Goal: Information Seeking & Learning: Compare options

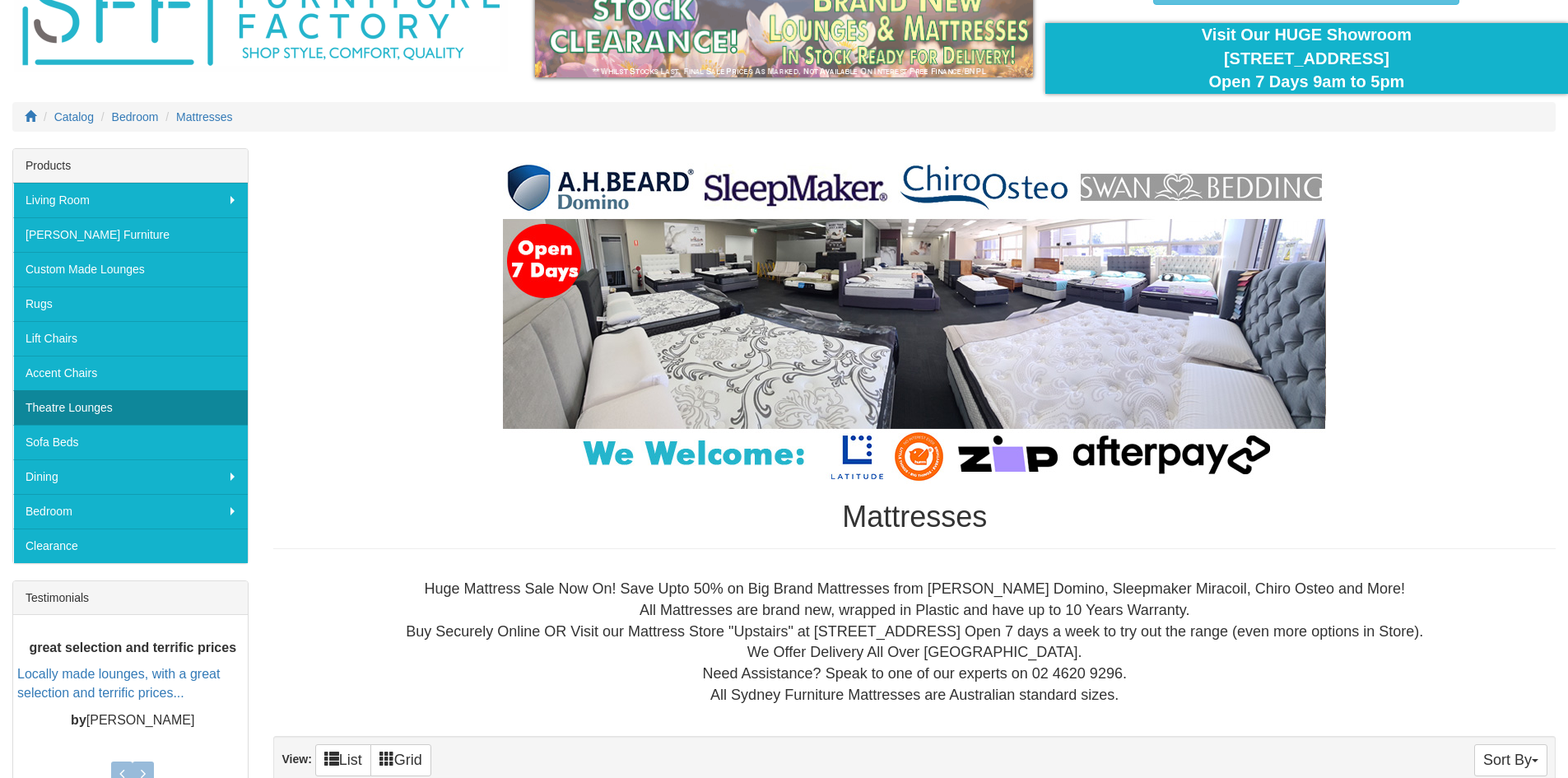
scroll to position [165, 0]
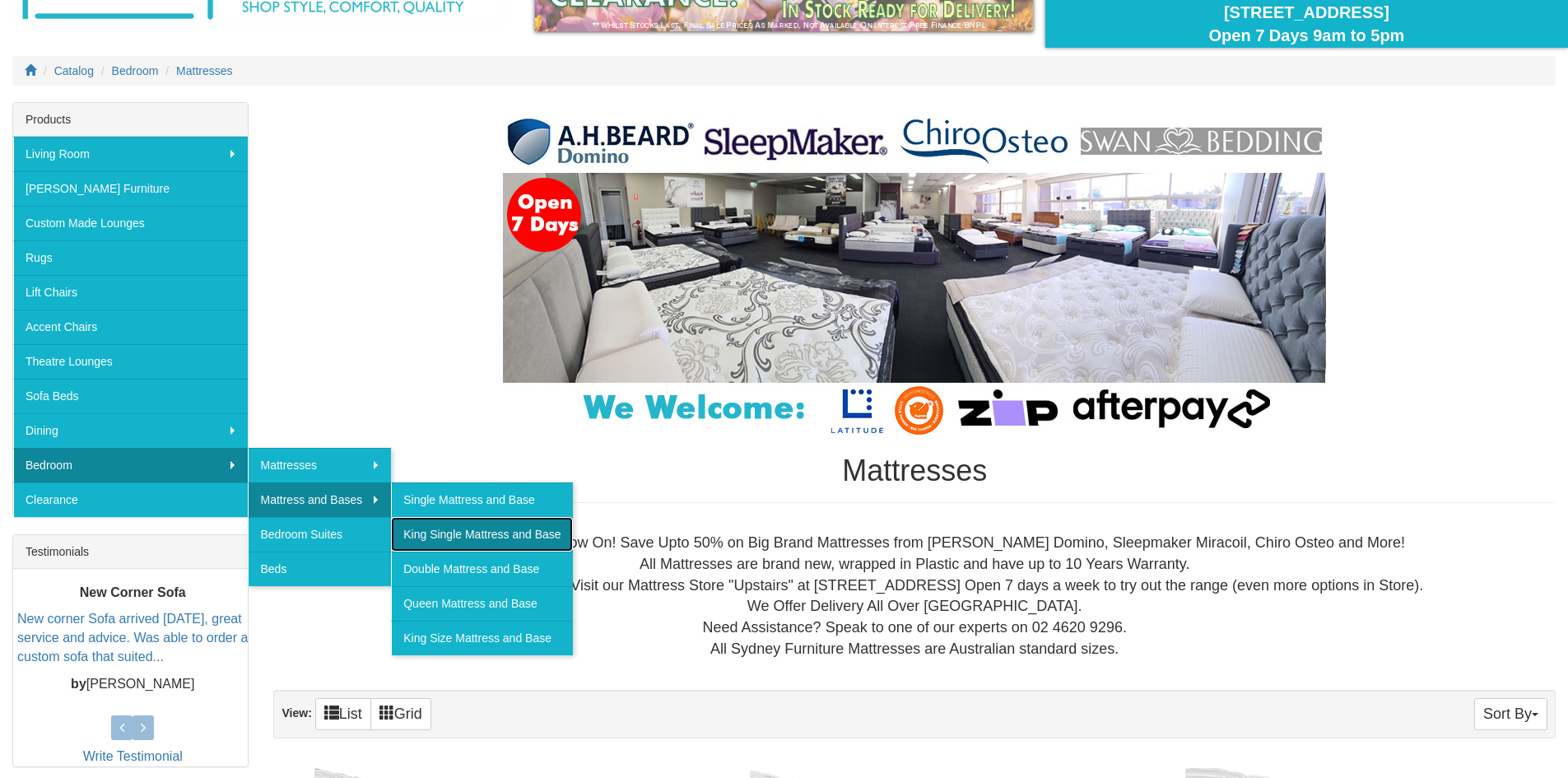
click at [447, 537] on link "King Single Mattress and Base" at bounding box center [481, 534] width 181 height 34
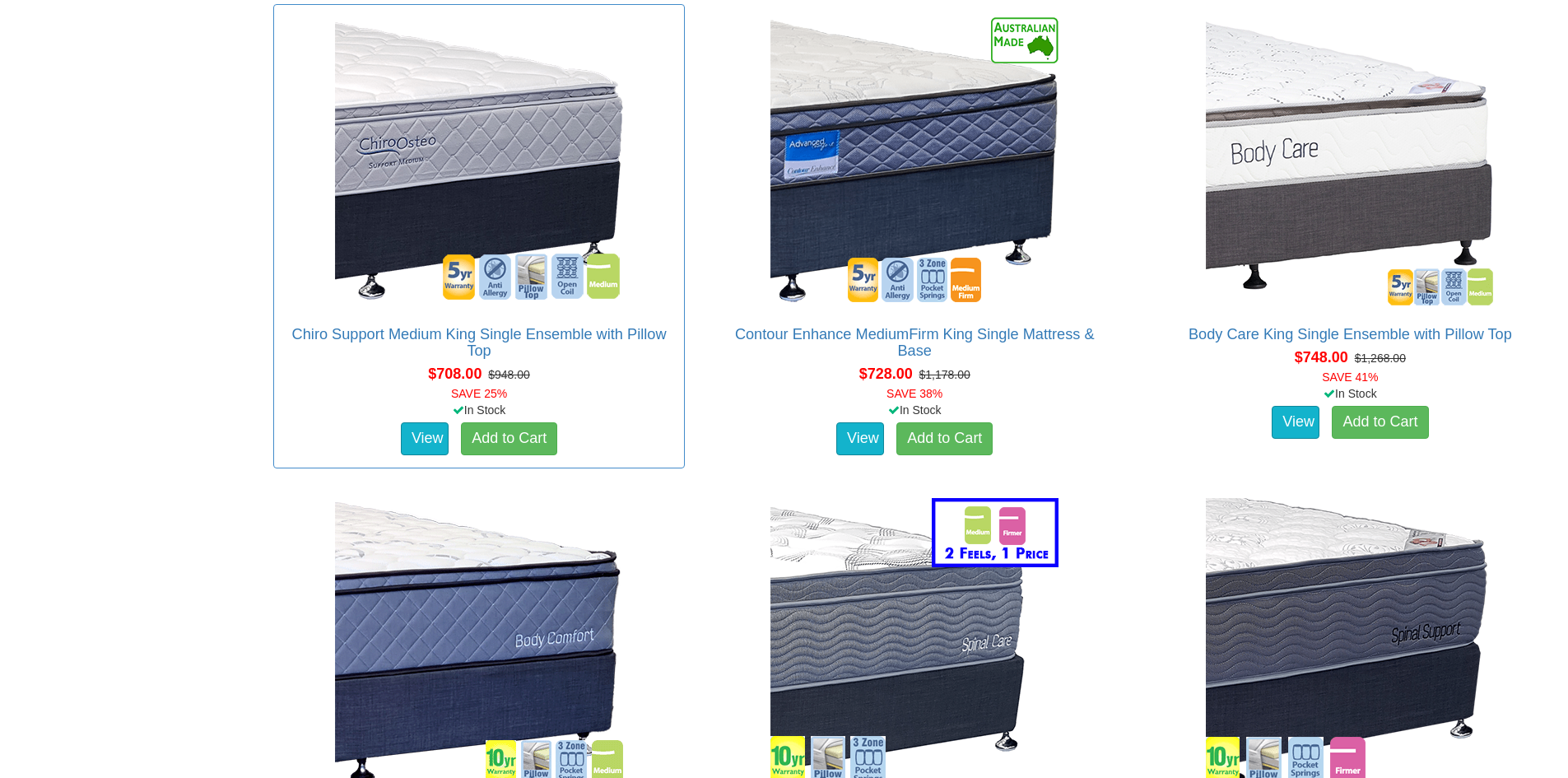
scroll to position [1647, 0]
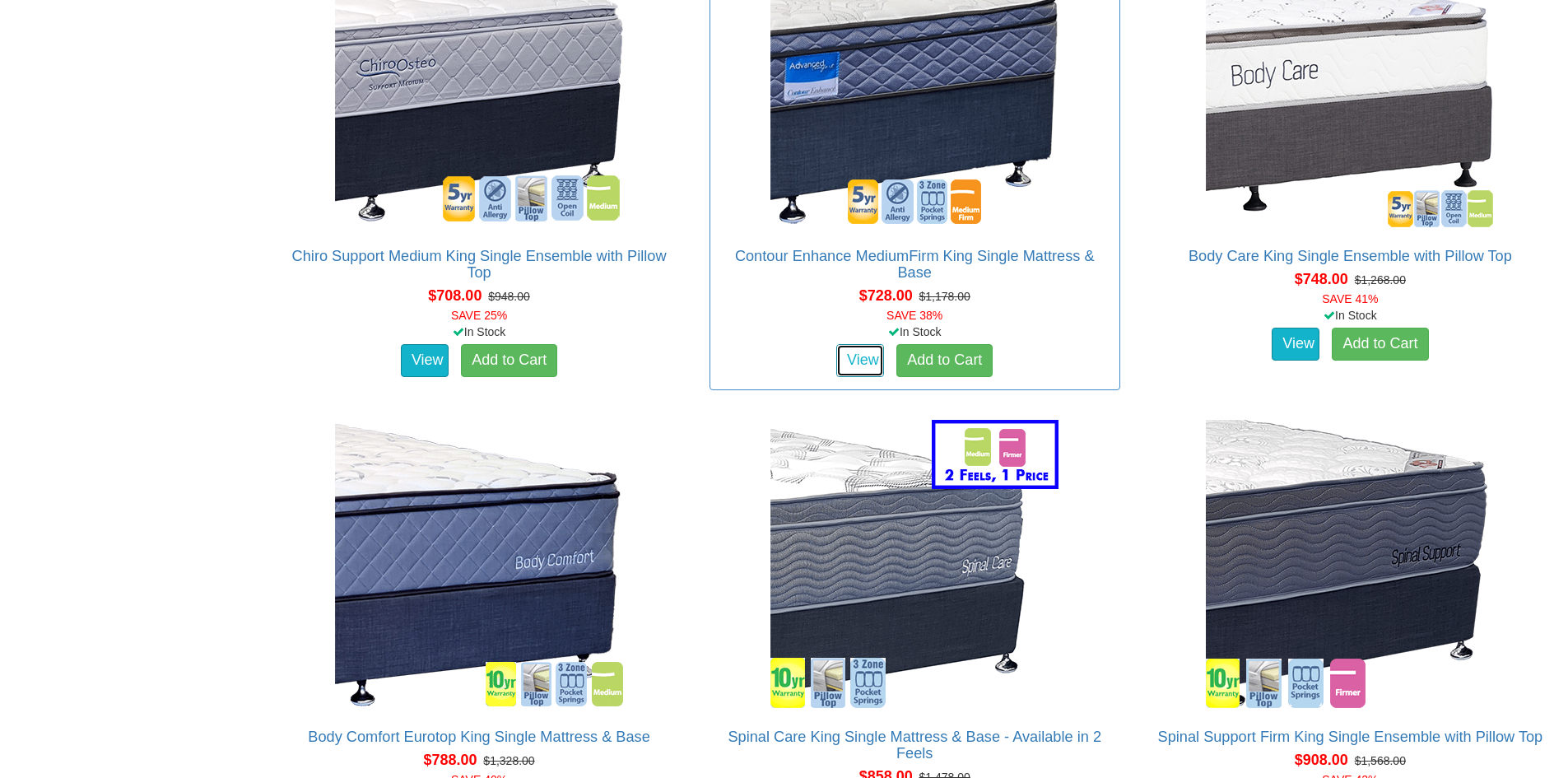
click at [865, 344] on link "View" at bounding box center [860, 360] width 48 height 33
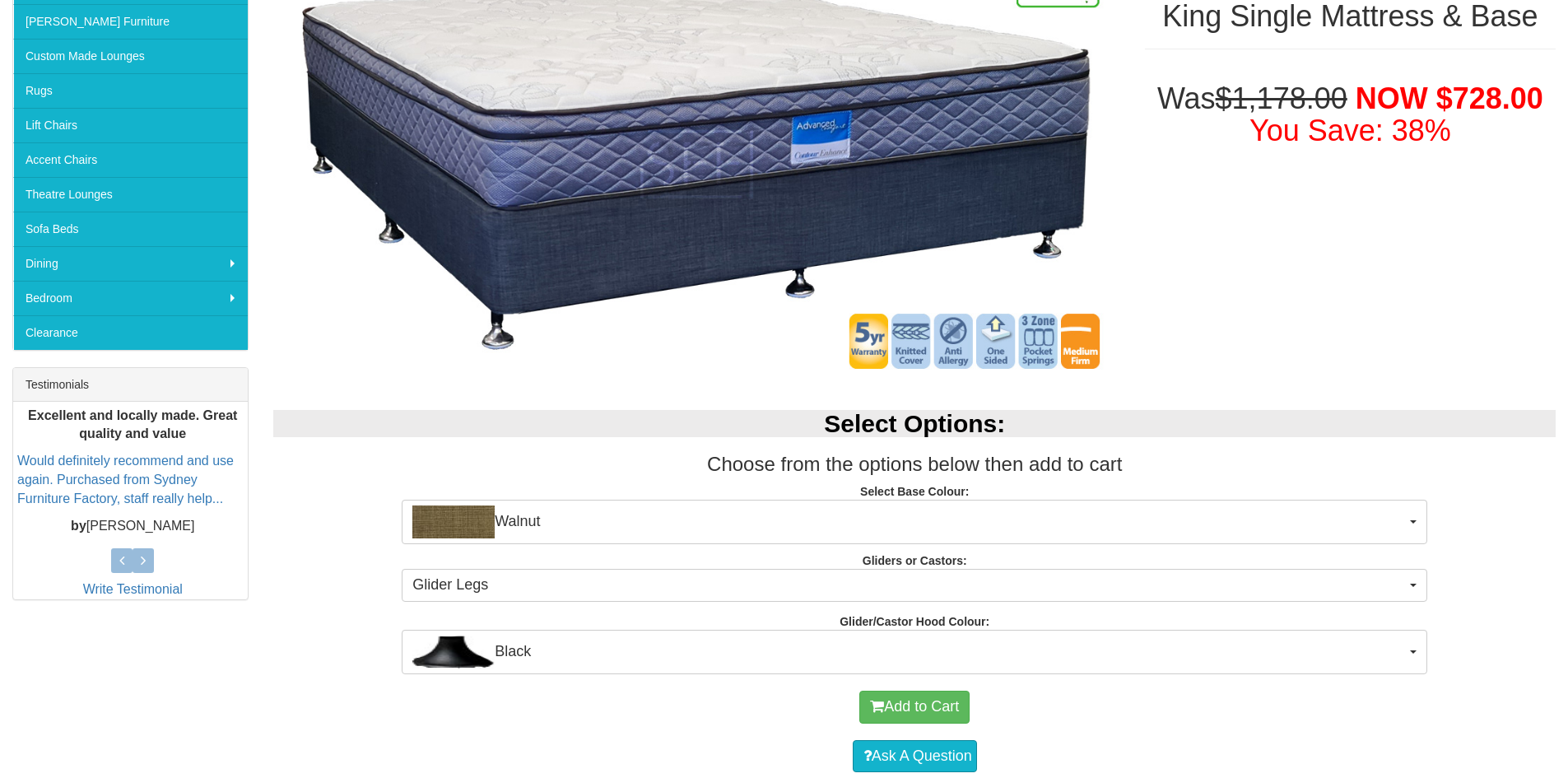
scroll to position [329, 0]
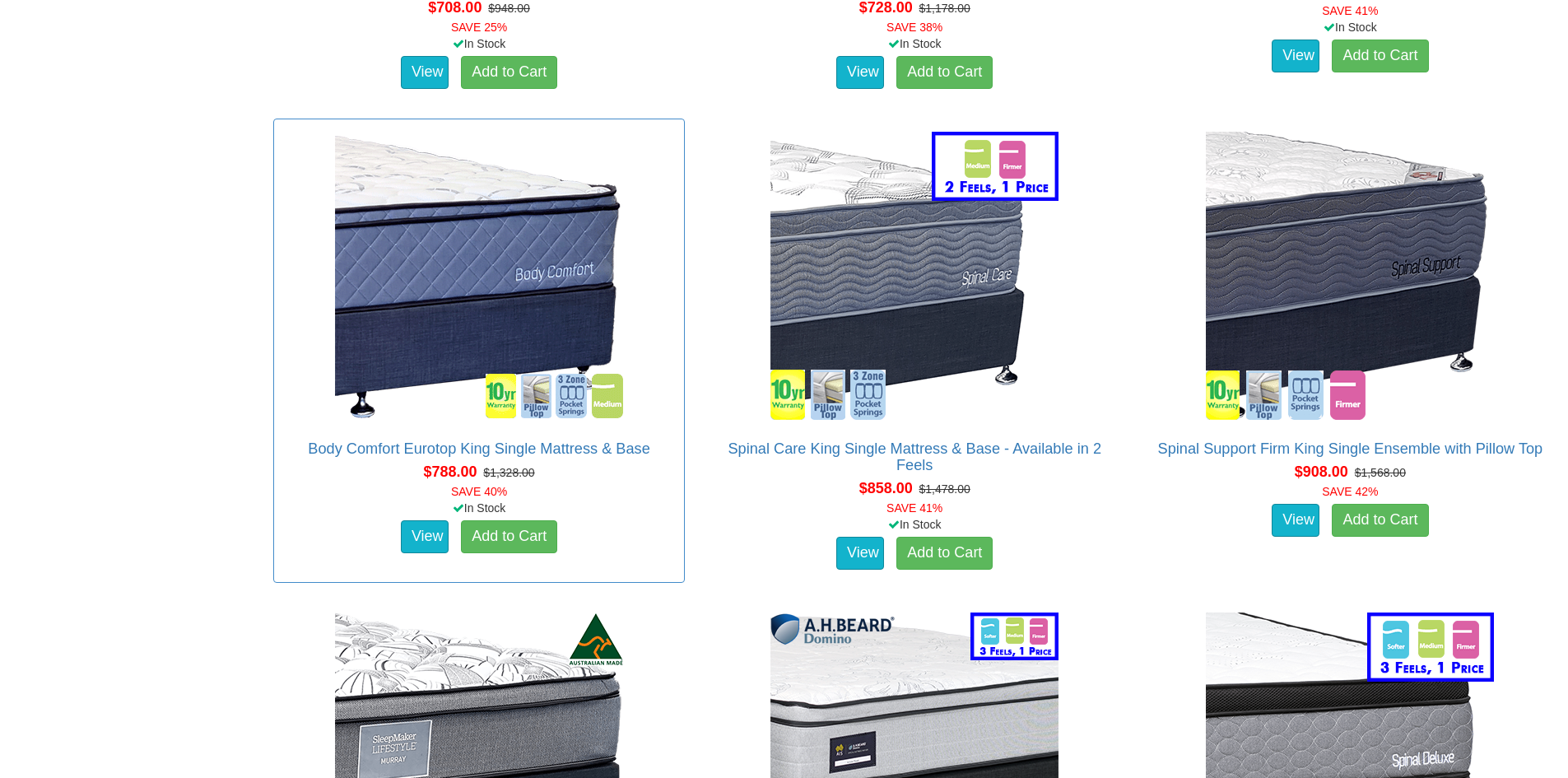
scroll to position [1977, 0]
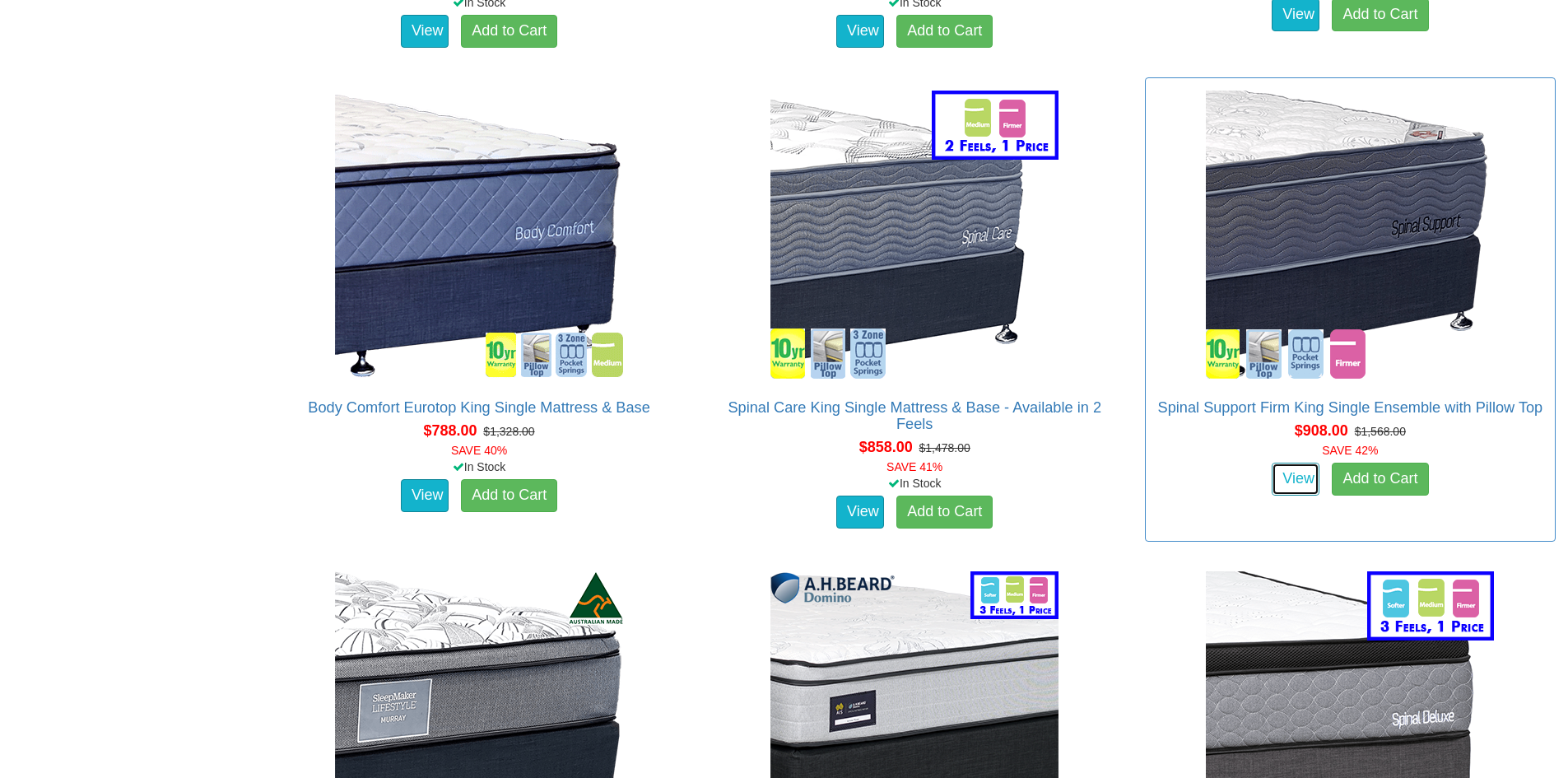
click at [1301, 463] on link "View" at bounding box center [1296, 479] width 48 height 33
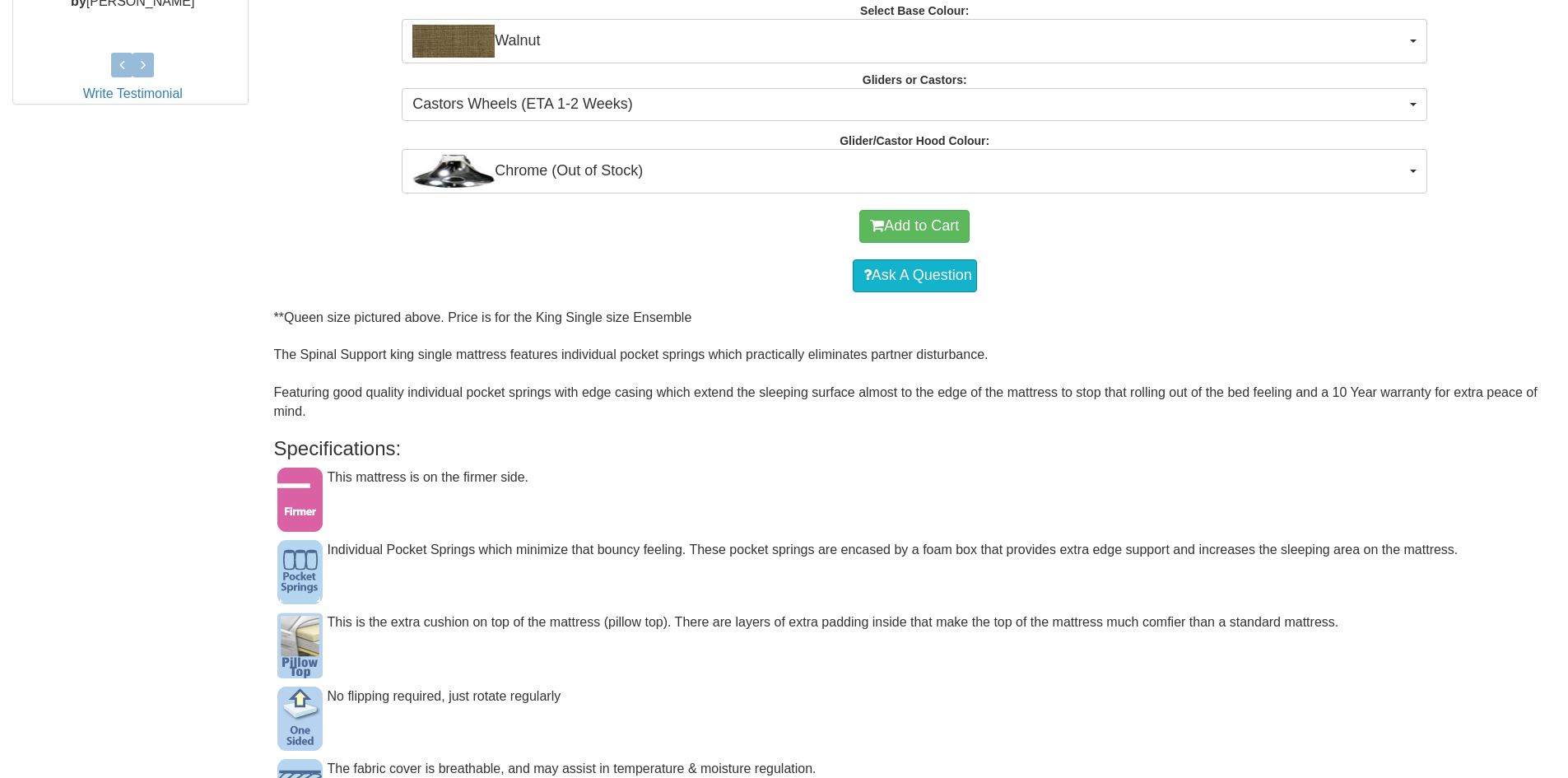
scroll to position [577, 0]
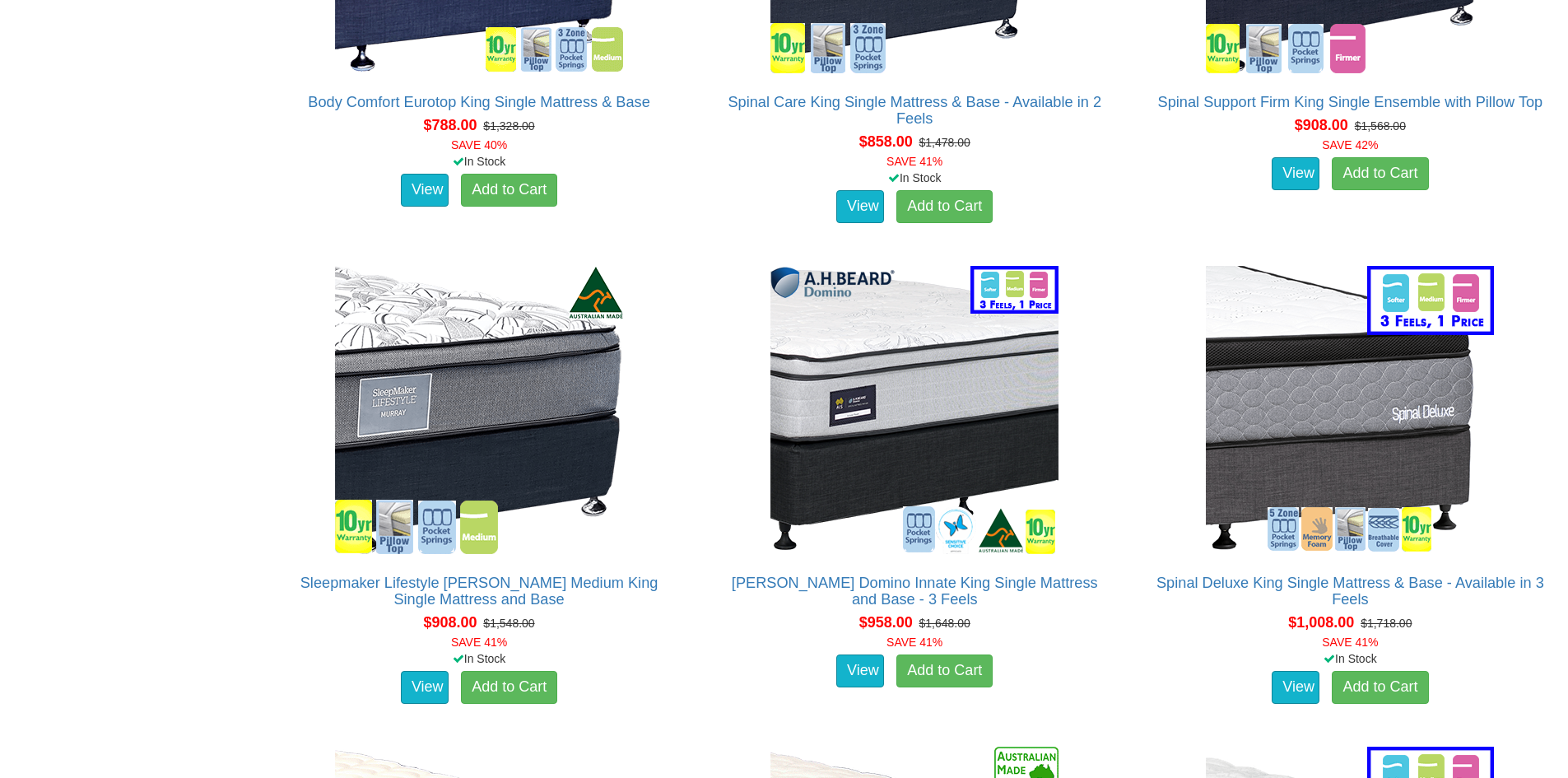
scroll to position [2381, 0]
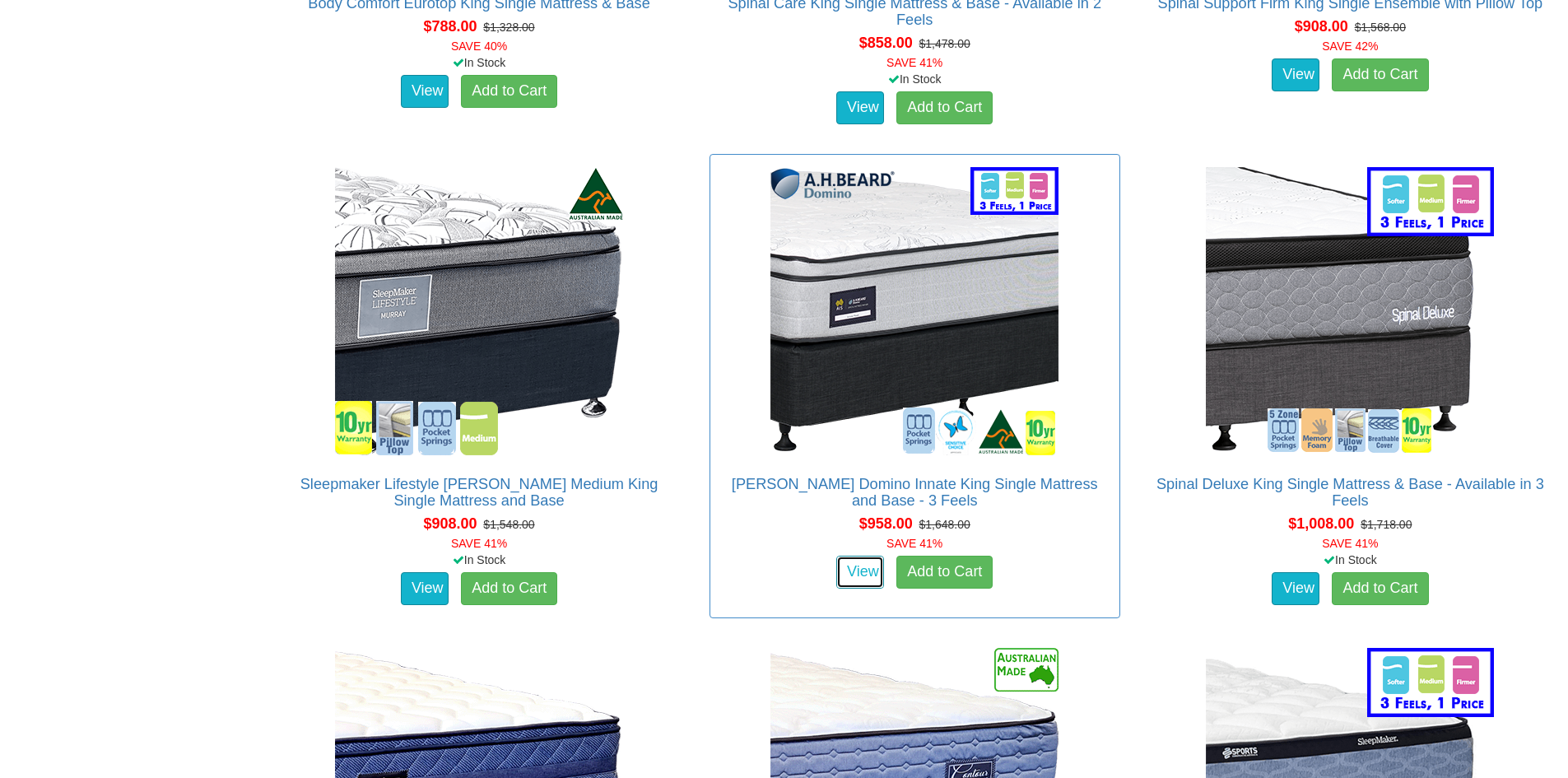
click at [843, 556] on link "View" at bounding box center [860, 572] width 48 height 33
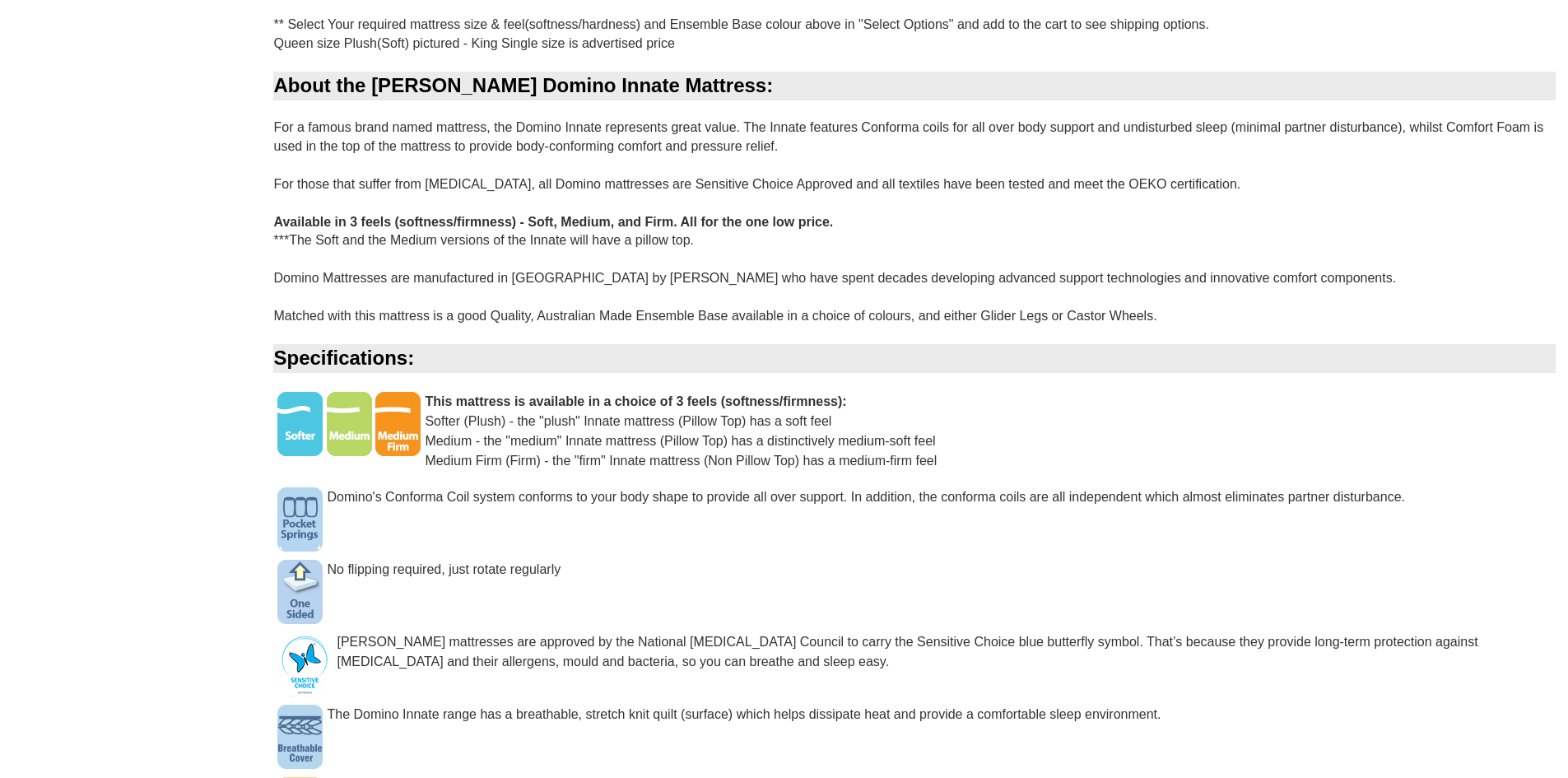
scroll to position [1236, 0]
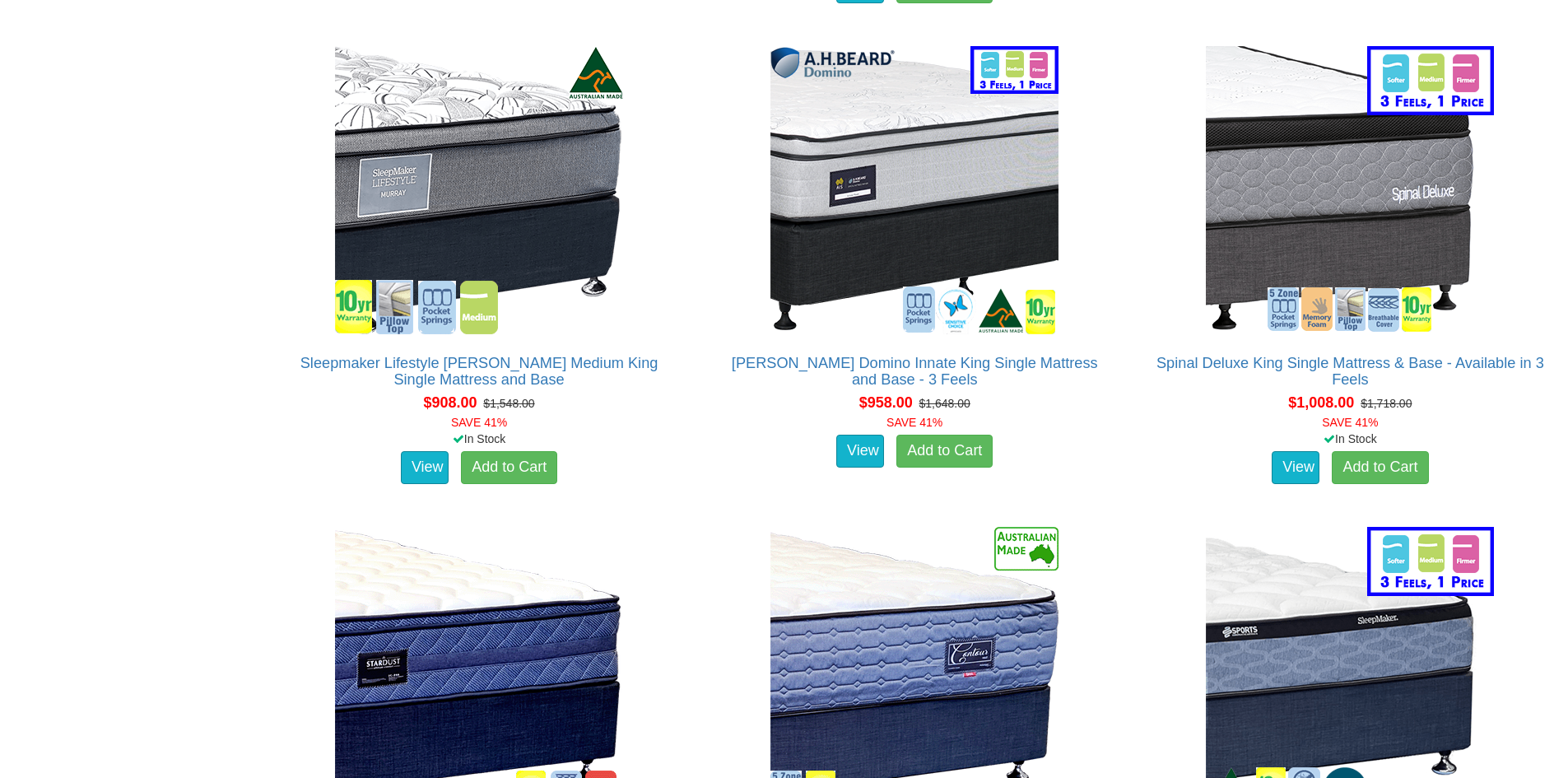
scroll to position [2546, 0]
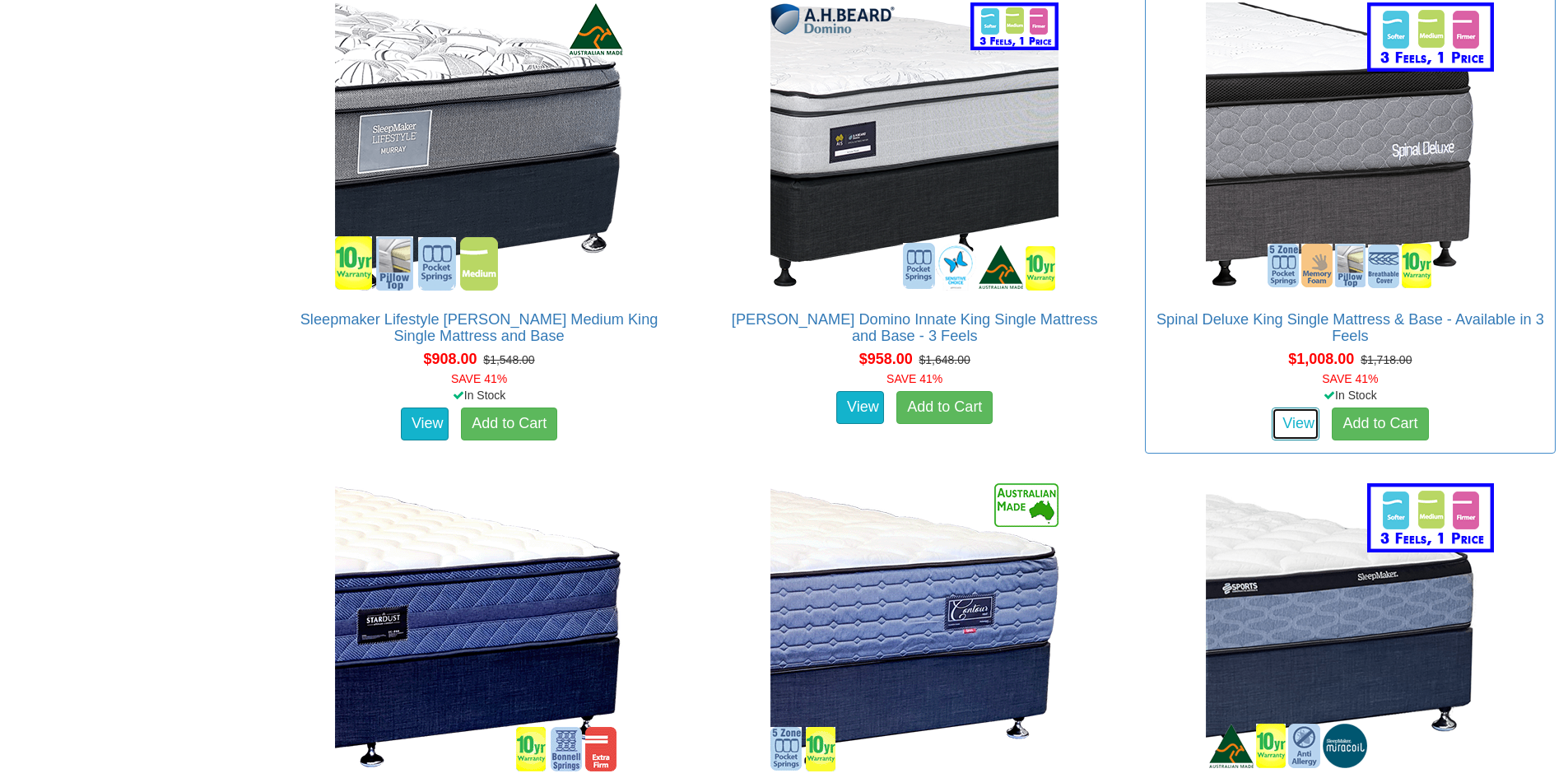
click at [1306, 408] on link "View" at bounding box center [1296, 424] width 48 height 33
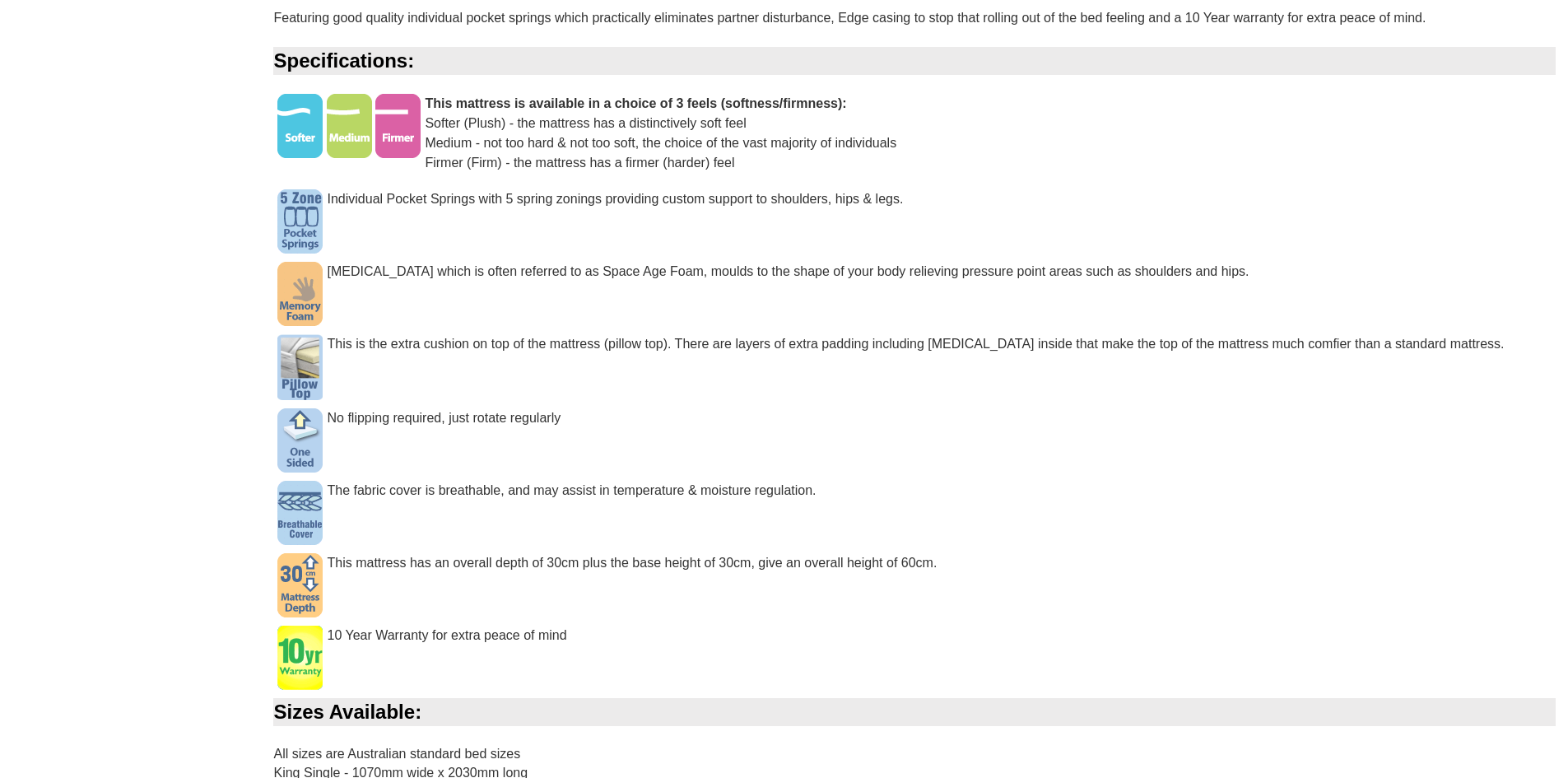
scroll to position [1420, 0]
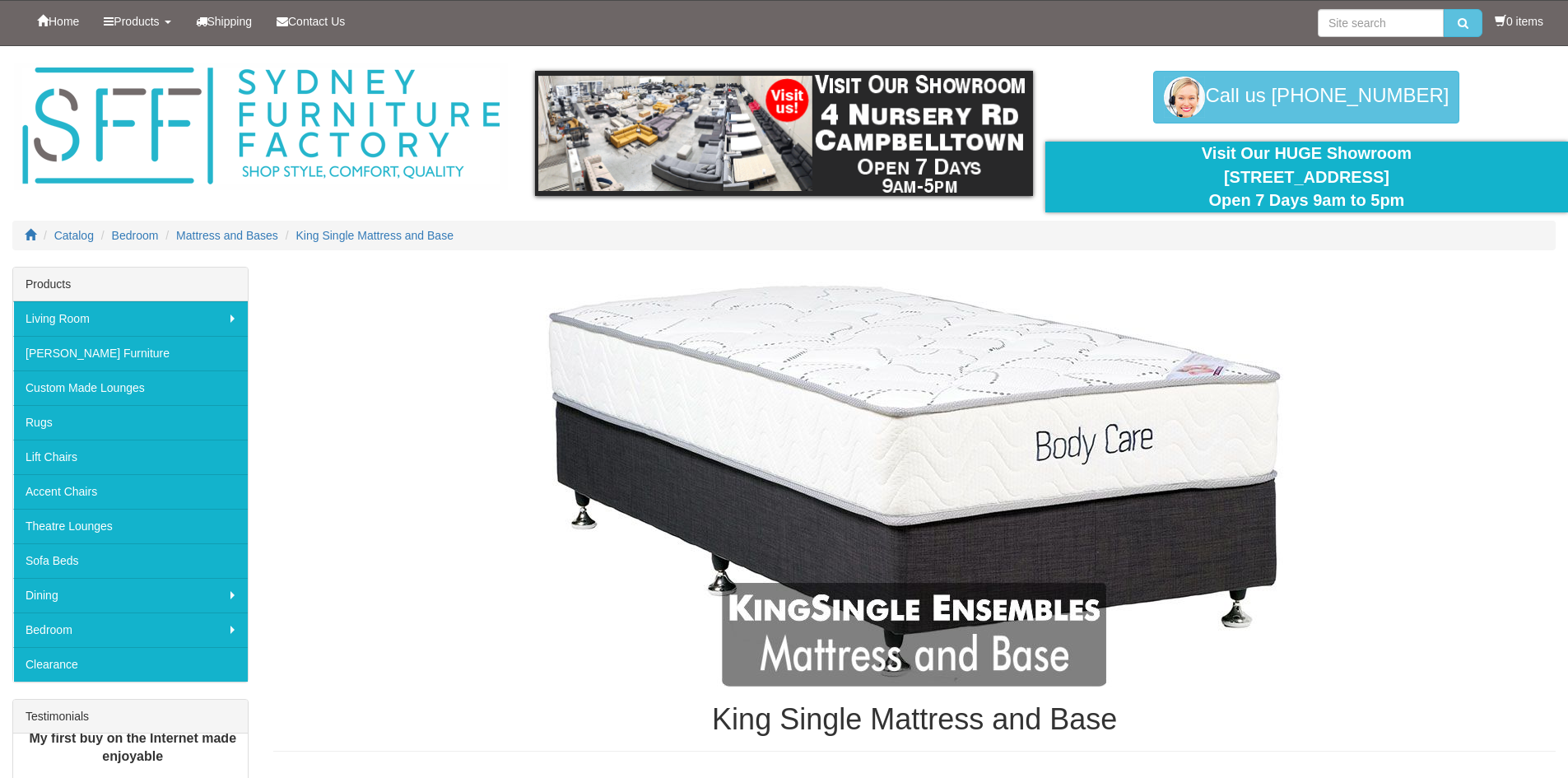
scroll to position [2546, 0]
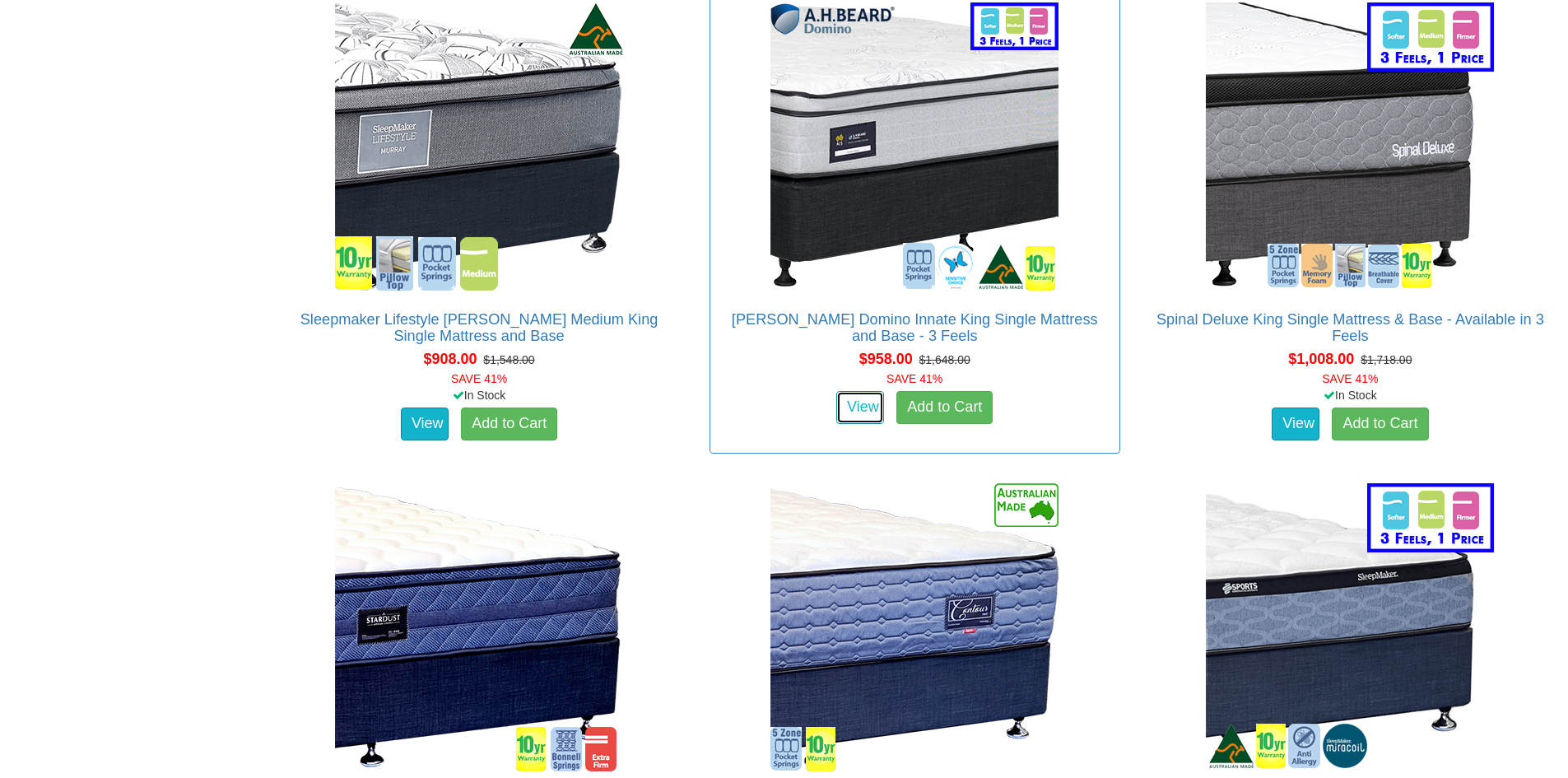
click at [871, 391] on link "View" at bounding box center [860, 407] width 48 height 33
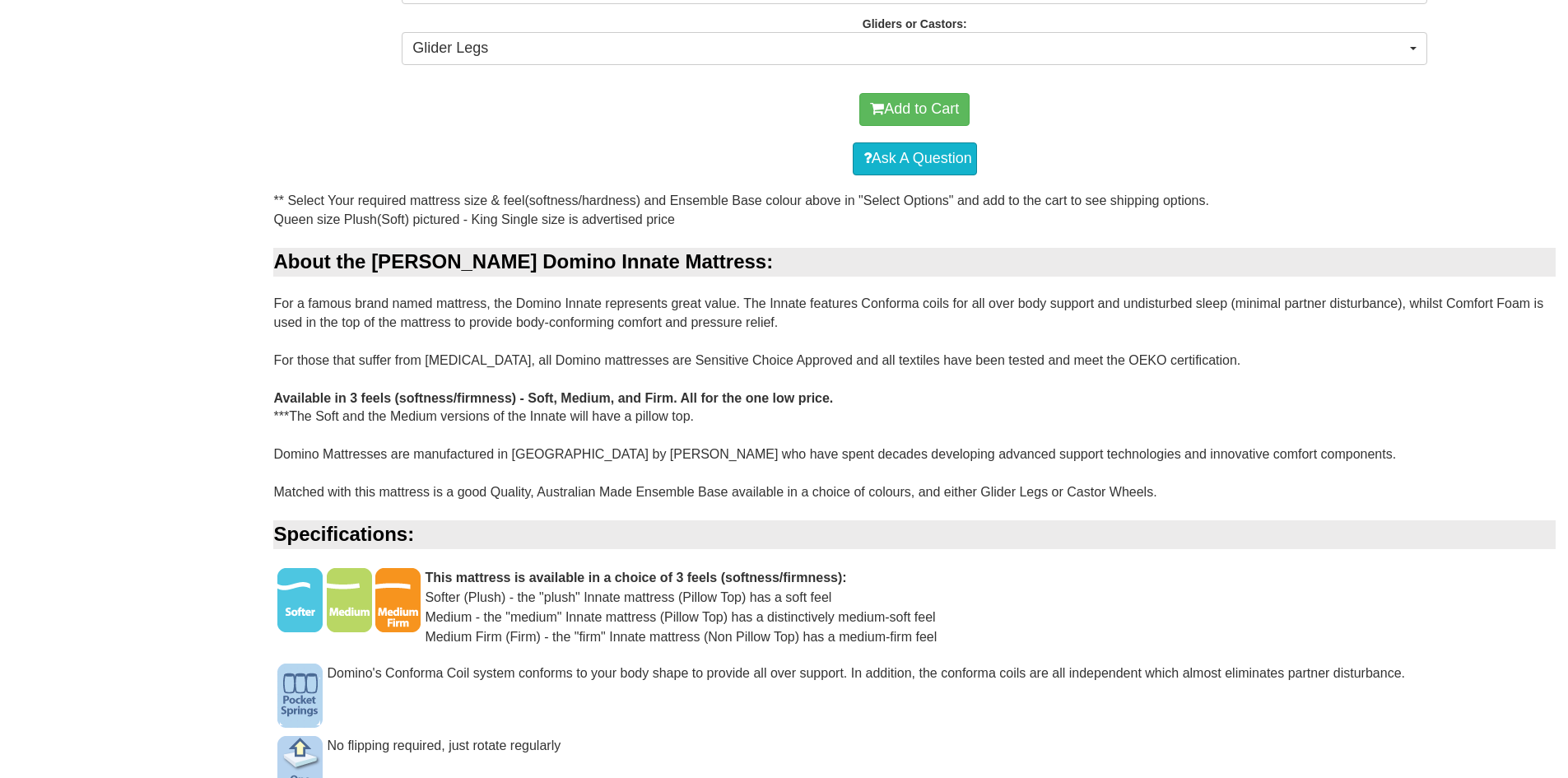
scroll to position [1236, 0]
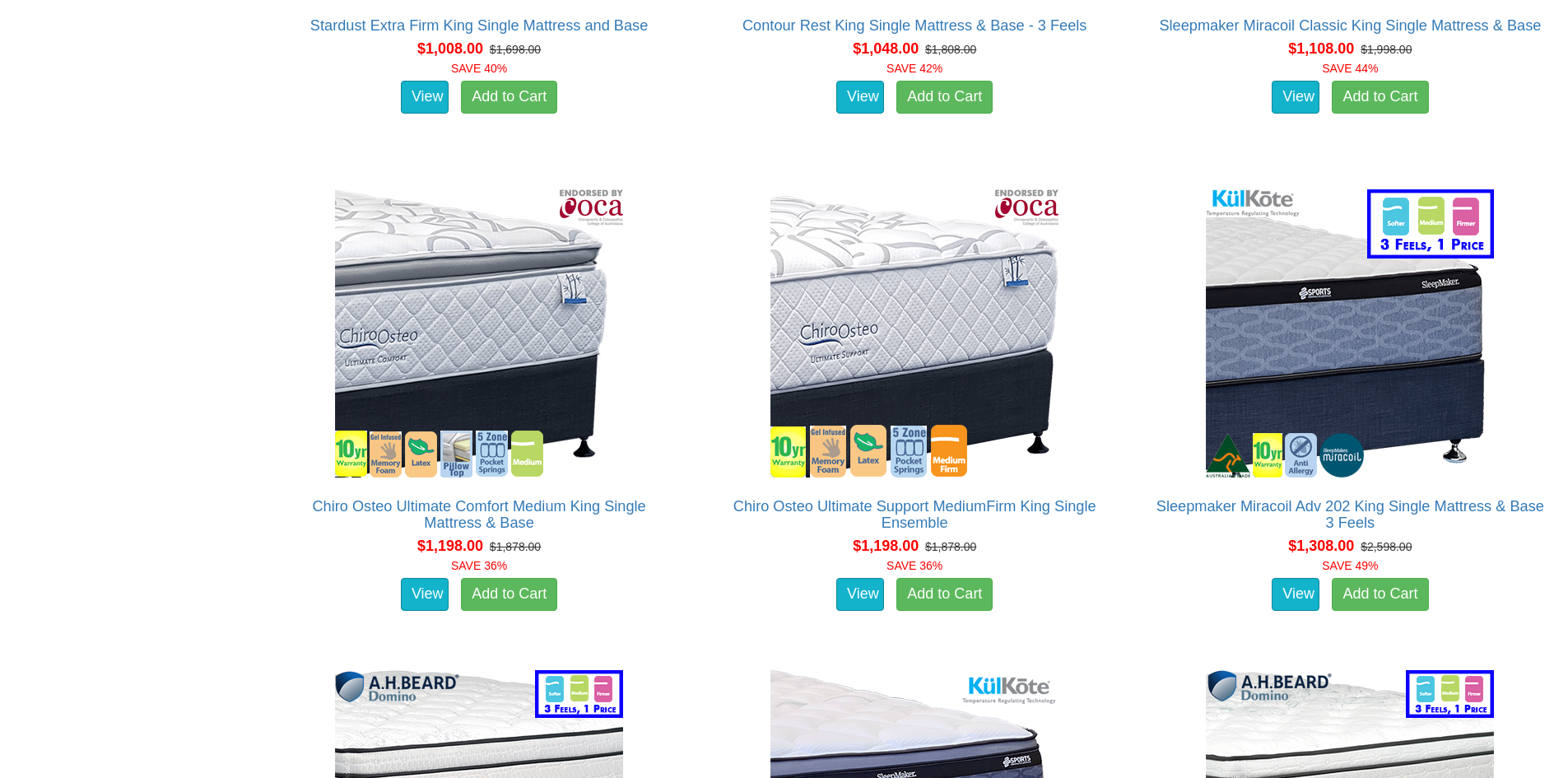
scroll to position [3287, 0]
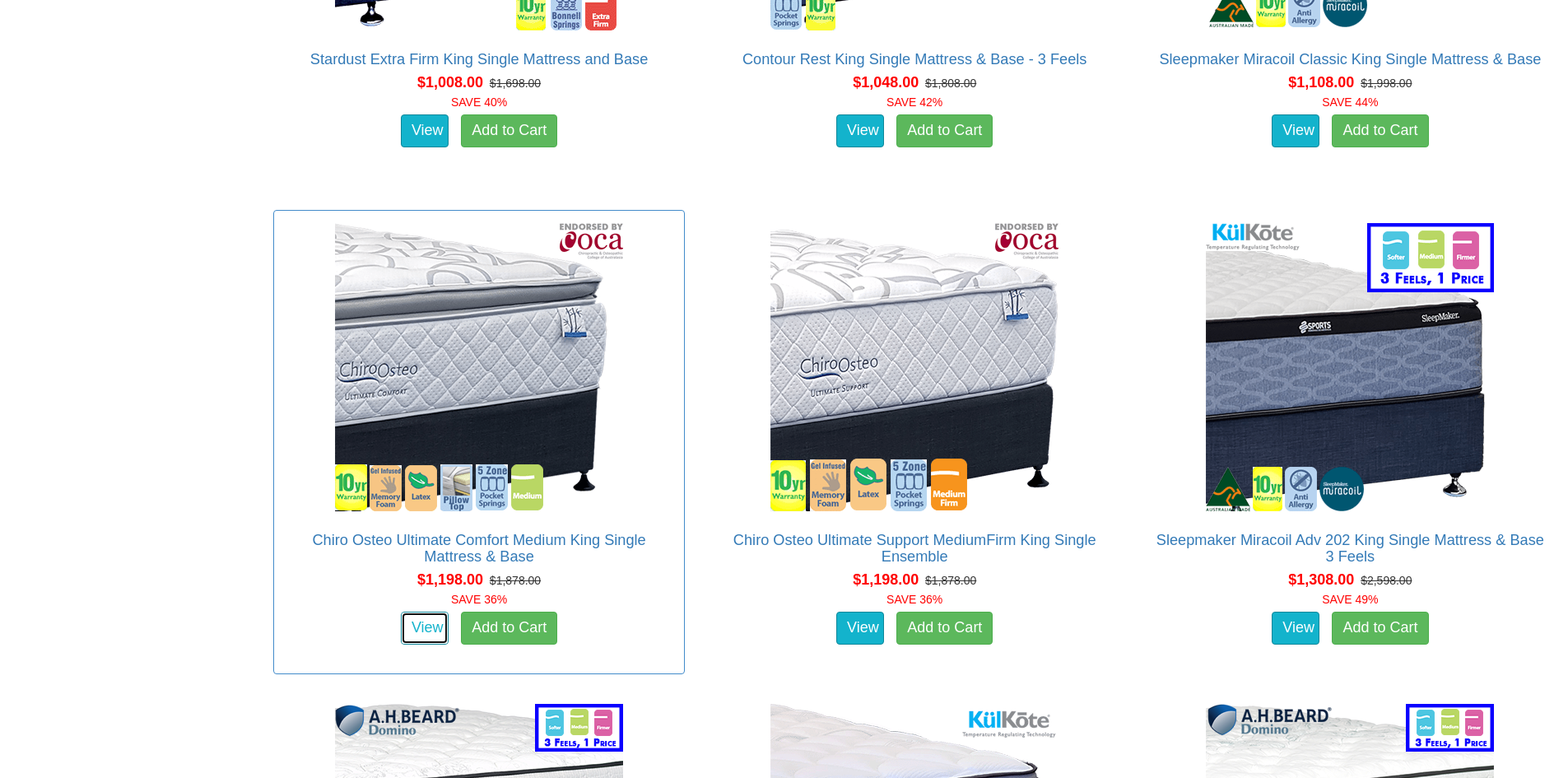
click at [420, 612] on link "View" at bounding box center [424, 628] width 48 height 33
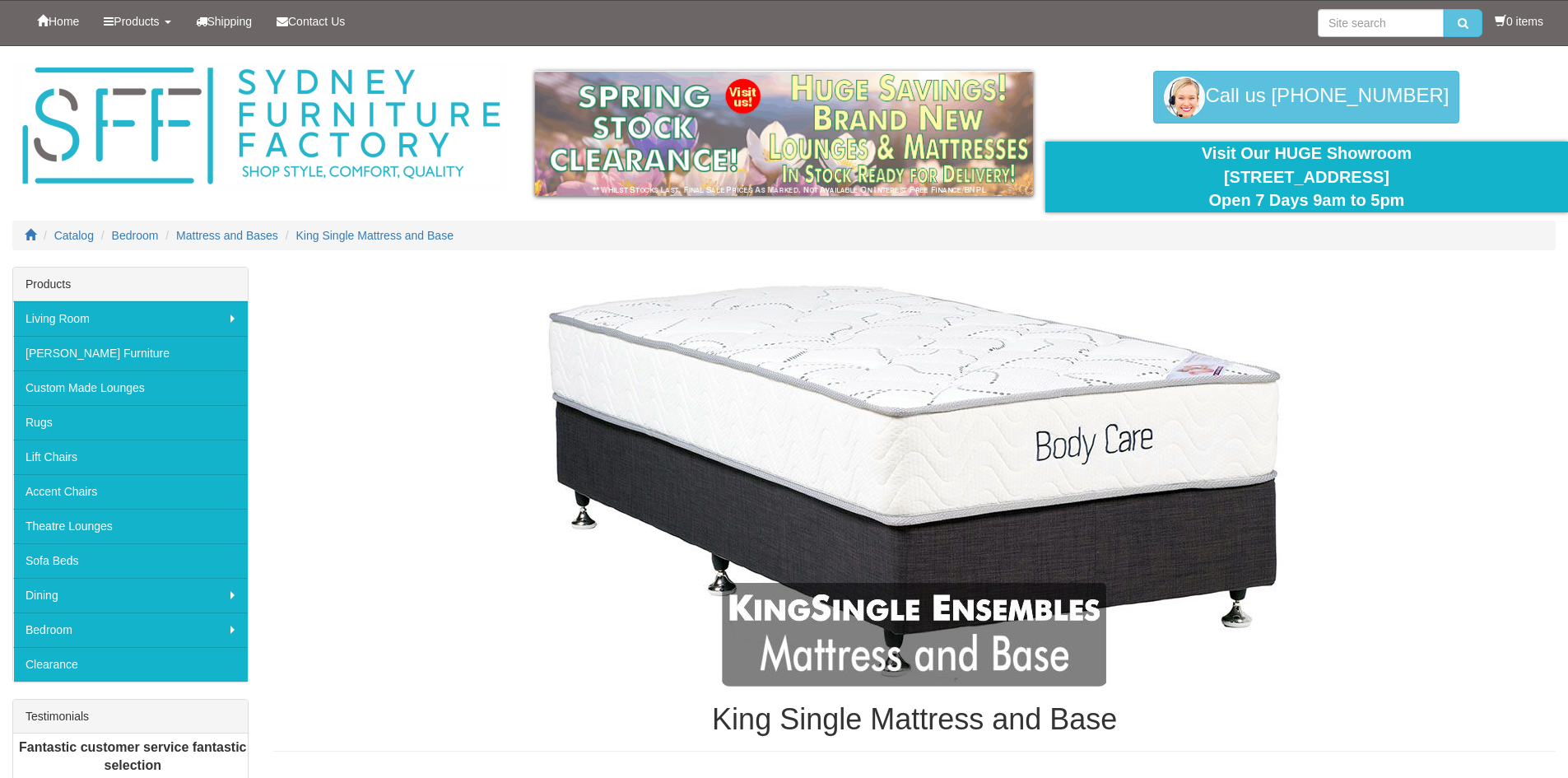
scroll to position [3287, 0]
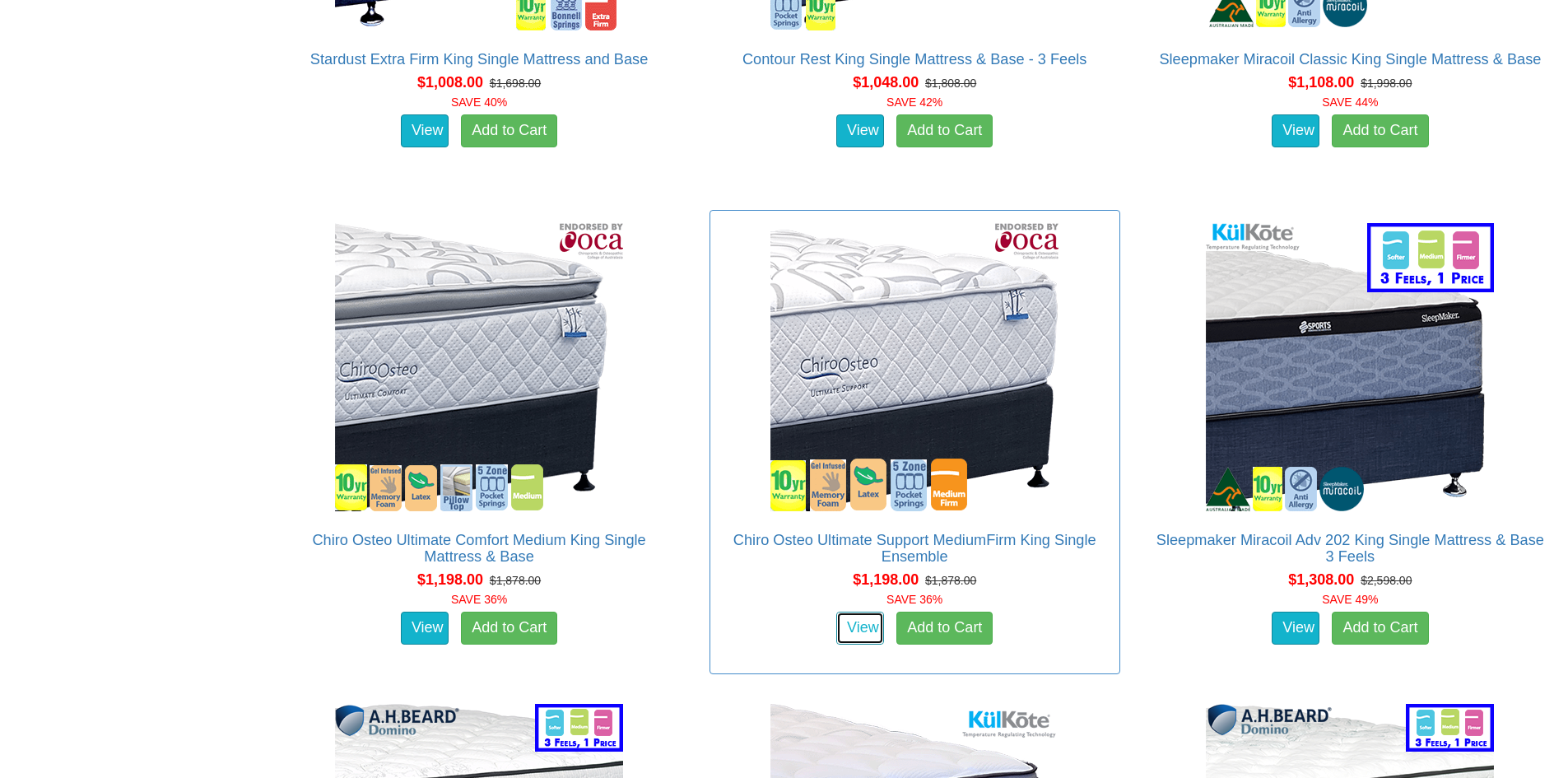
click at [864, 612] on link "View" at bounding box center [860, 628] width 48 height 33
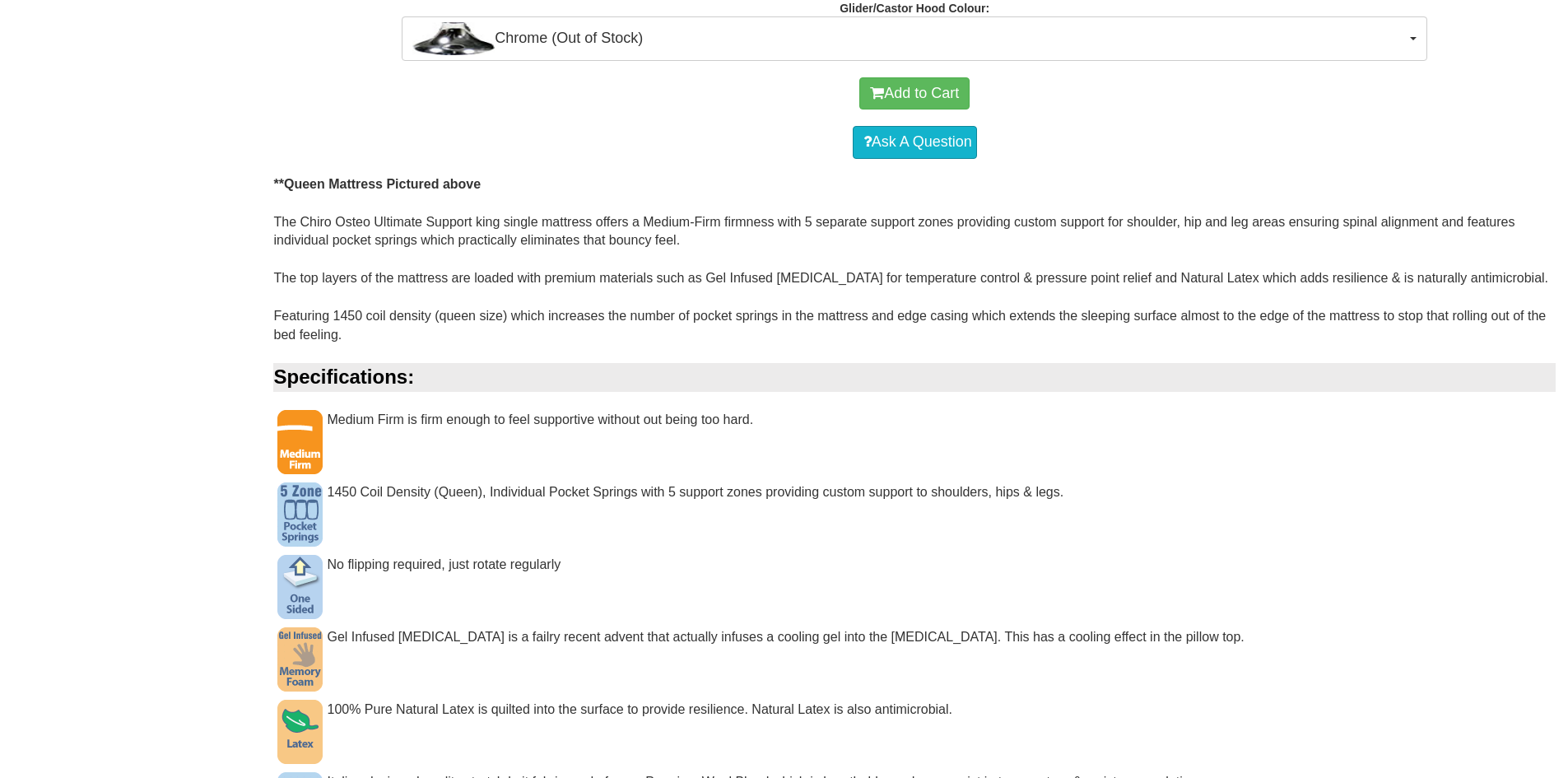
scroll to position [906, 0]
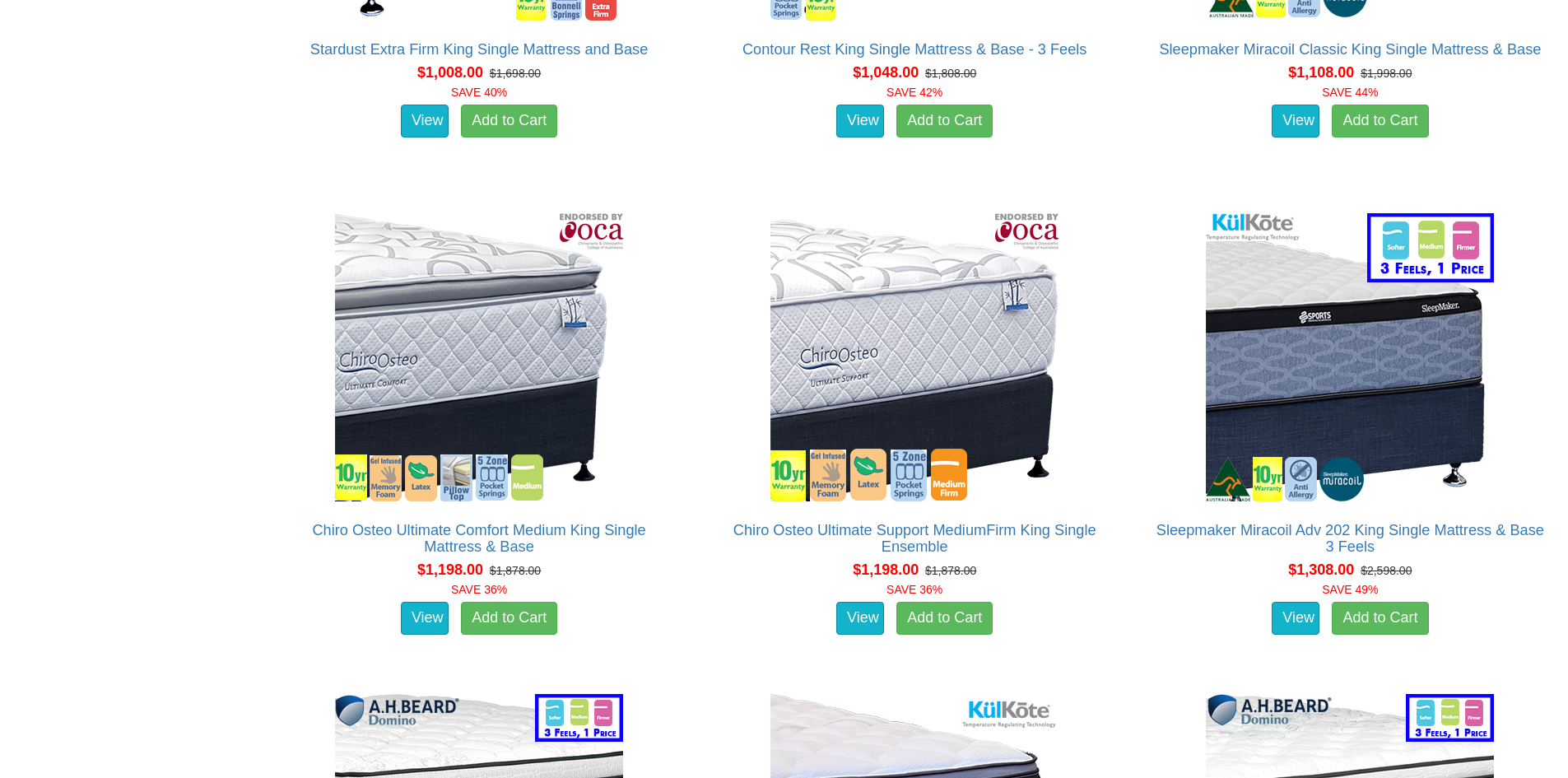
scroll to position [3287, 0]
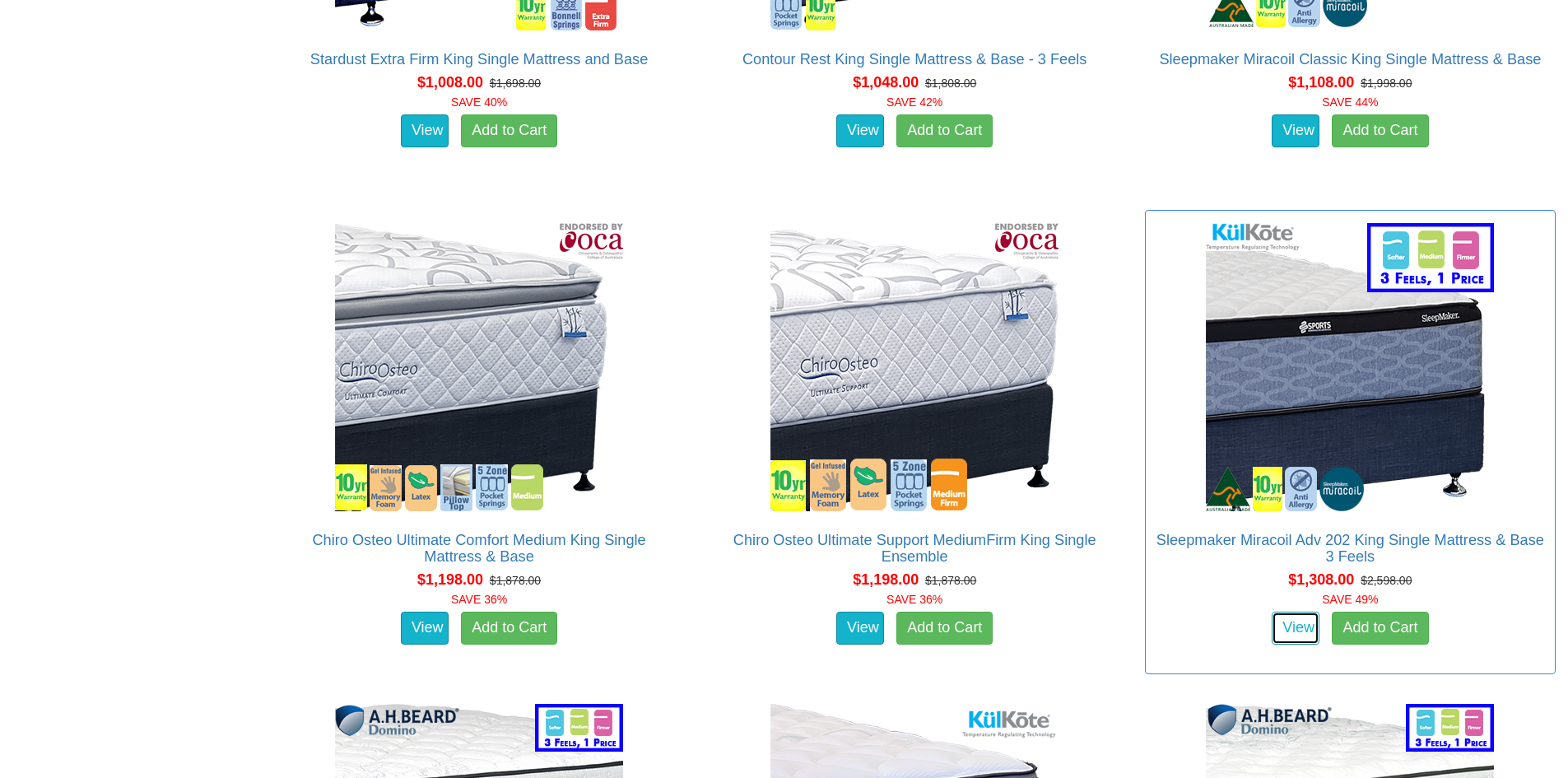
click at [1299, 612] on link "View" at bounding box center [1296, 628] width 48 height 33
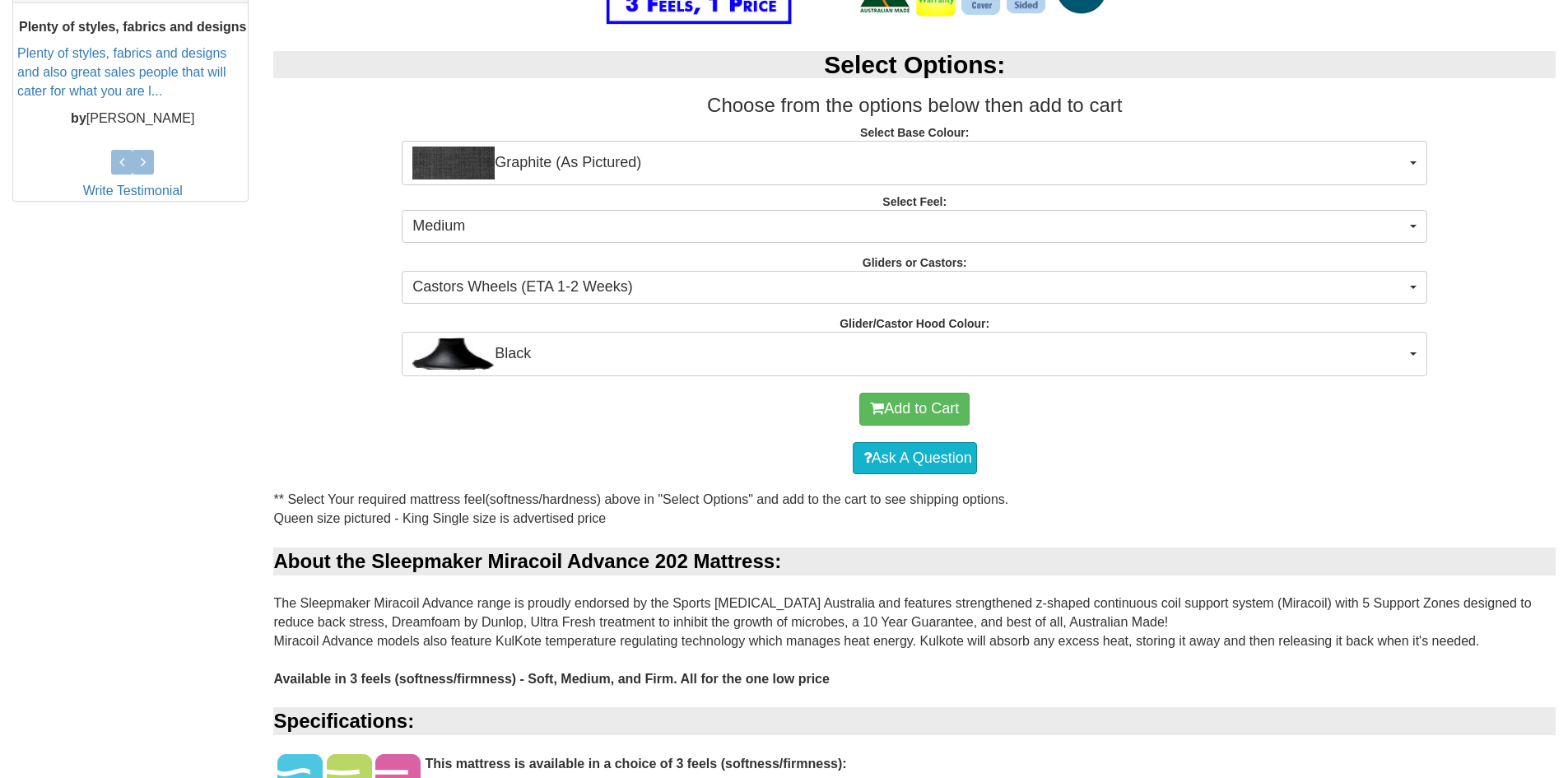
scroll to position [577, 0]
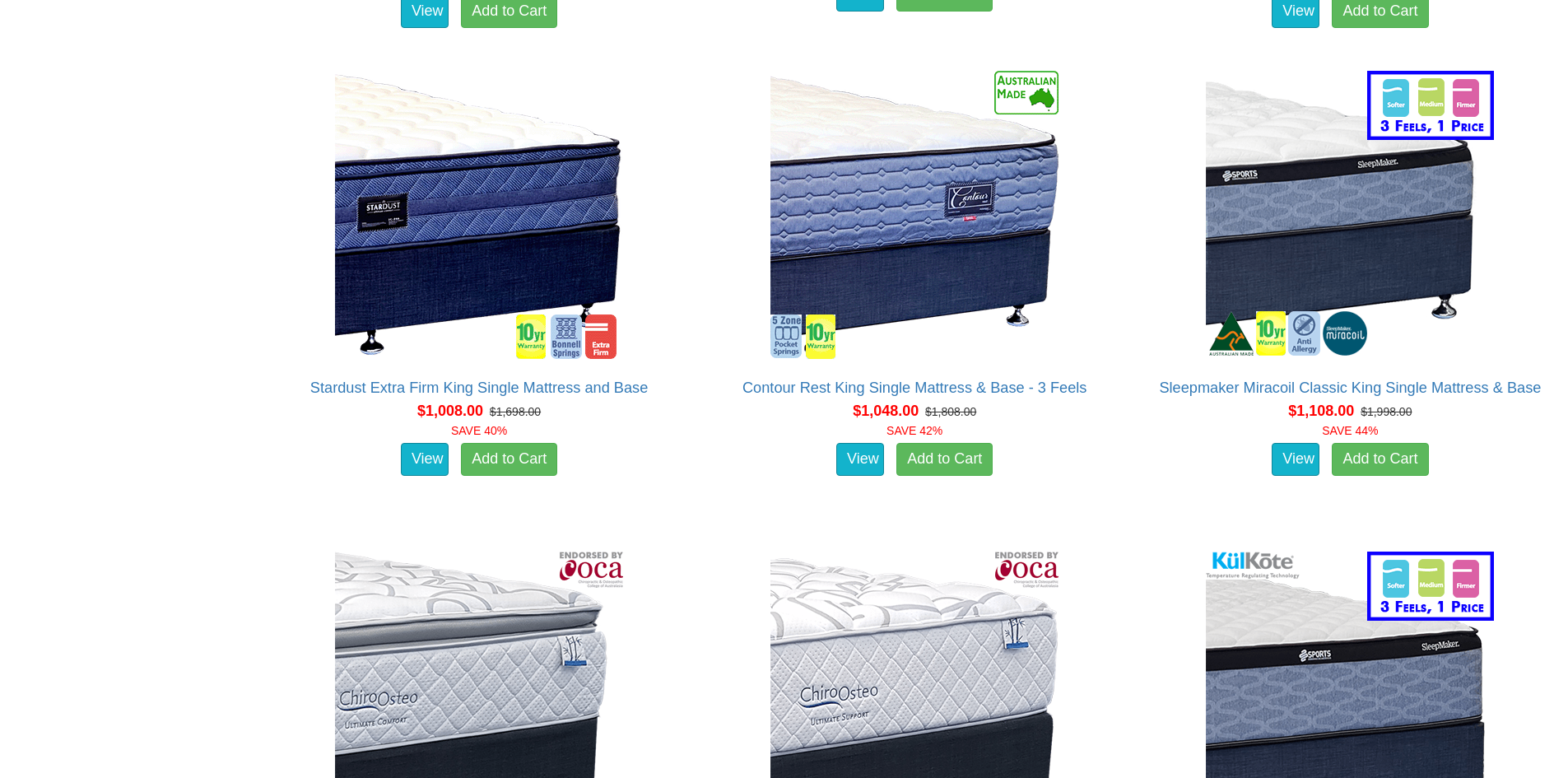
scroll to position [2958, 0]
click at [1296, 448] on link "View" at bounding box center [1296, 460] width 48 height 33
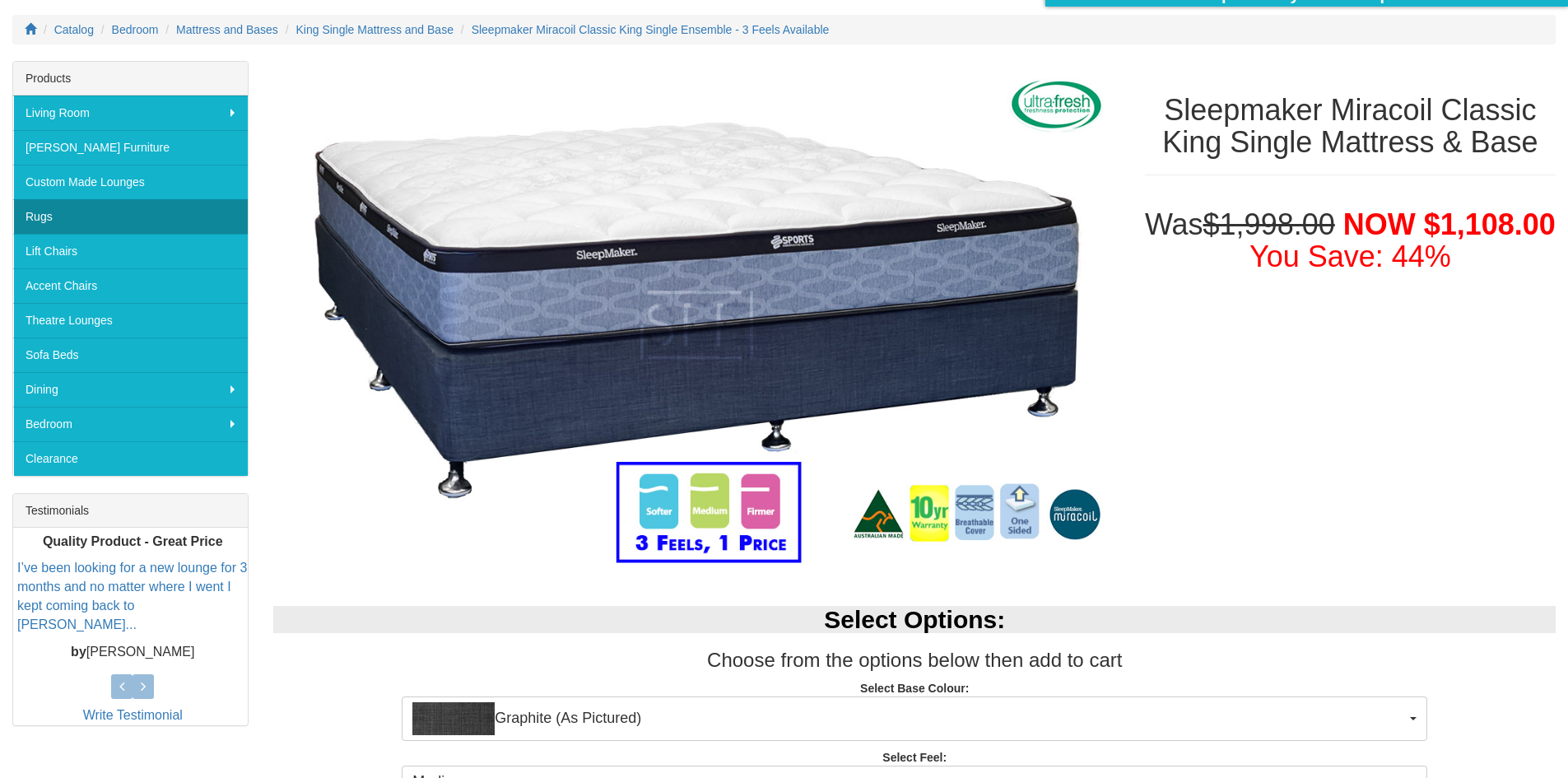
scroll to position [14, 0]
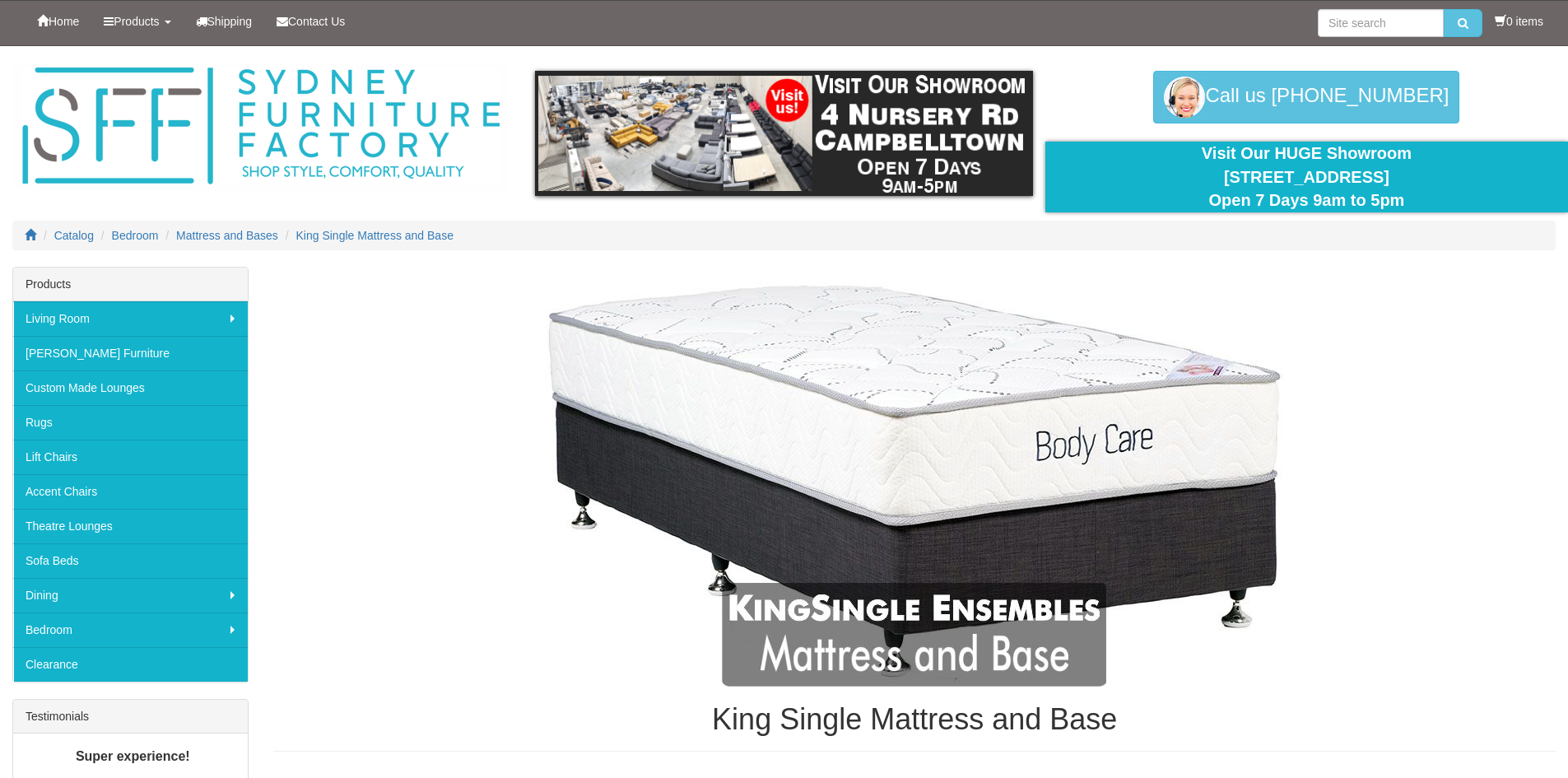
scroll to position [2958, 0]
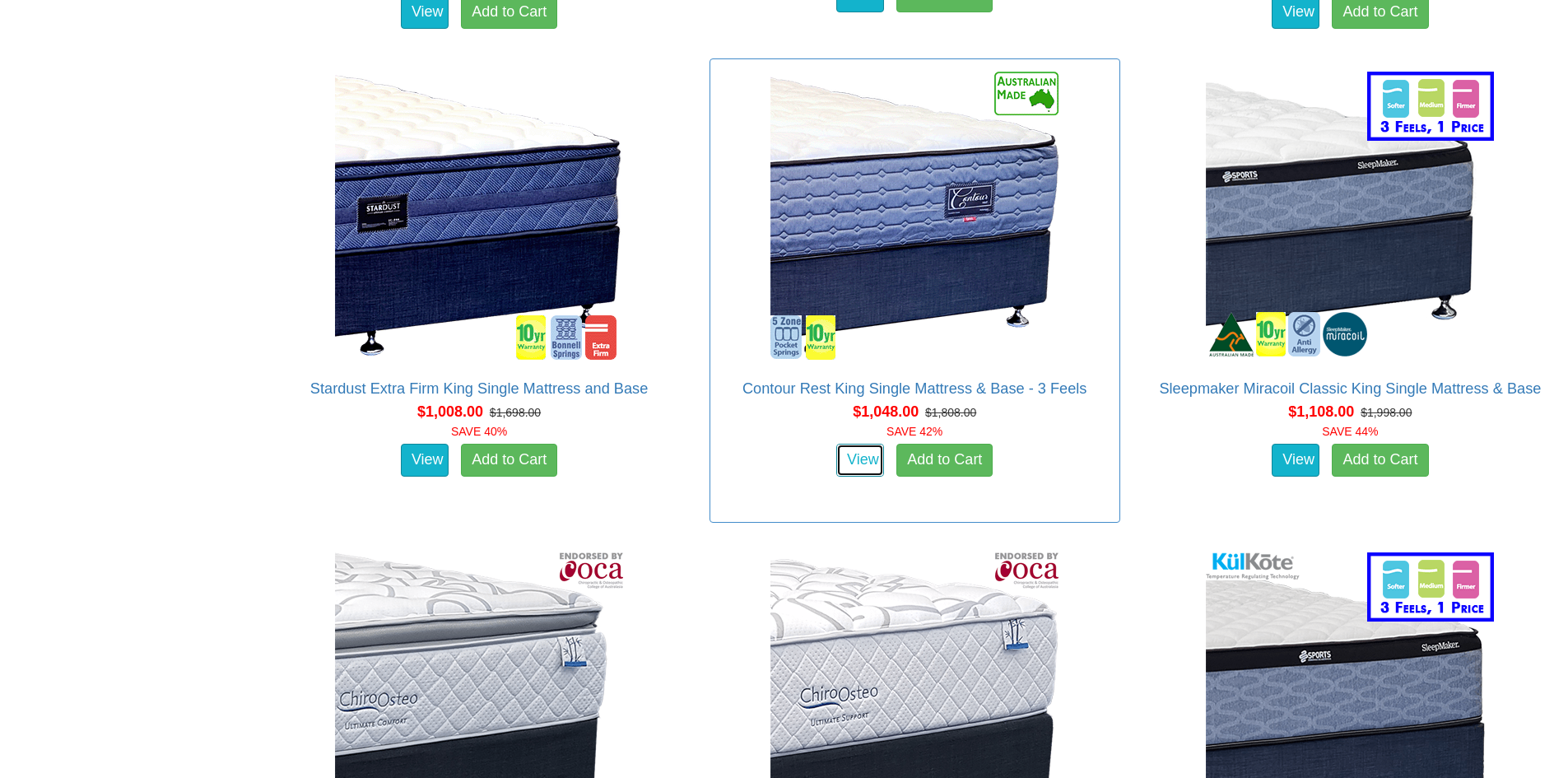
click at [872, 444] on link "View" at bounding box center [860, 460] width 48 height 33
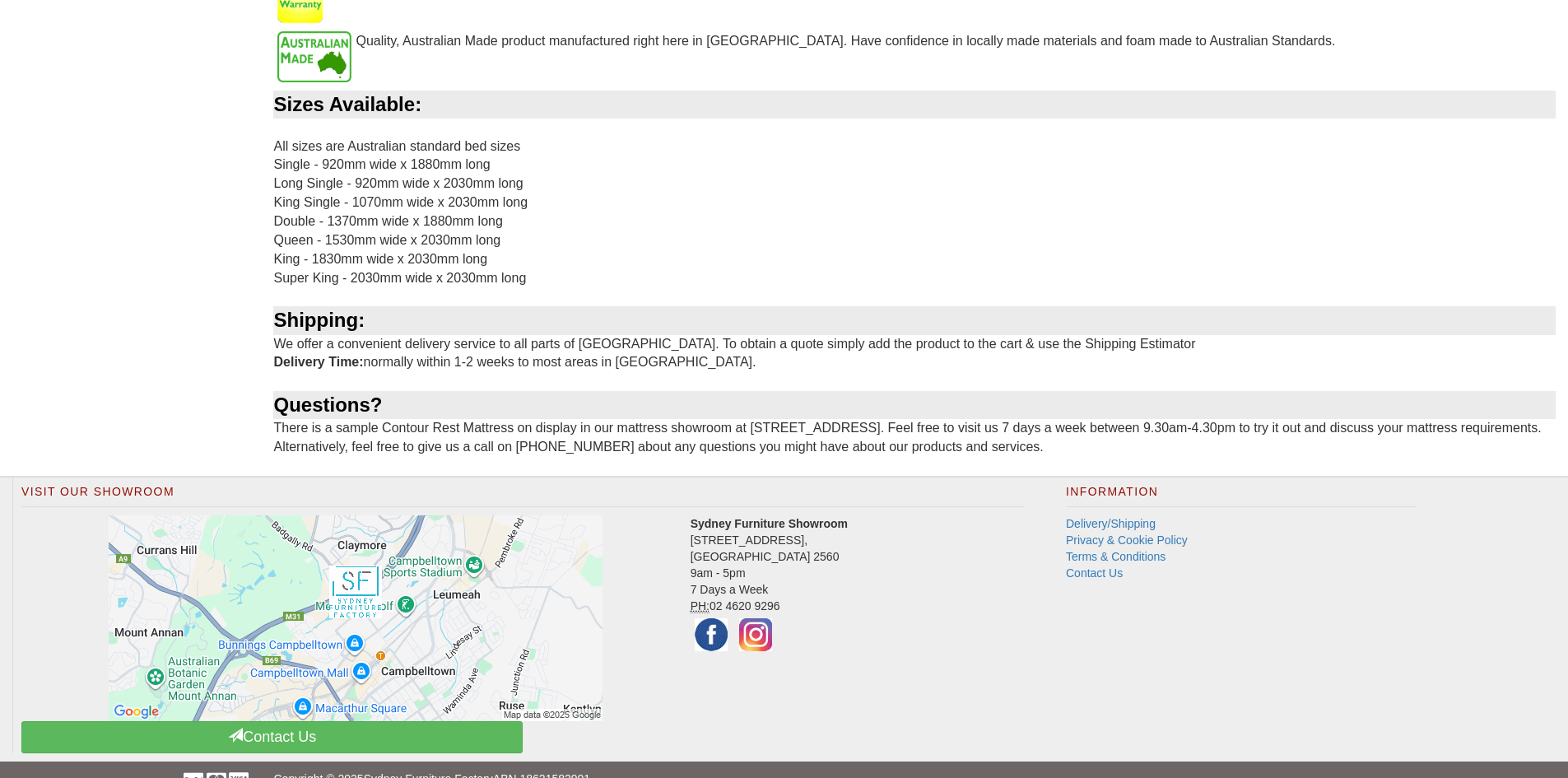
scroll to position [2143, 0]
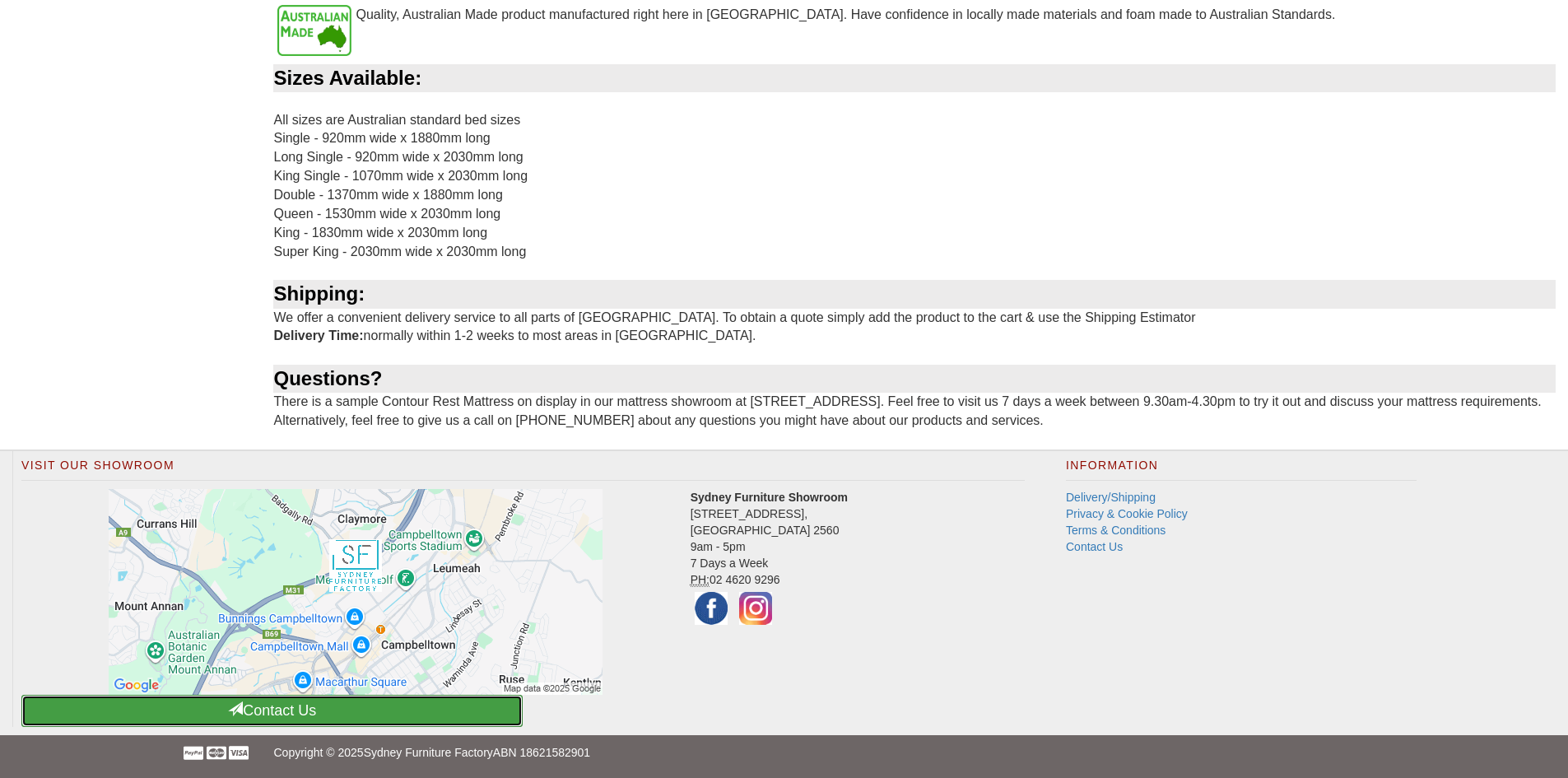
click at [376, 707] on link "Contact Us" at bounding box center [272, 711] width 502 height 32
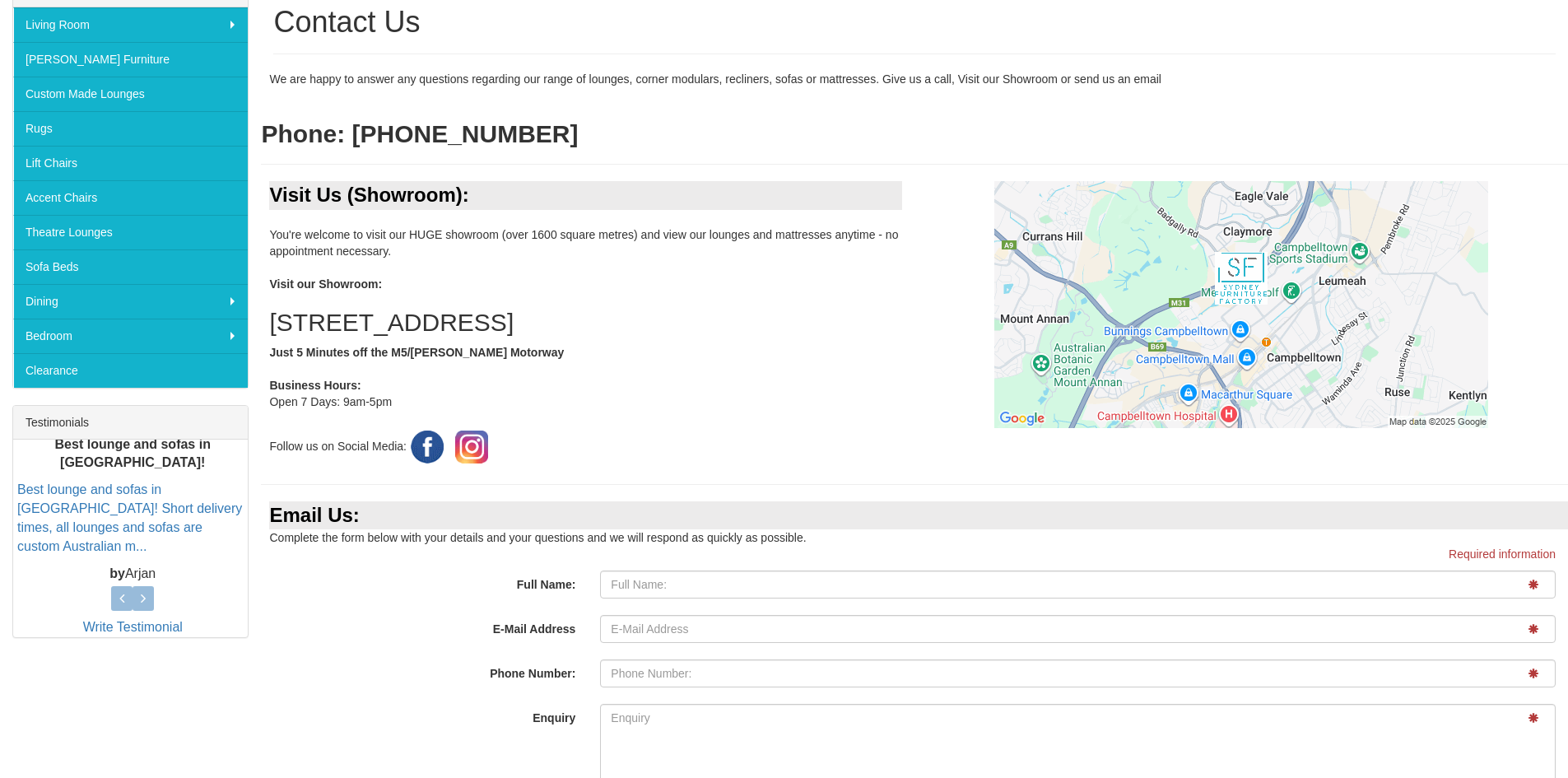
scroll to position [292, 0]
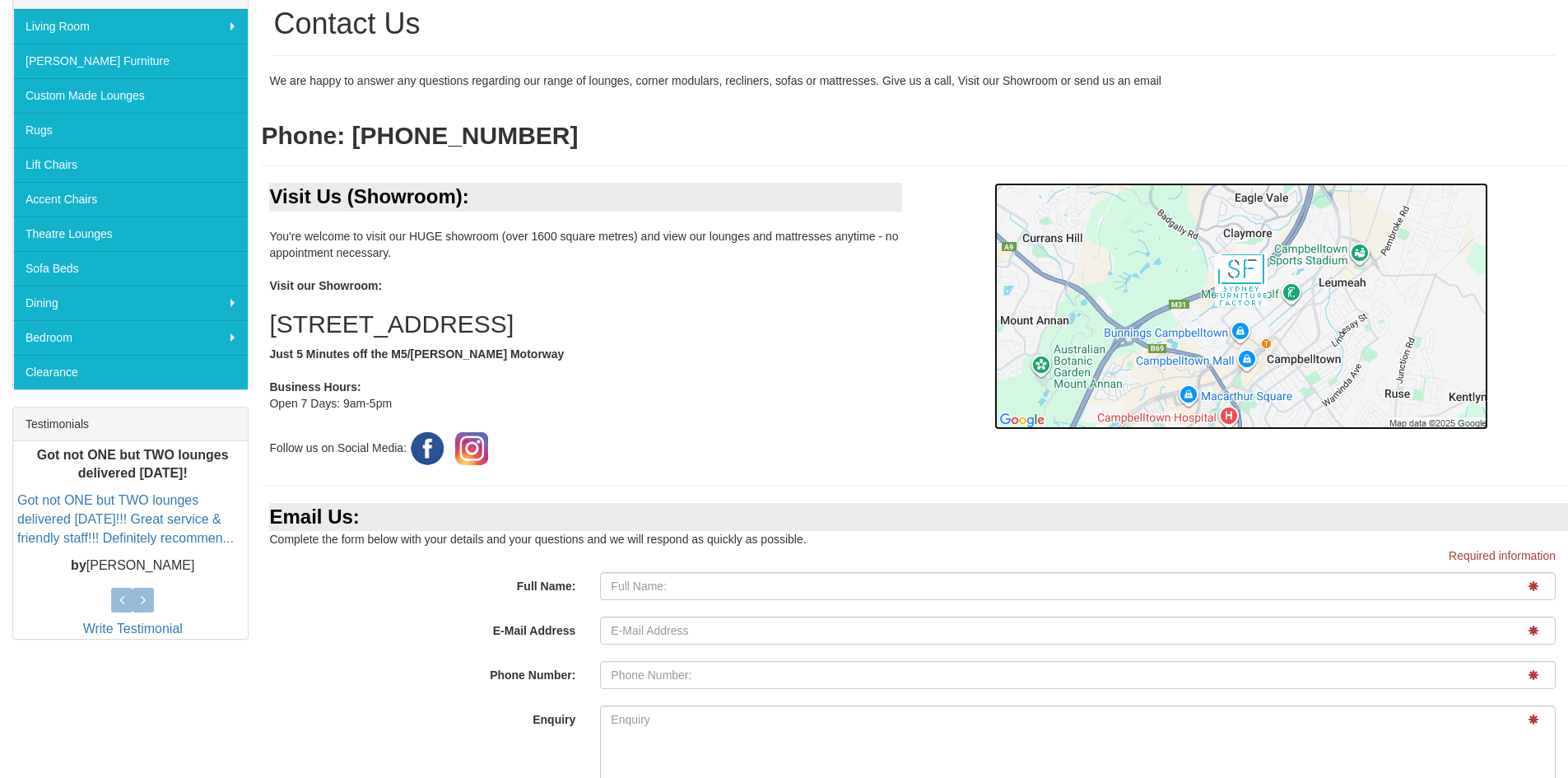
click at [1398, 347] on img at bounding box center [1241, 307] width 494 height 247
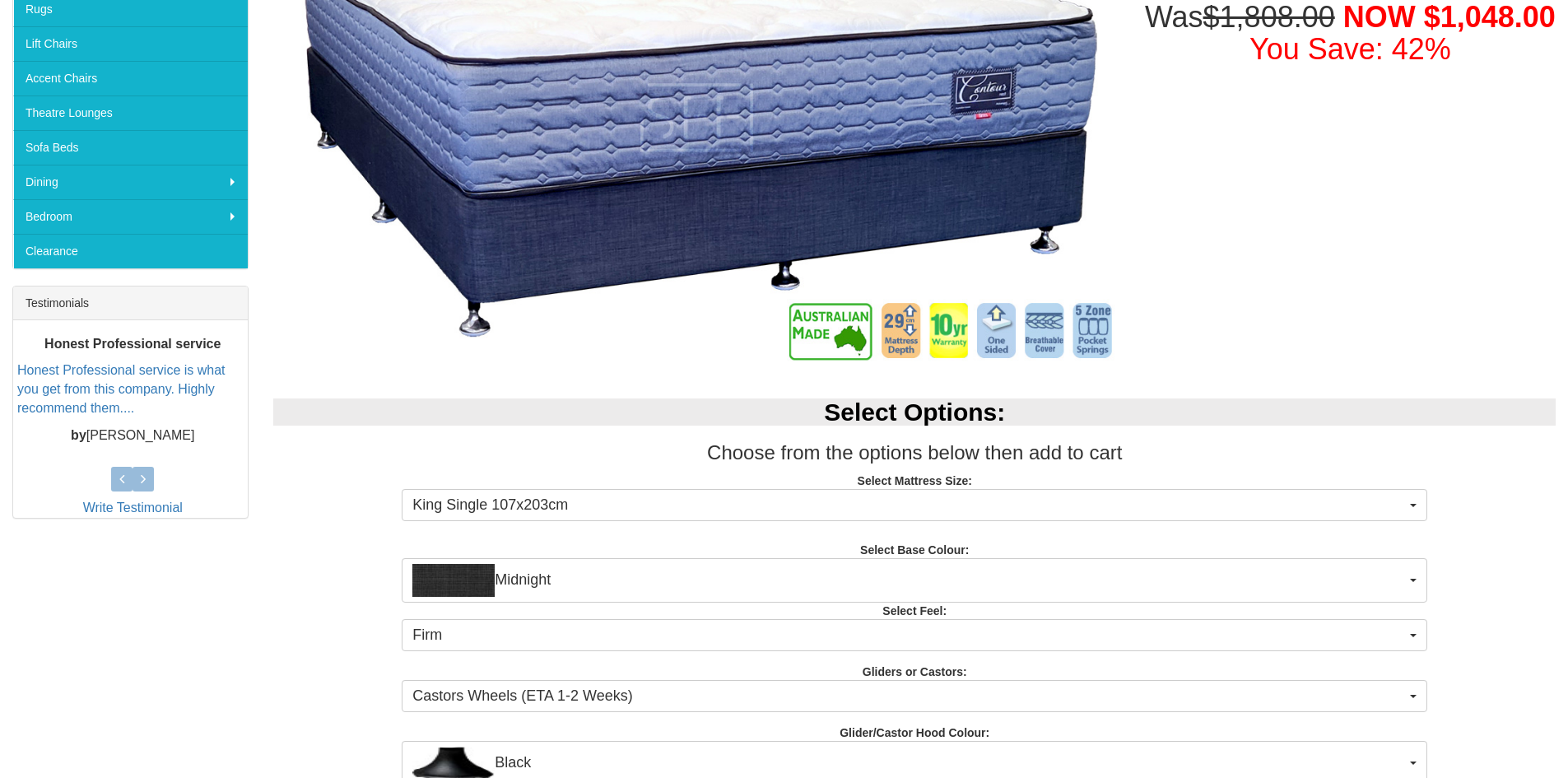
scroll to position [412, 0]
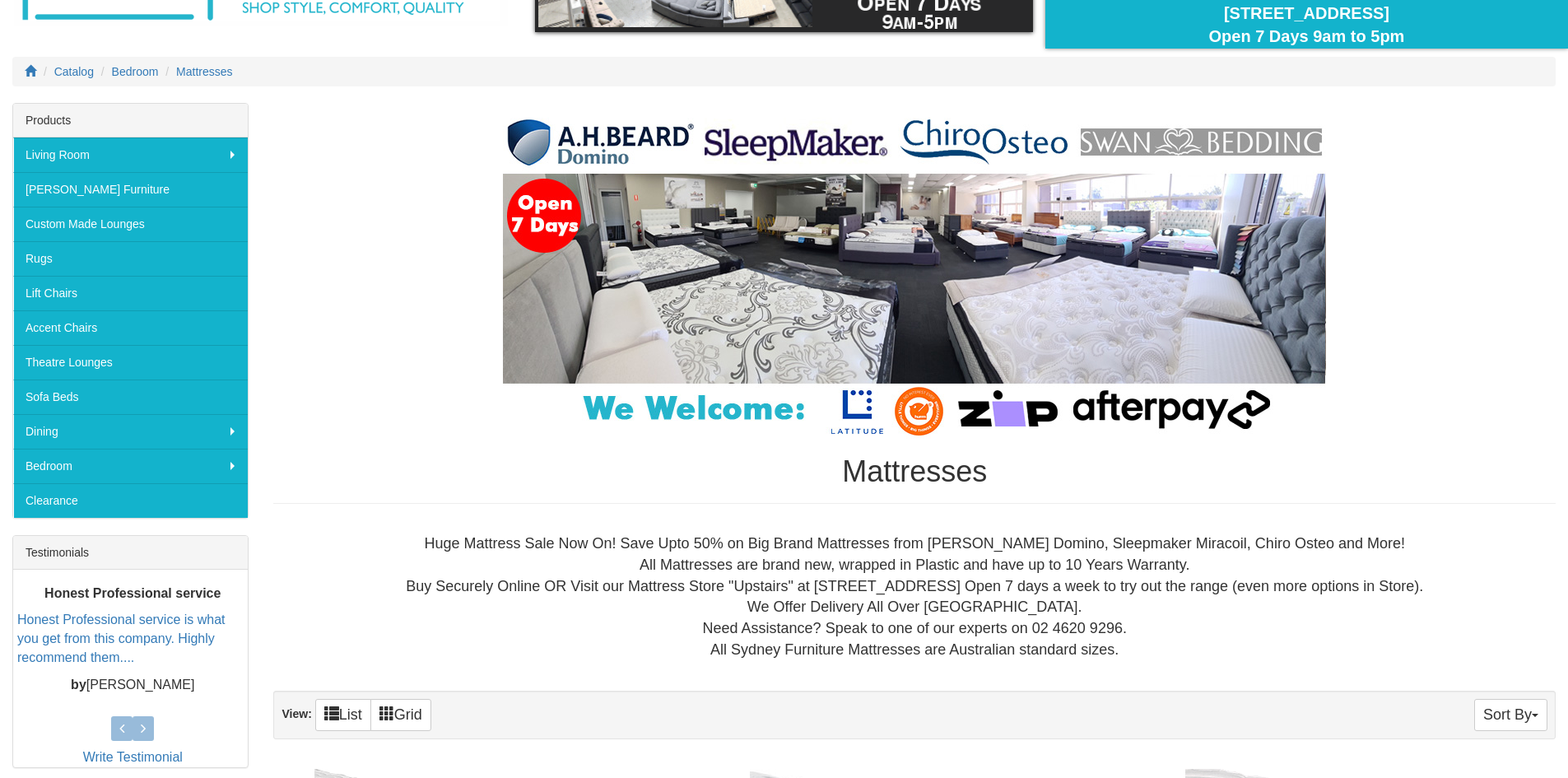
scroll to position [165, 0]
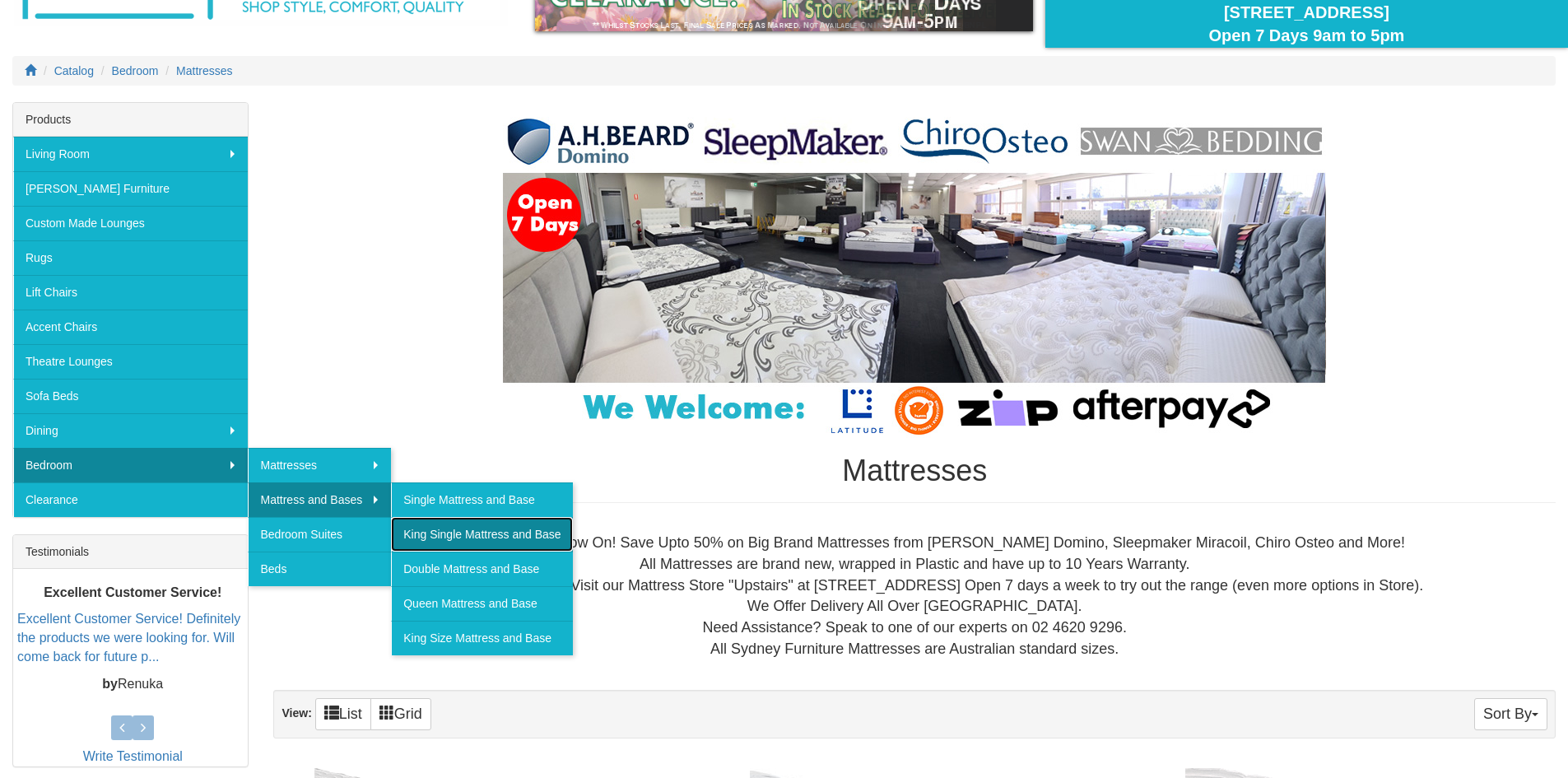
click at [441, 528] on link "King Single Mattress and Base" at bounding box center [481, 534] width 181 height 34
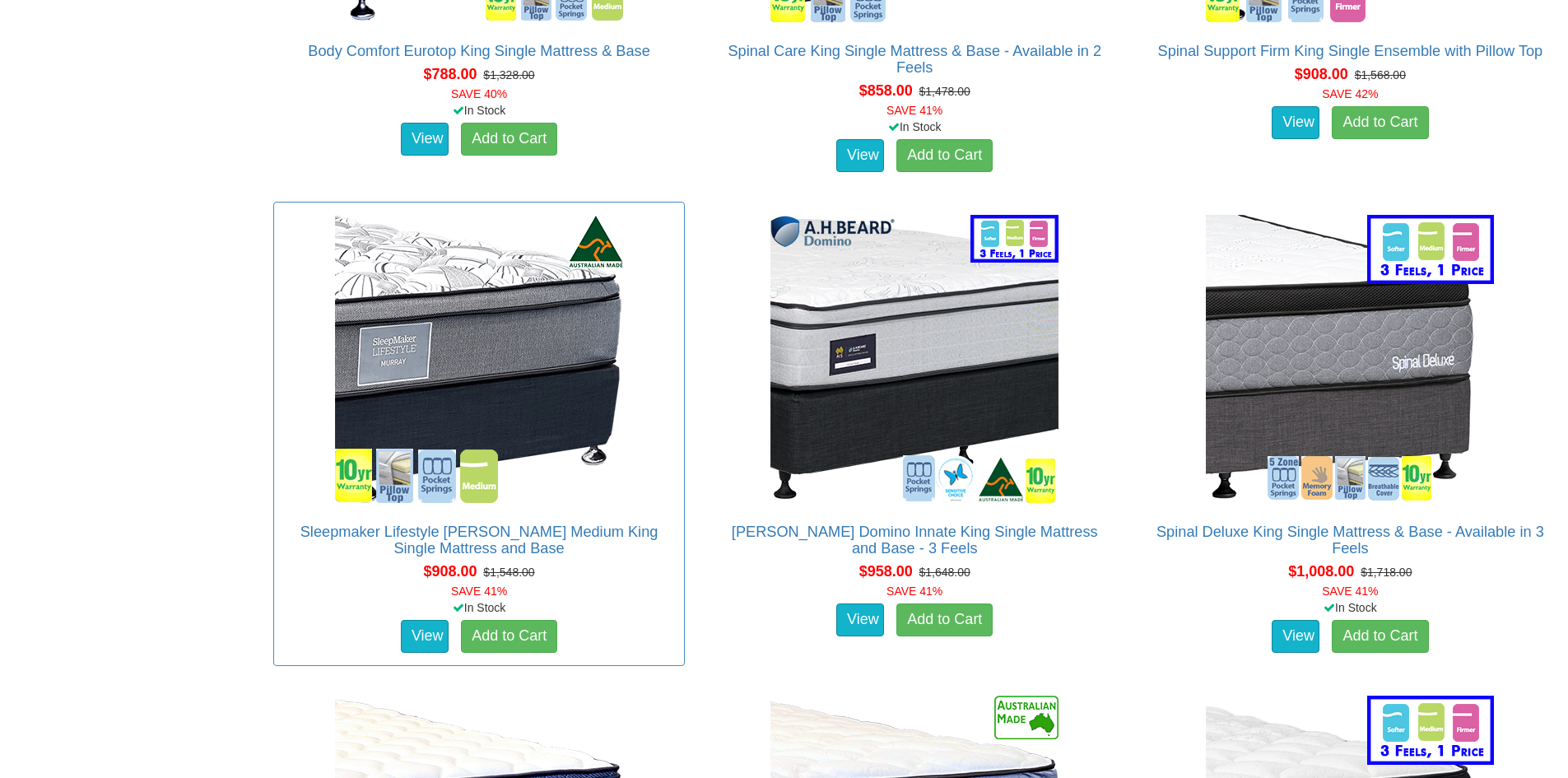
scroll to position [2388, 0]
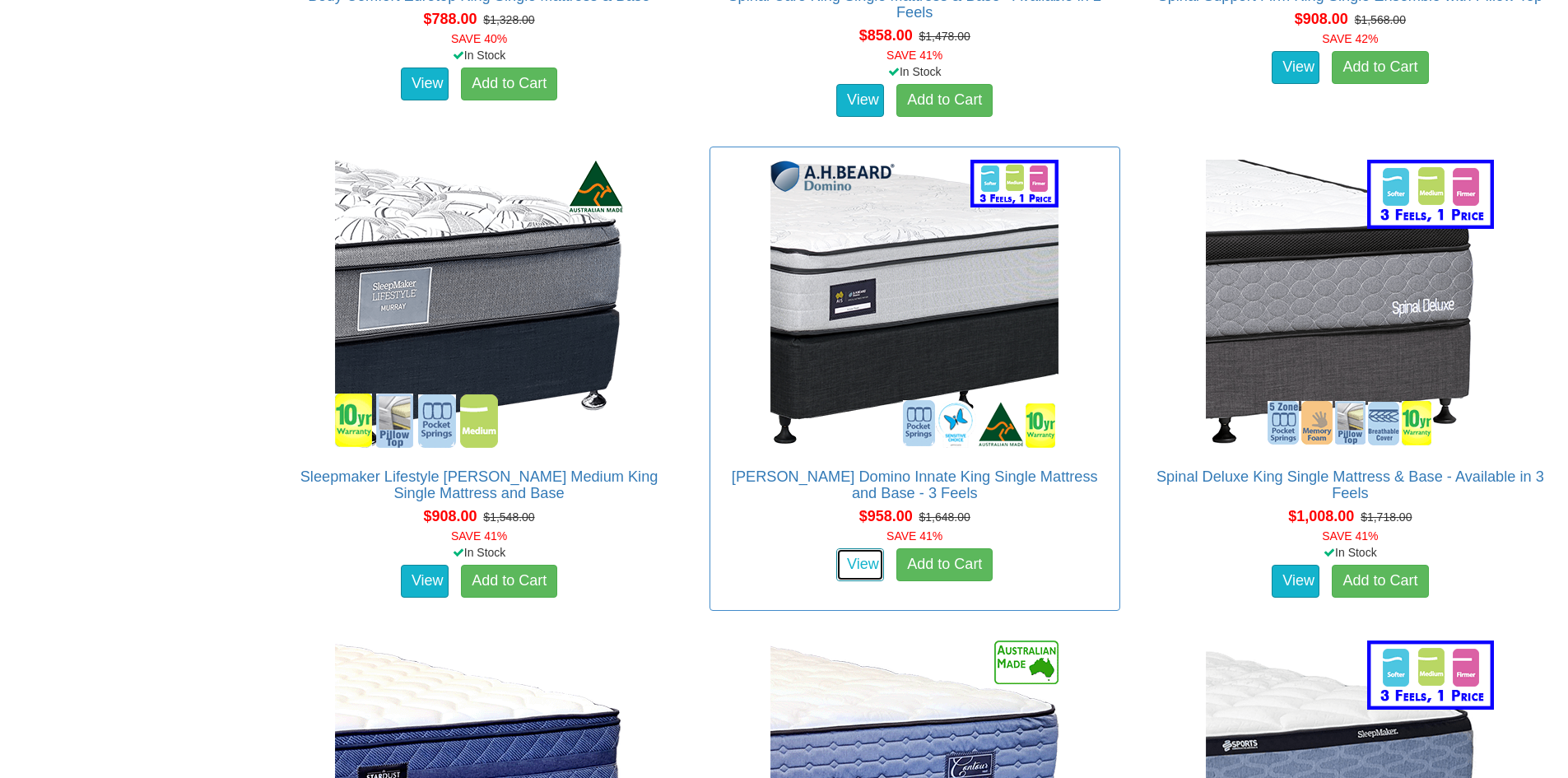
click at [867, 551] on link "View" at bounding box center [860, 565] width 48 height 33
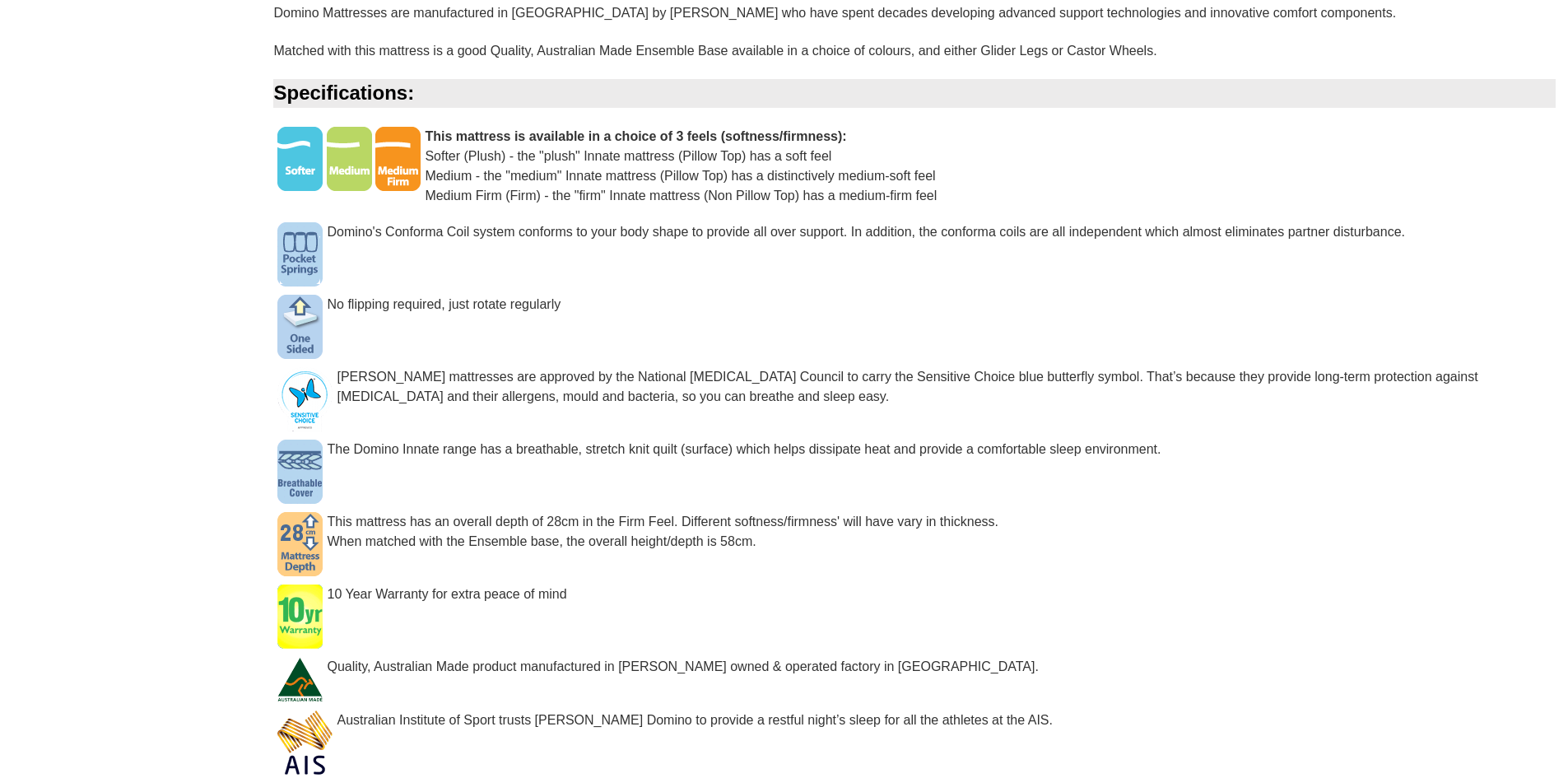
scroll to position [1581, 0]
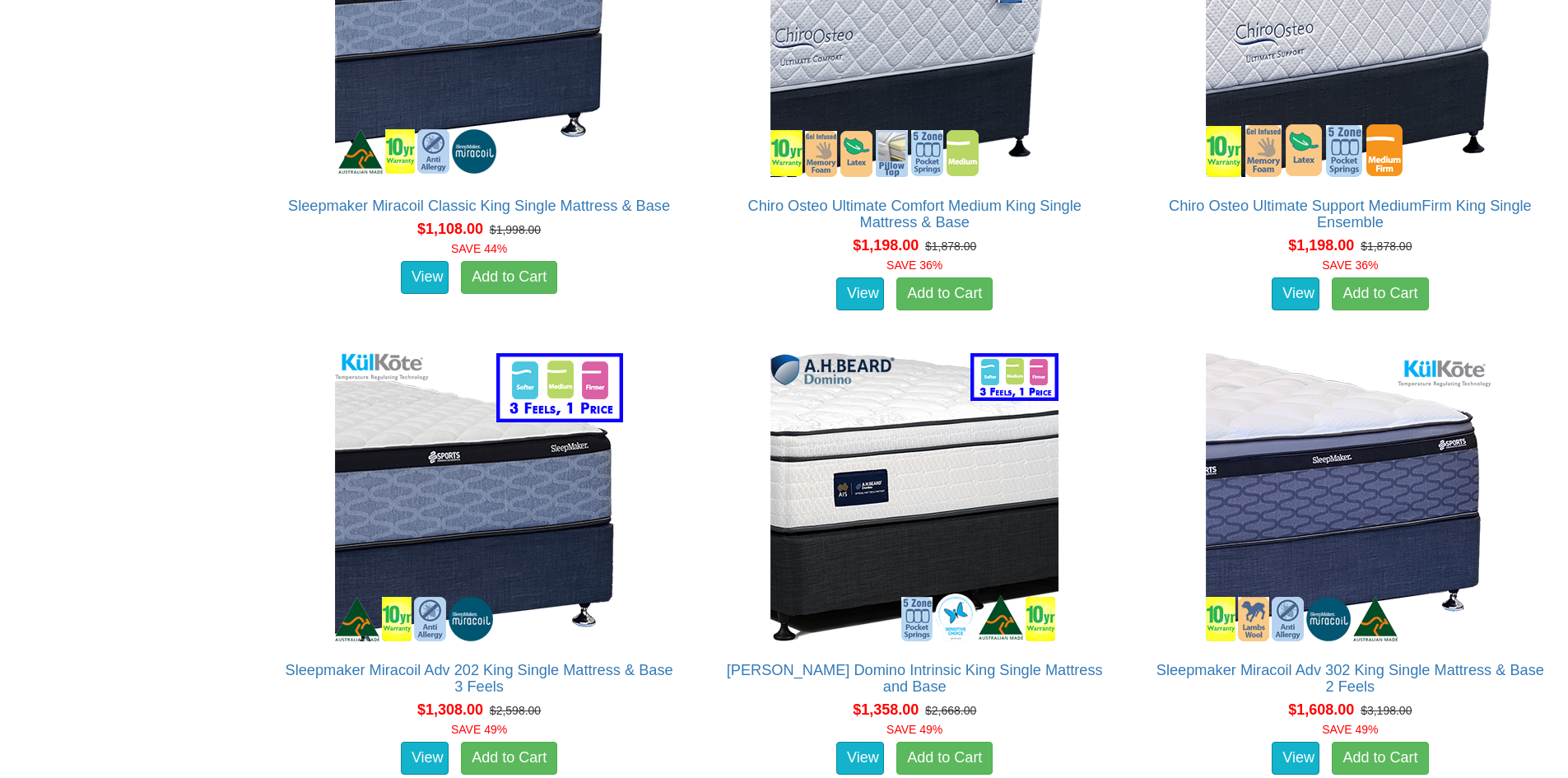
scroll to position [2388, 0]
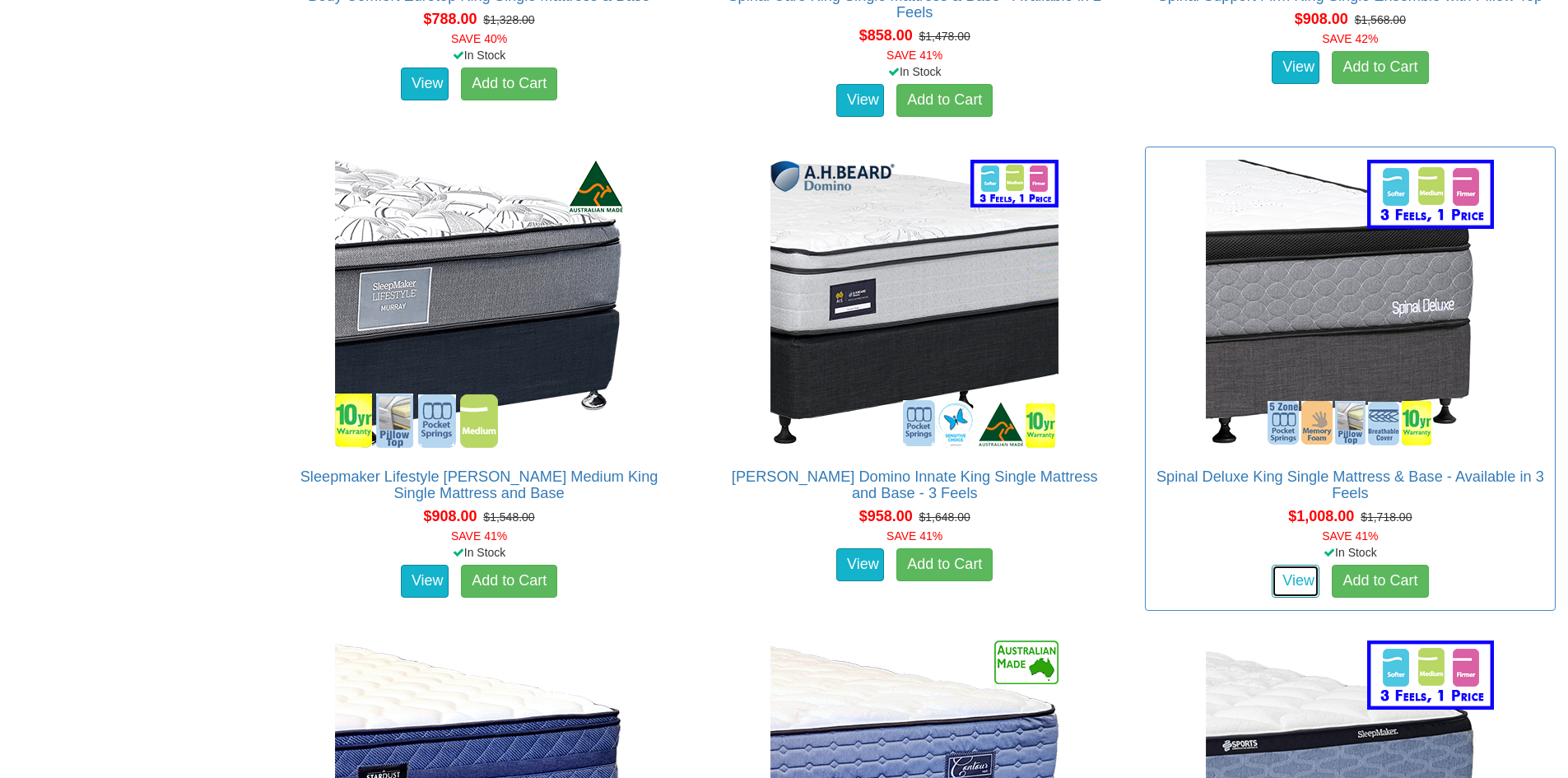
click at [1297, 565] on link "View" at bounding box center [1296, 581] width 48 height 33
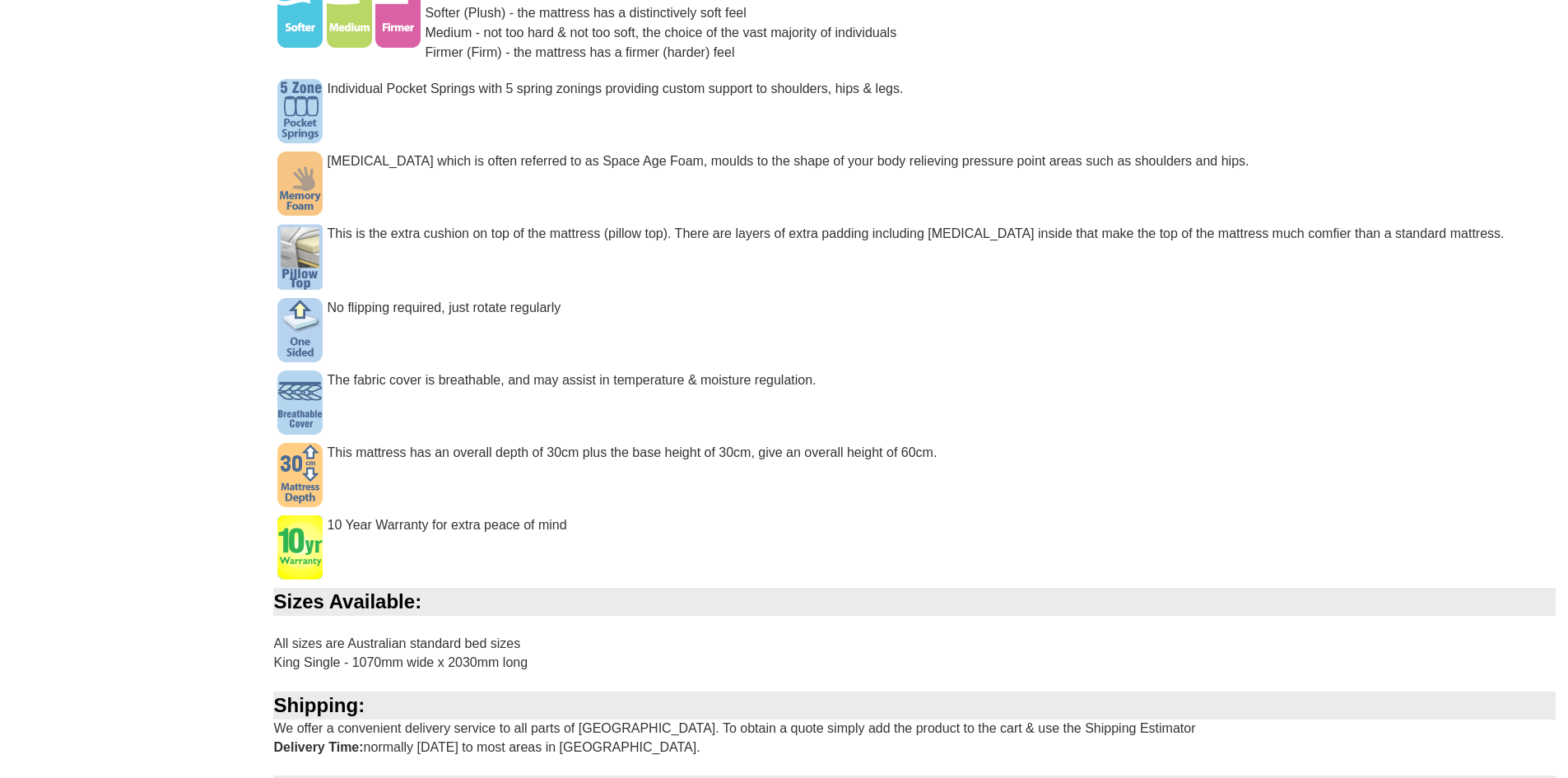
scroll to position [1420, 0]
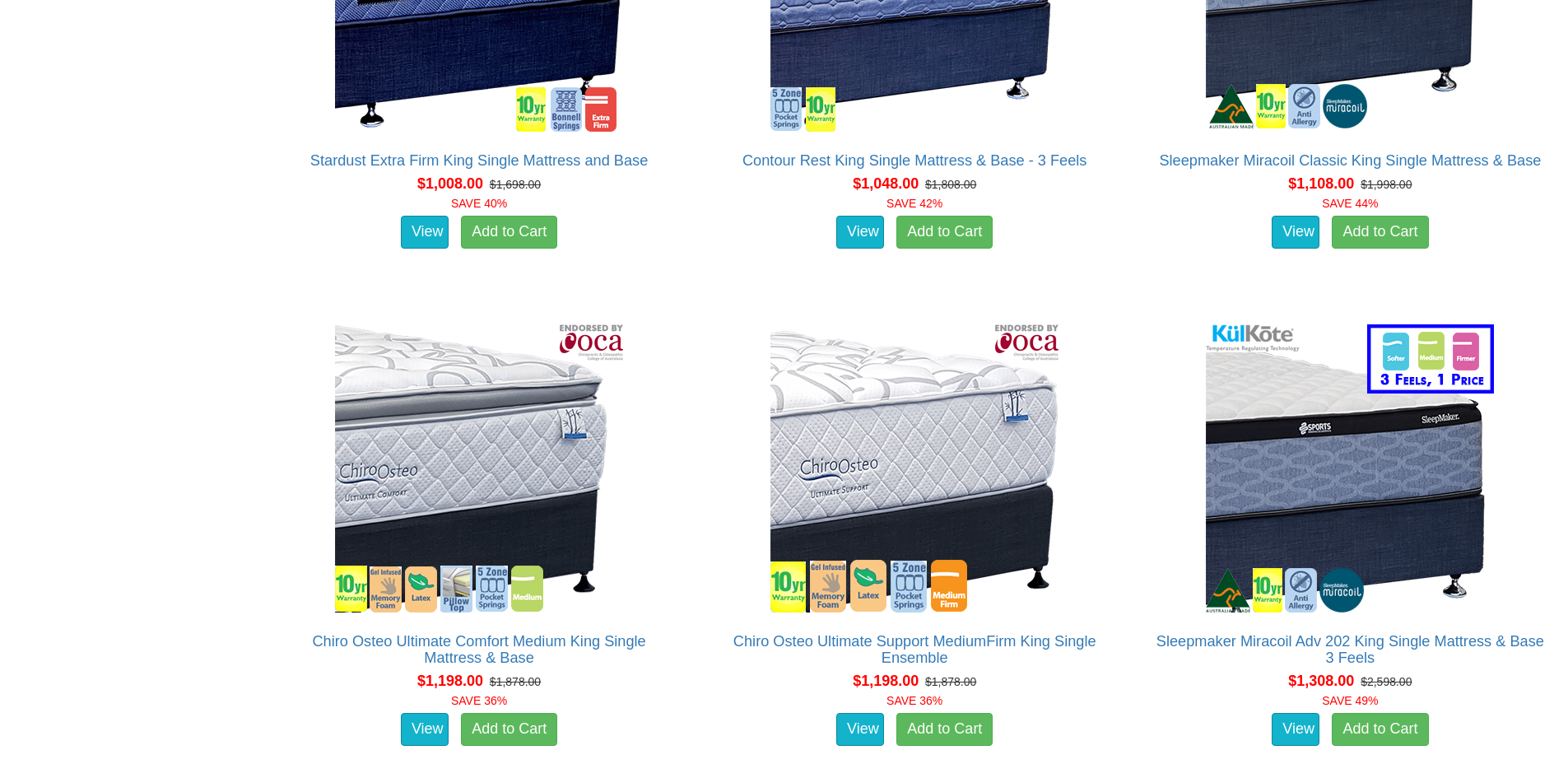
scroll to position [2965, 0]
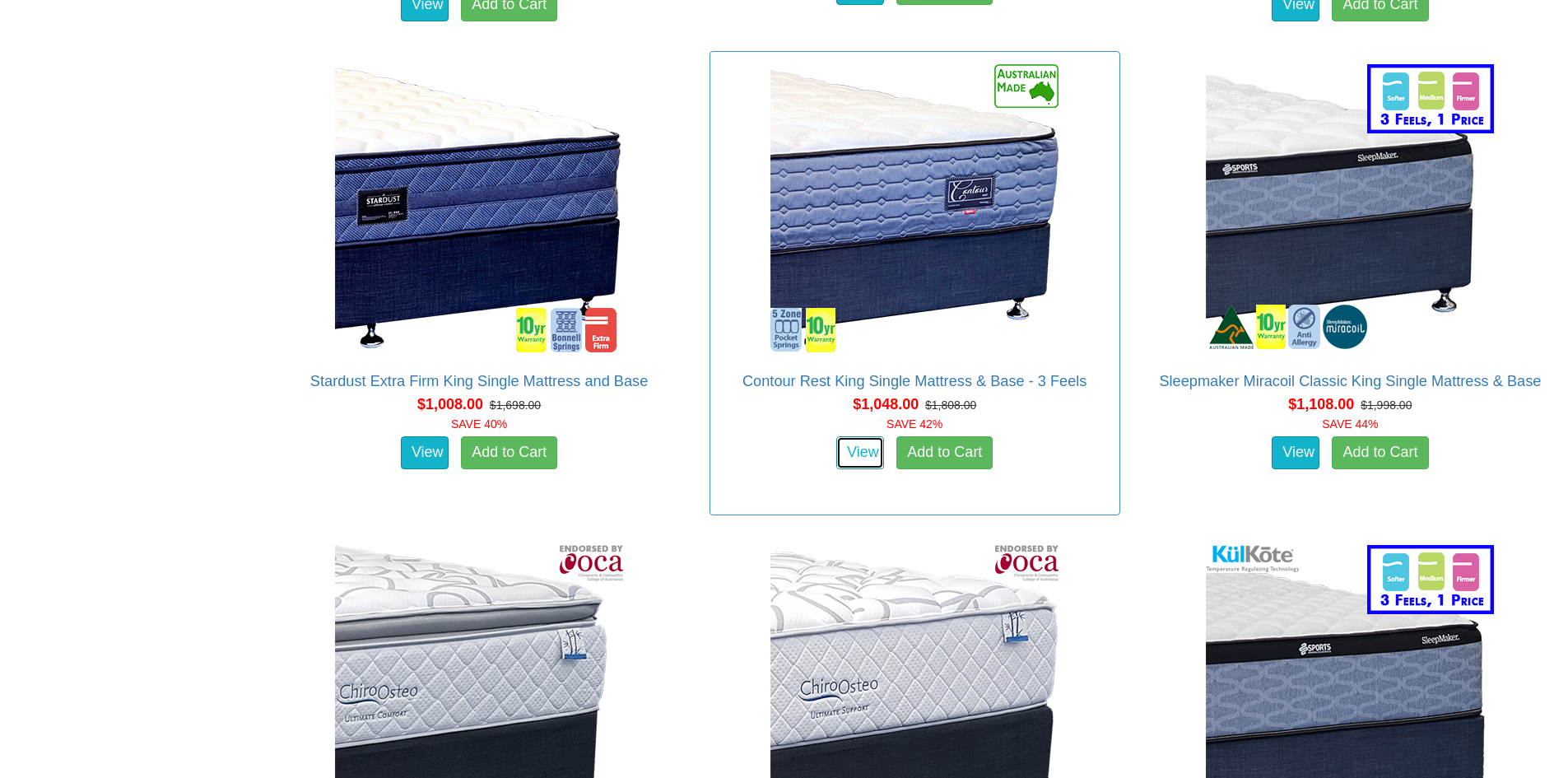
click at [872, 437] on link "View" at bounding box center [860, 453] width 48 height 33
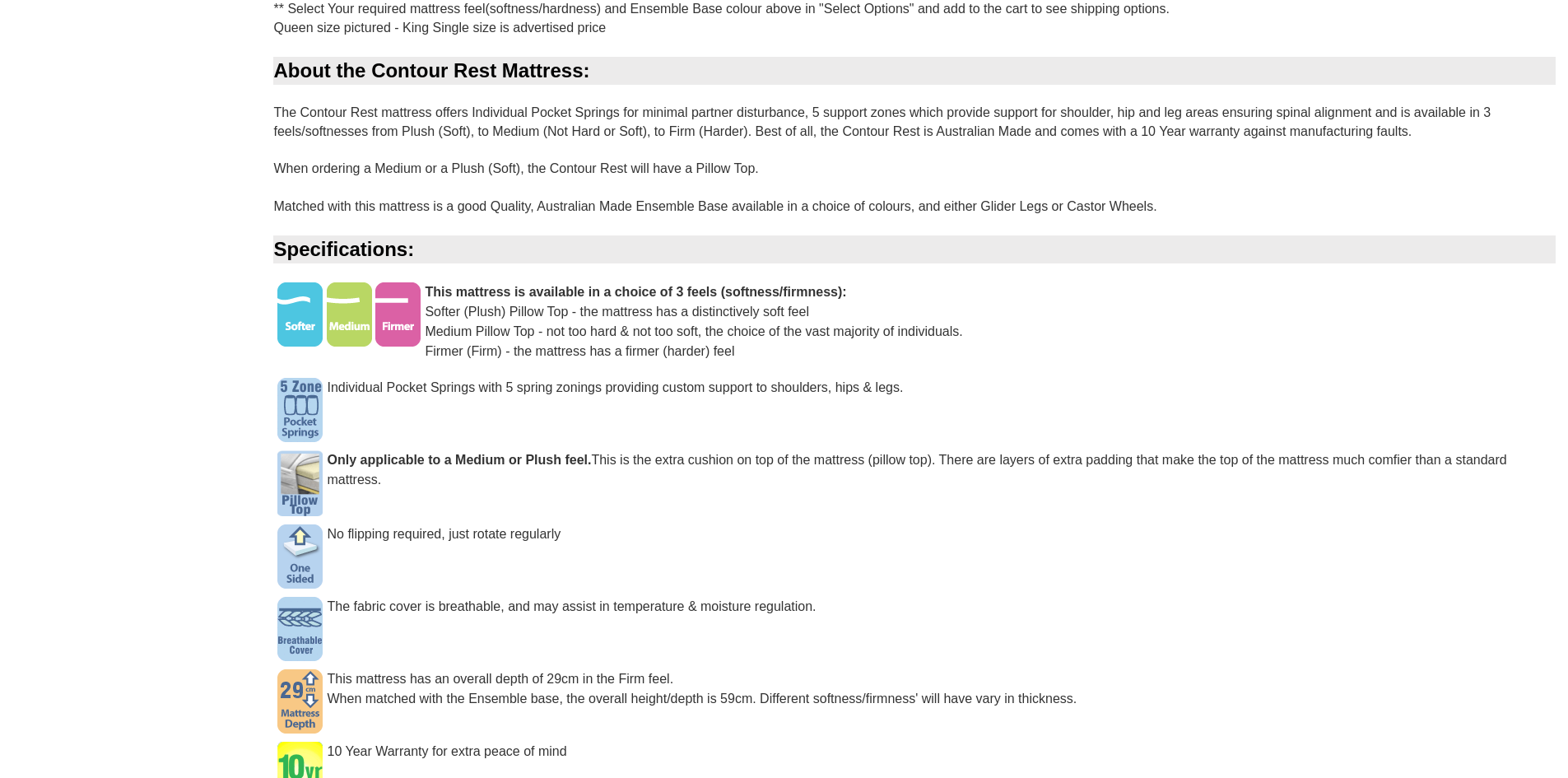
scroll to position [1236, 0]
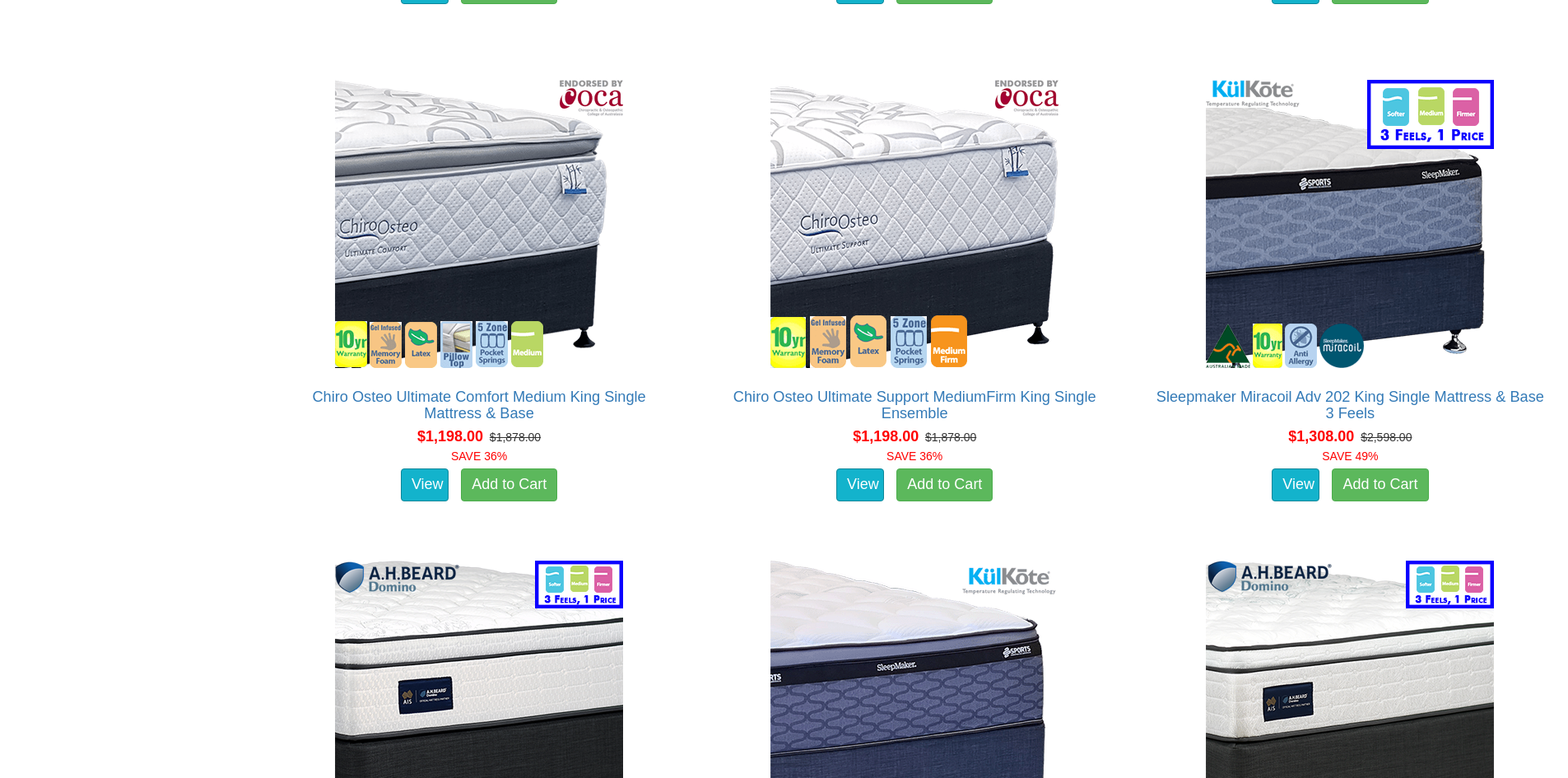
scroll to position [3459, 0]
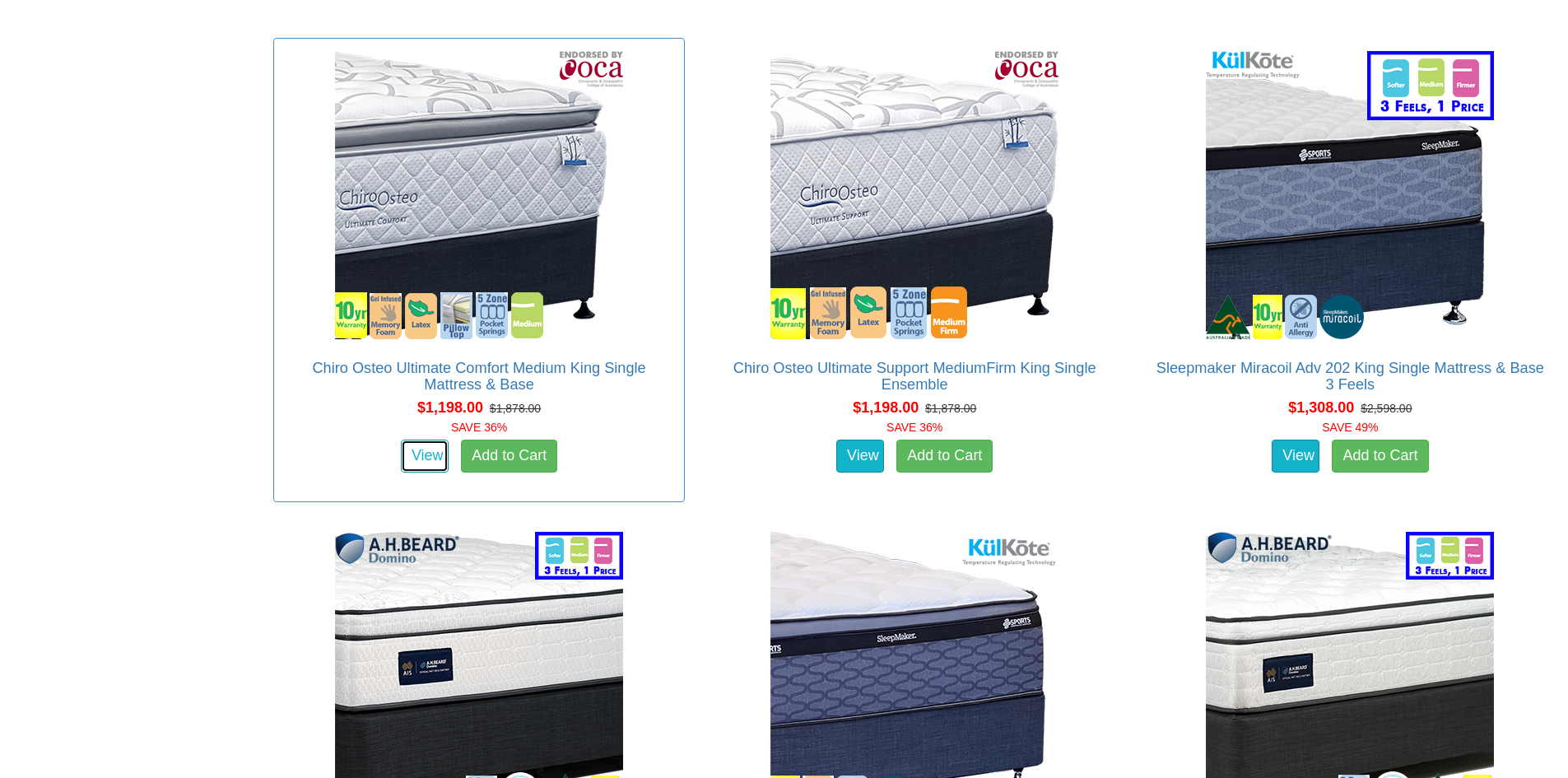
click at [429, 440] on link "View" at bounding box center [424, 456] width 48 height 33
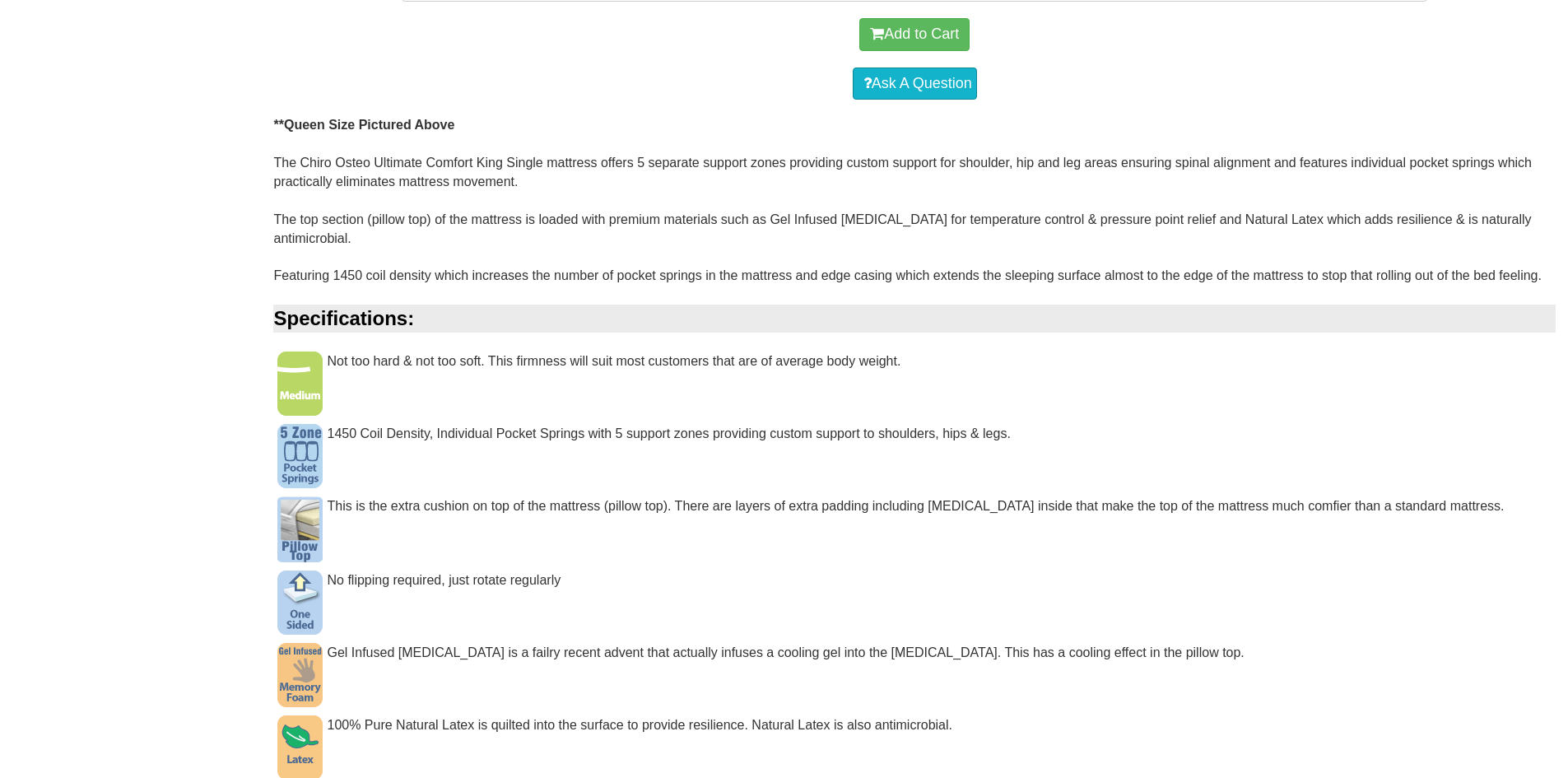
scroll to position [988, 0]
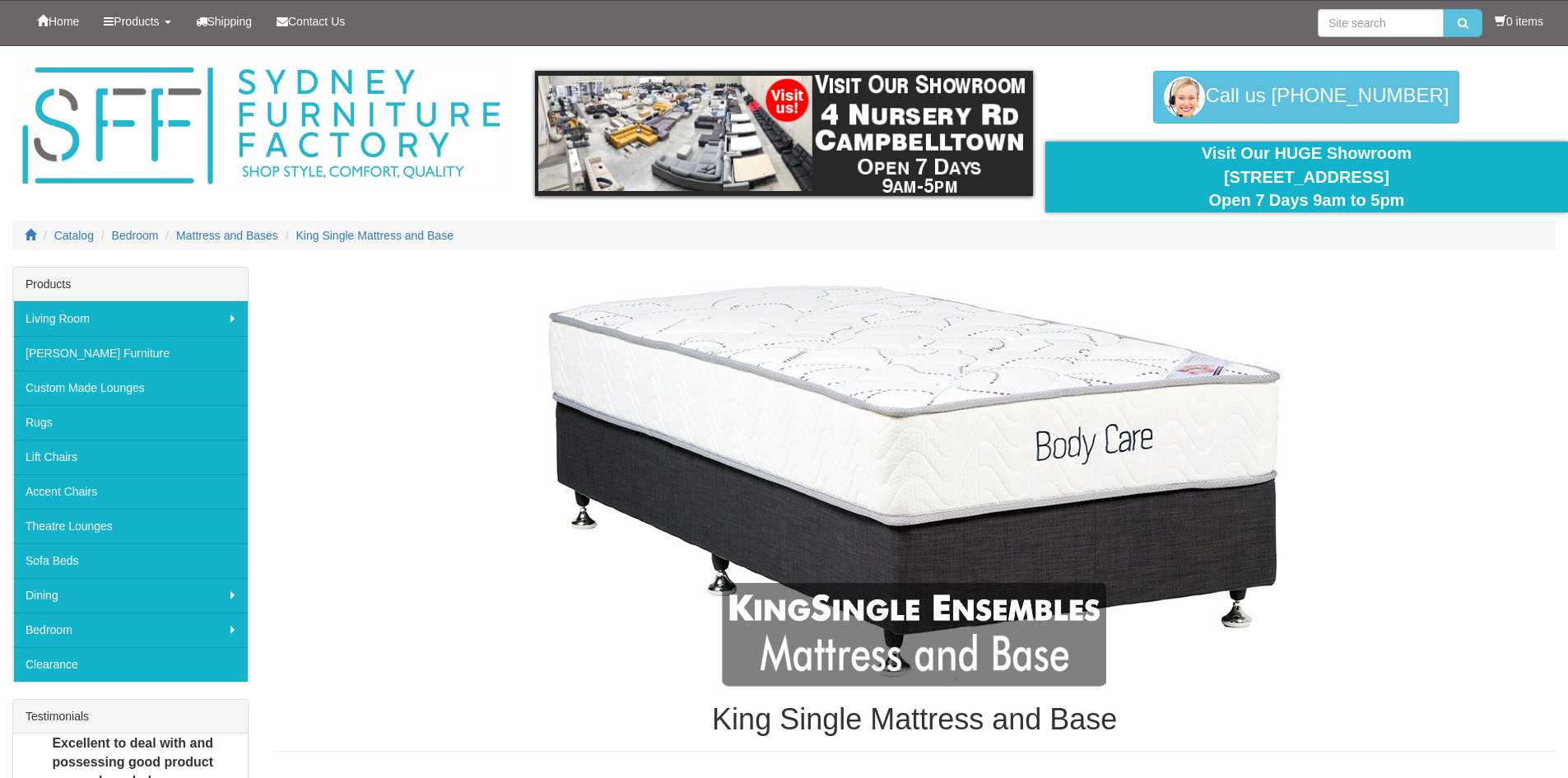
scroll to position [3459, 0]
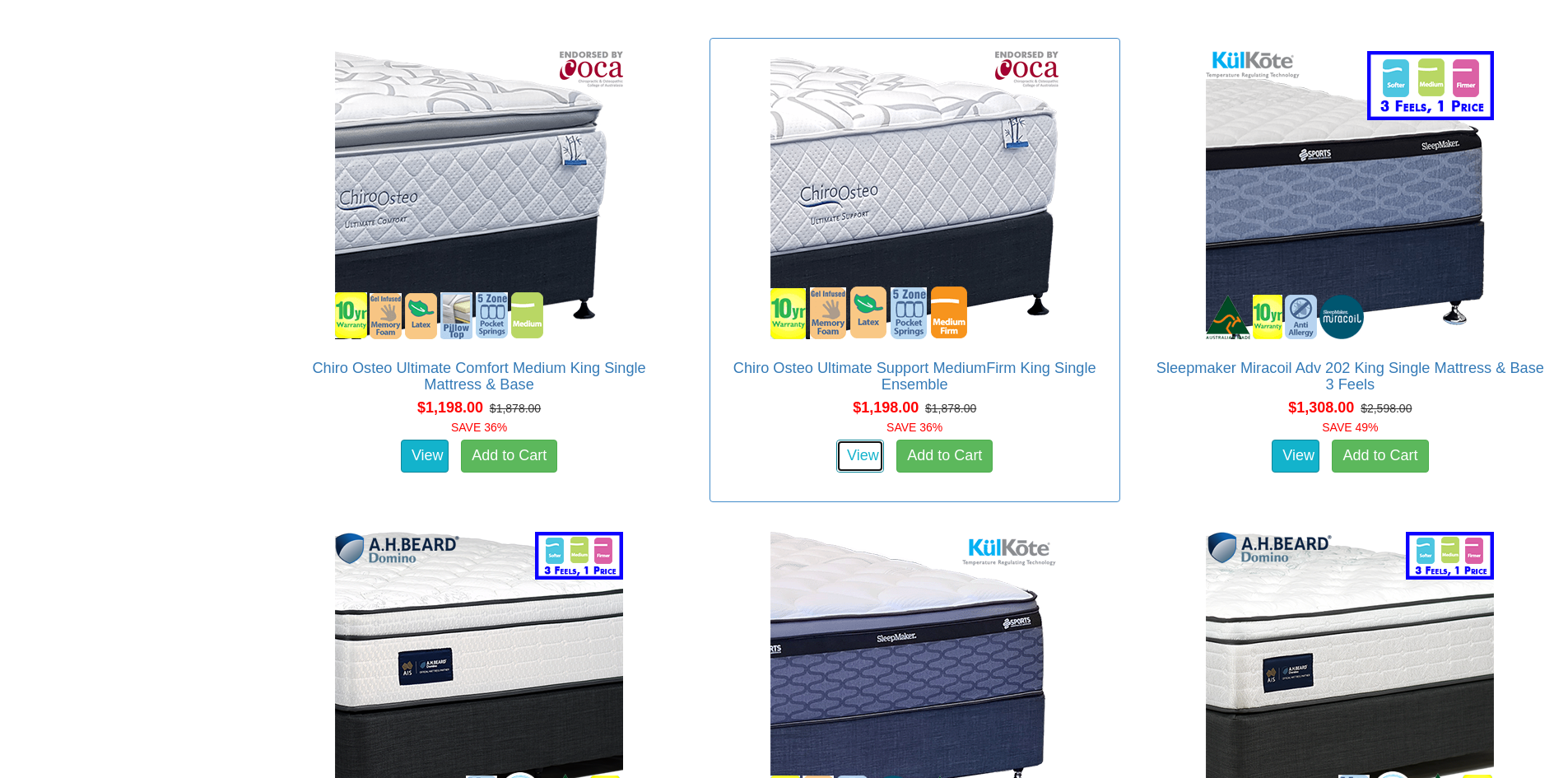
click at [863, 440] on link "View" at bounding box center [860, 456] width 48 height 33
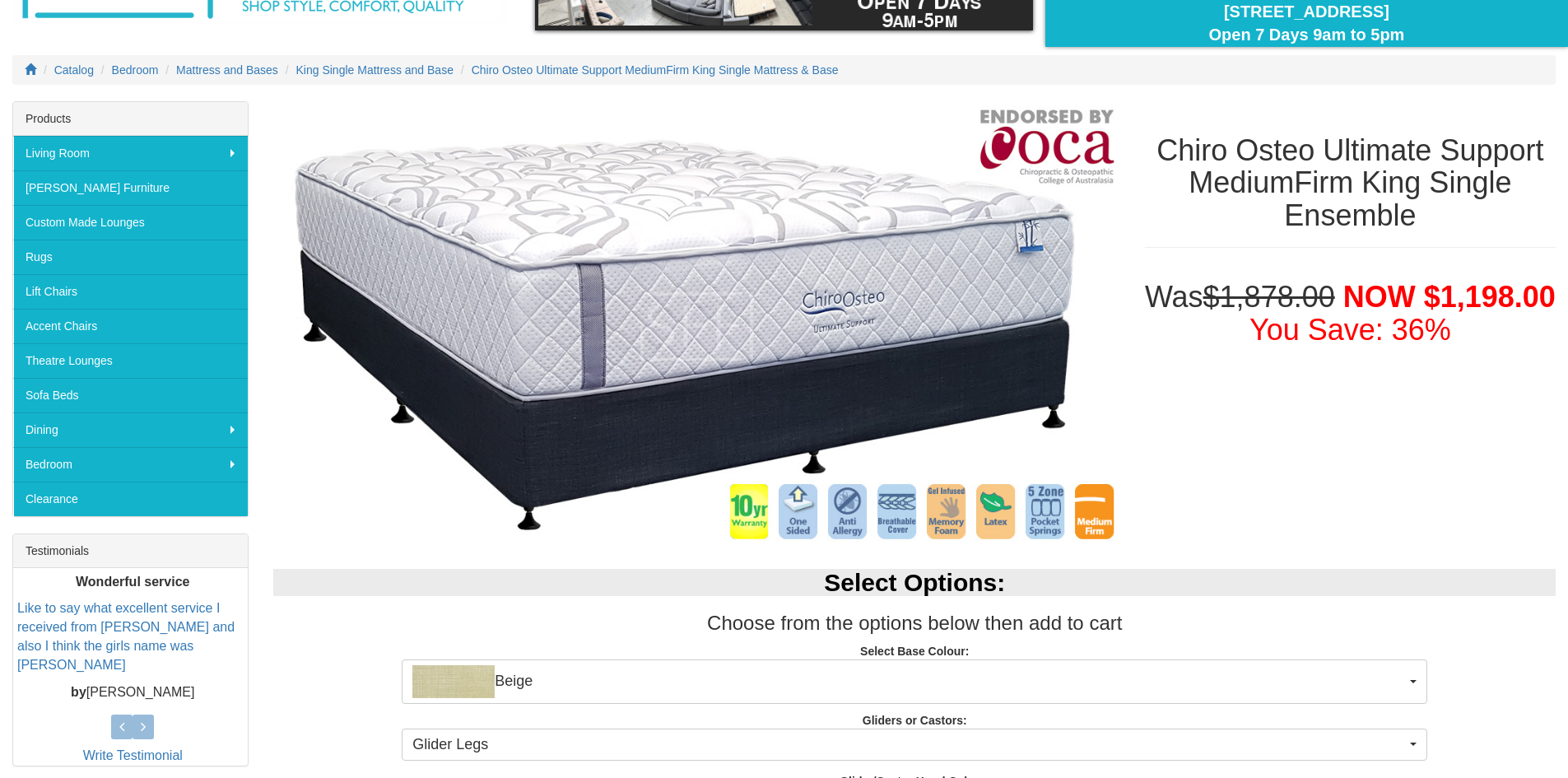
scroll to position [165, 0]
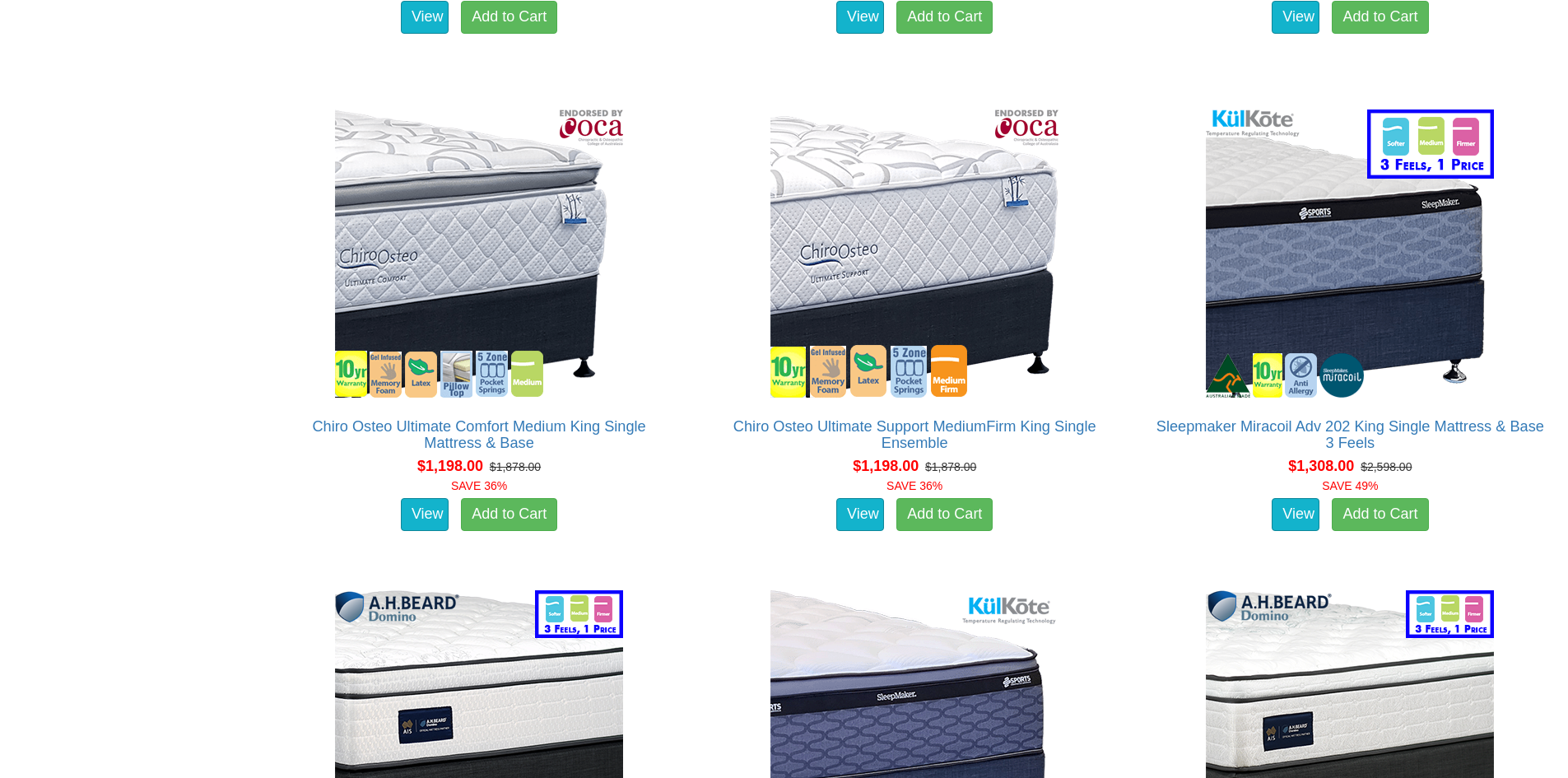
scroll to position [3294, 0]
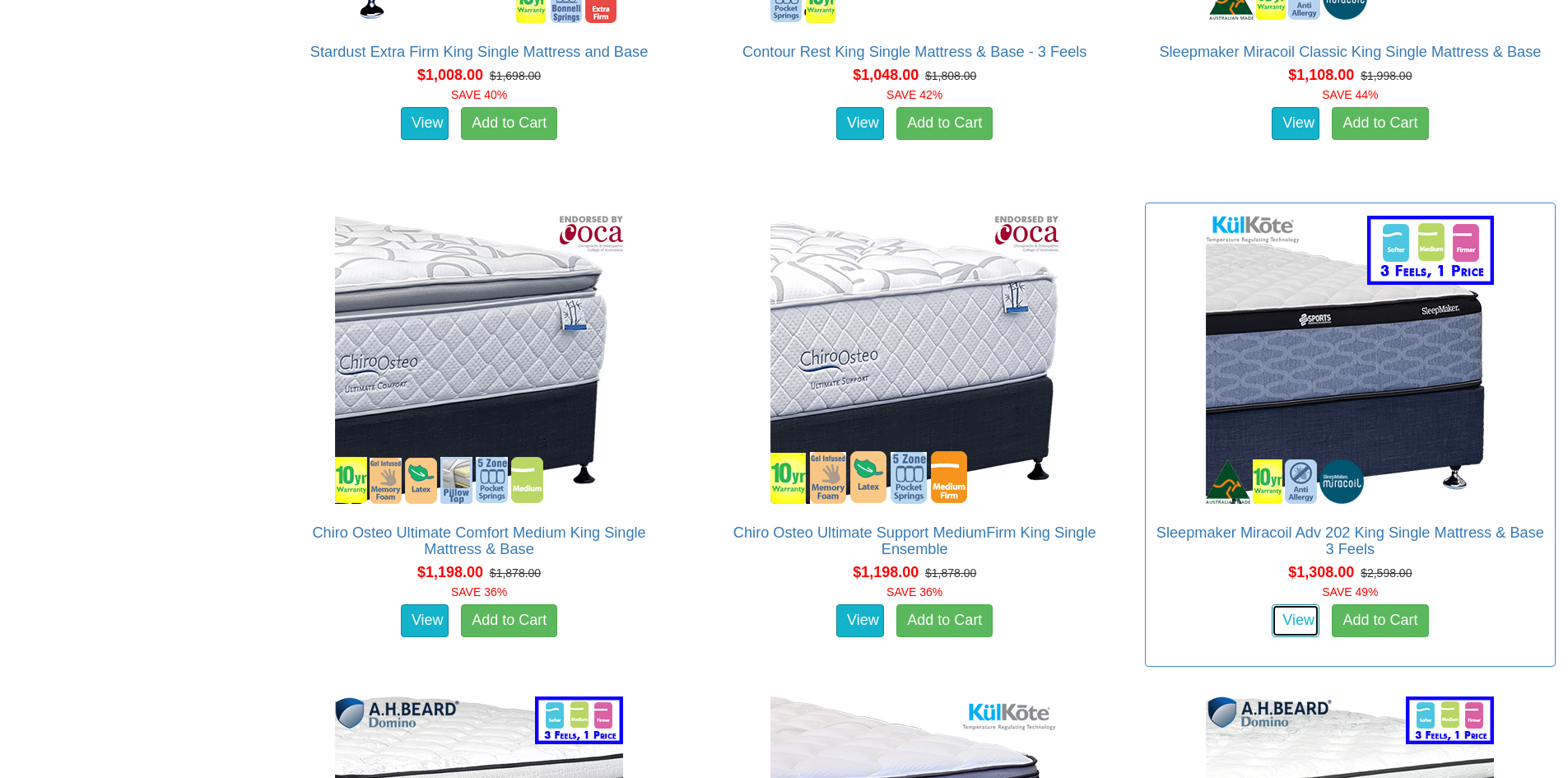
click at [1305, 605] on link "View" at bounding box center [1296, 621] width 48 height 33
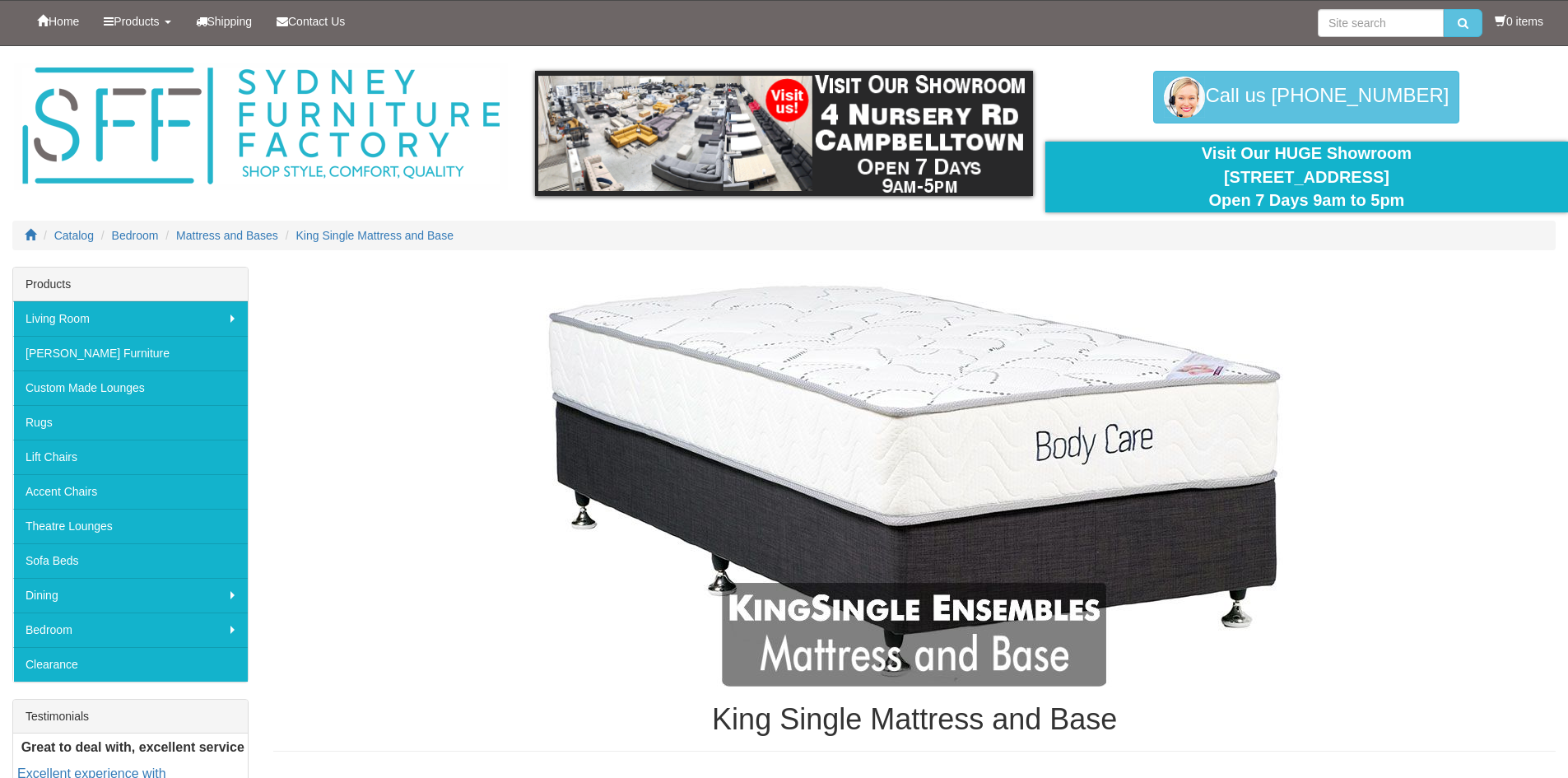
scroll to position [3294, 0]
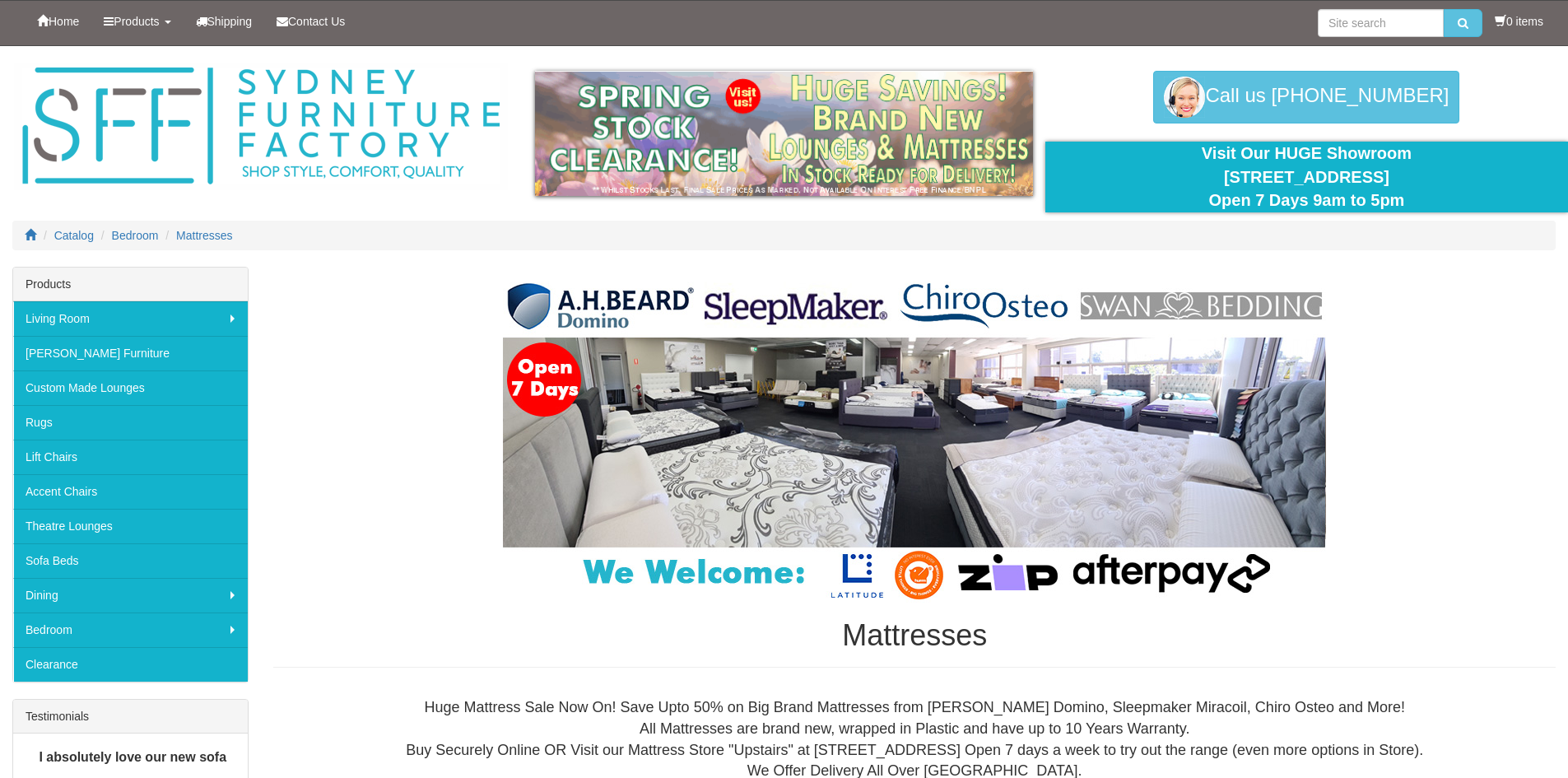
scroll to position [165, 0]
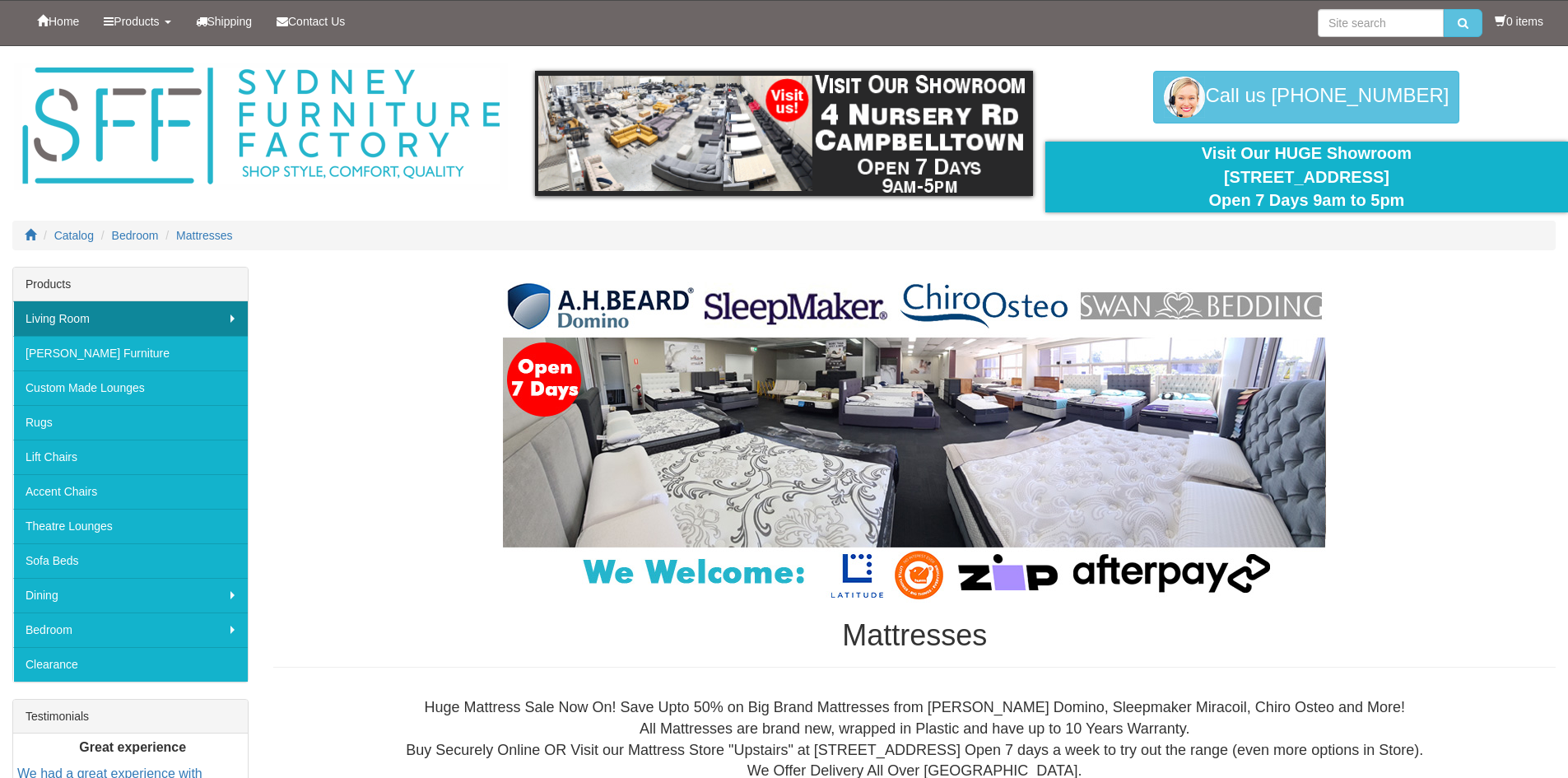
scroll to position [165, 0]
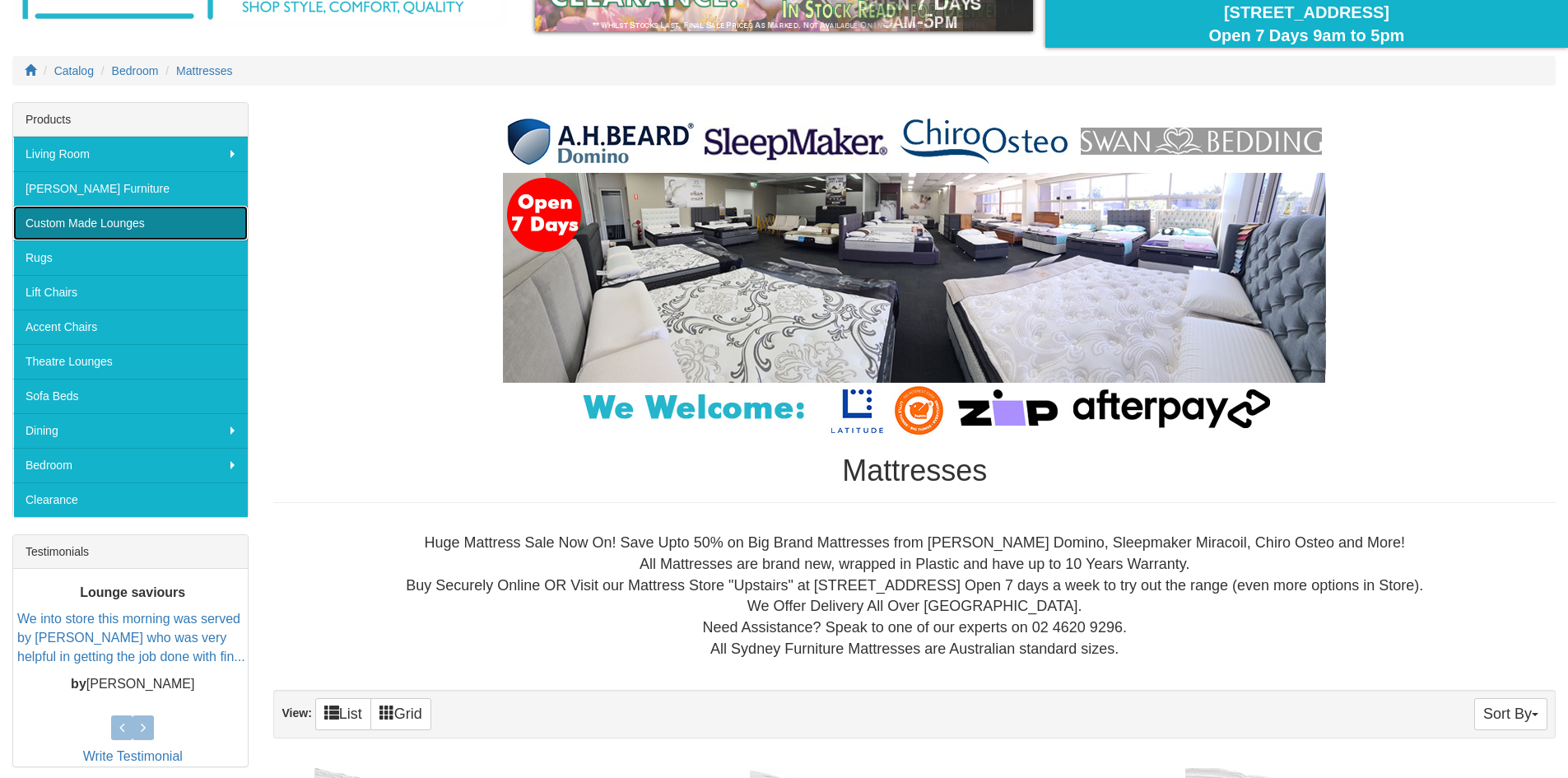
click at [146, 220] on link "Custom Made Lounges" at bounding box center [131, 223] width 235 height 34
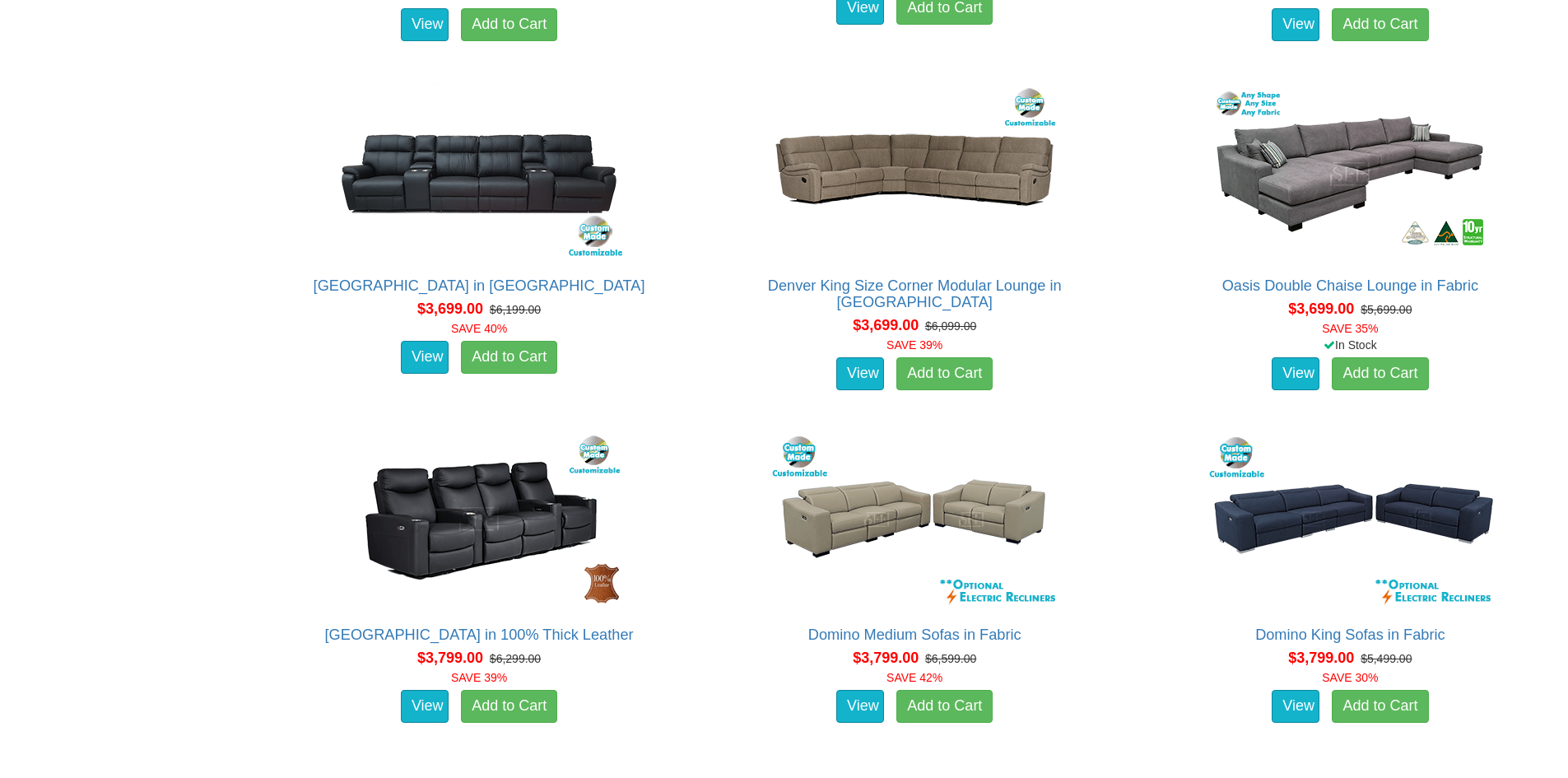
scroll to position [4941, 0]
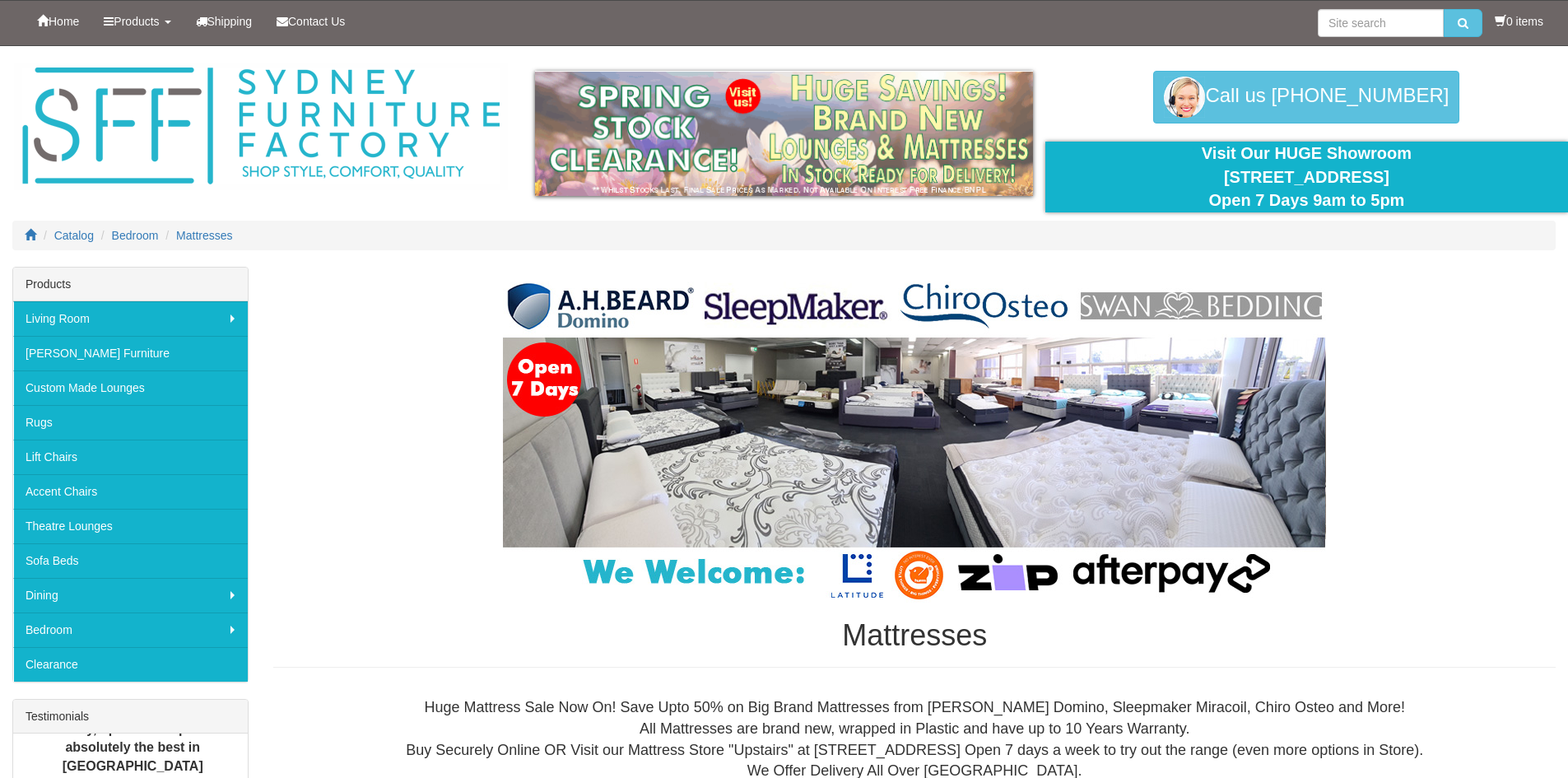
scroll to position [165, 0]
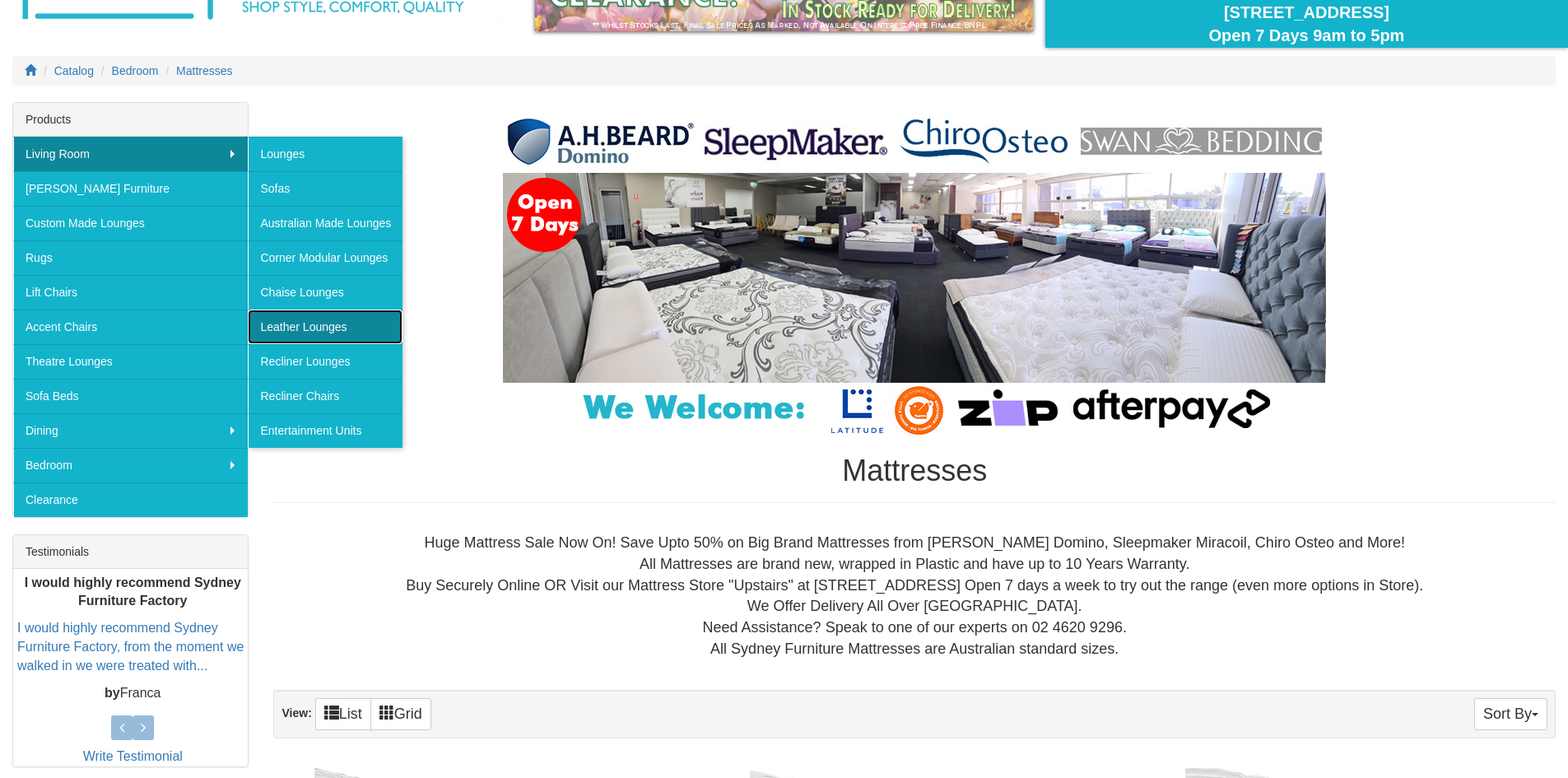
click at [337, 325] on link "Leather Lounges" at bounding box center [326, 327] width 155 height 34
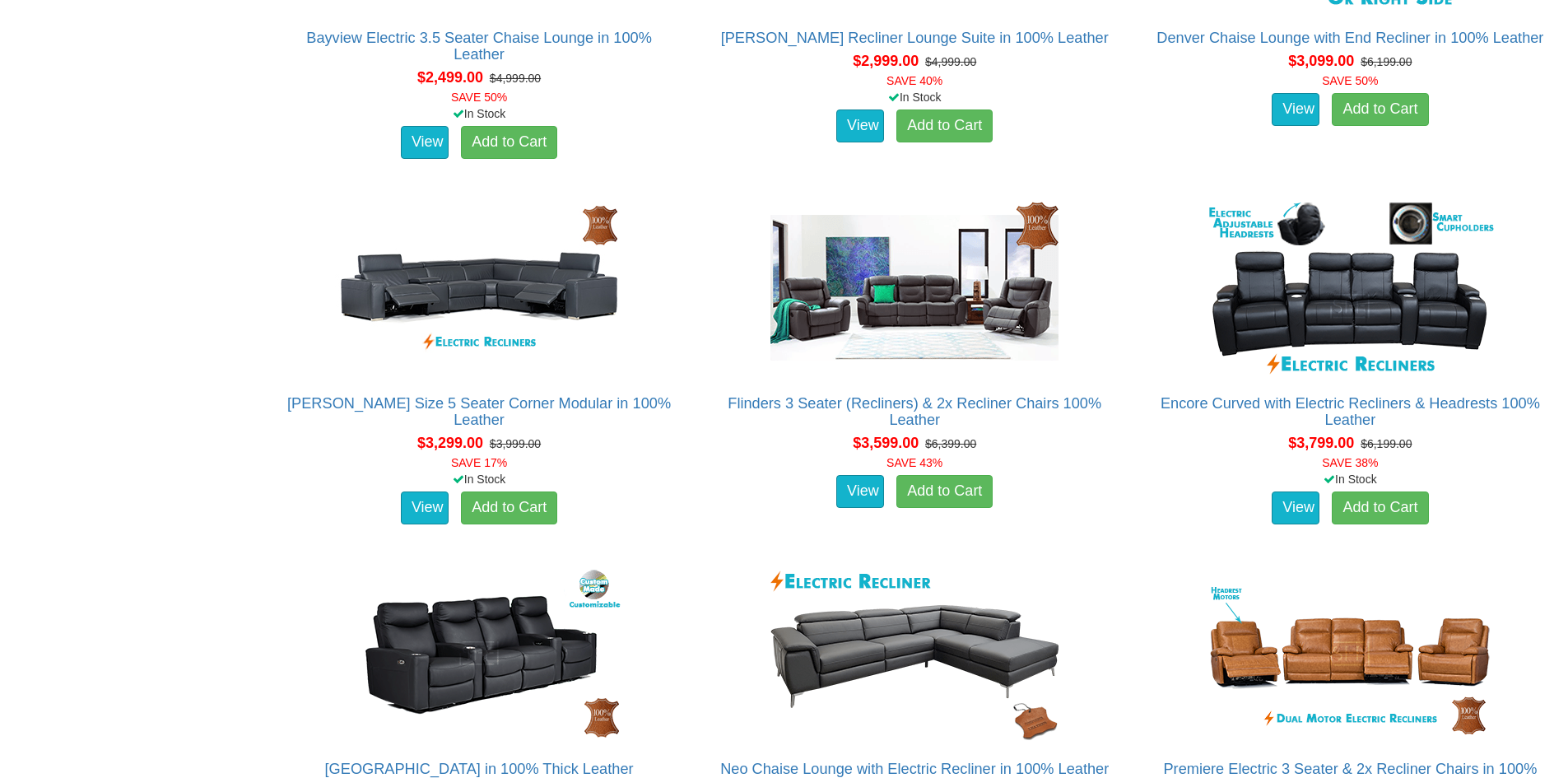
scroll to position [1647, 0]
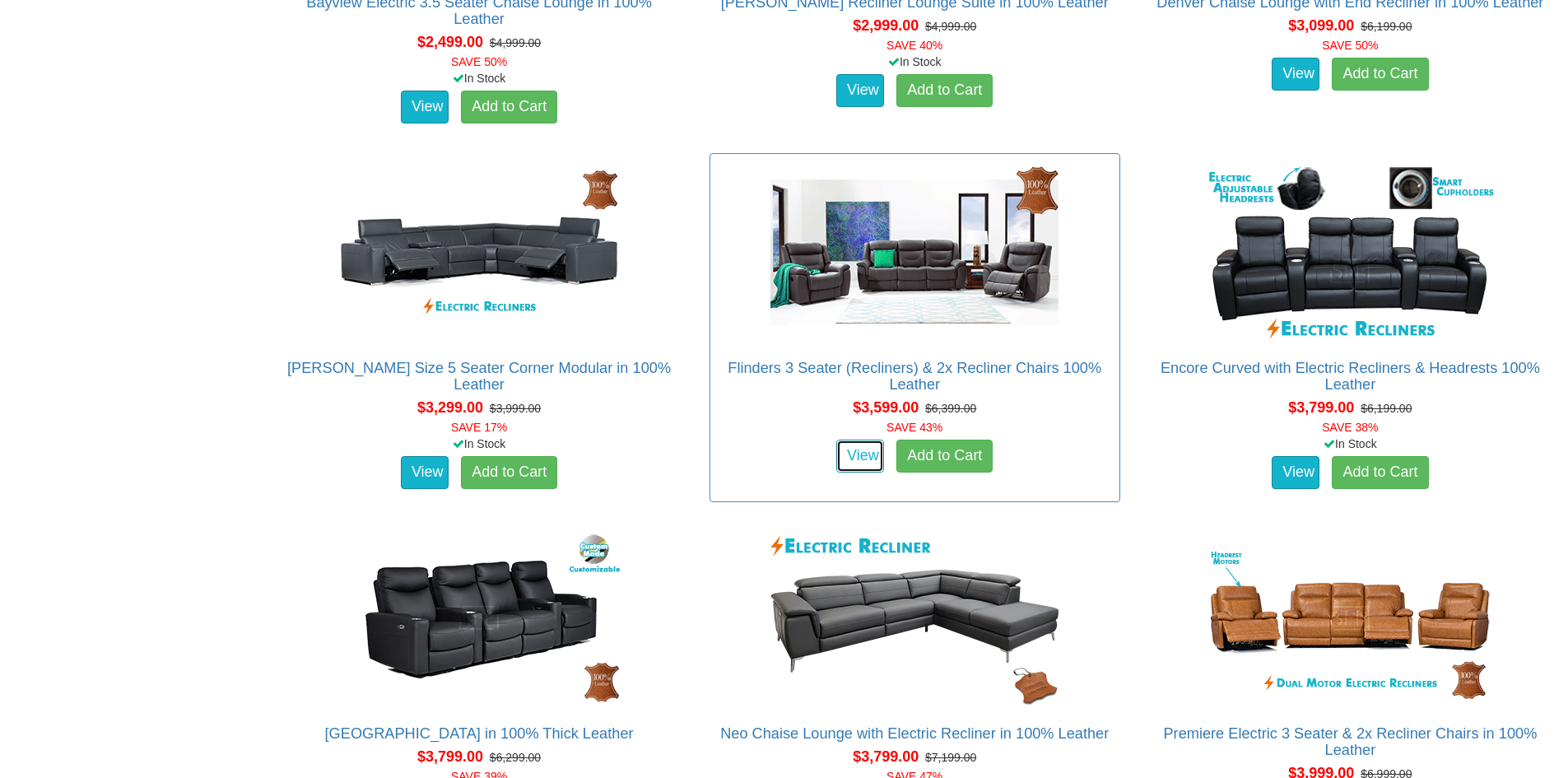
click at [853, 457] on link "View" at bounding box center [860, 456] width 48 height 33
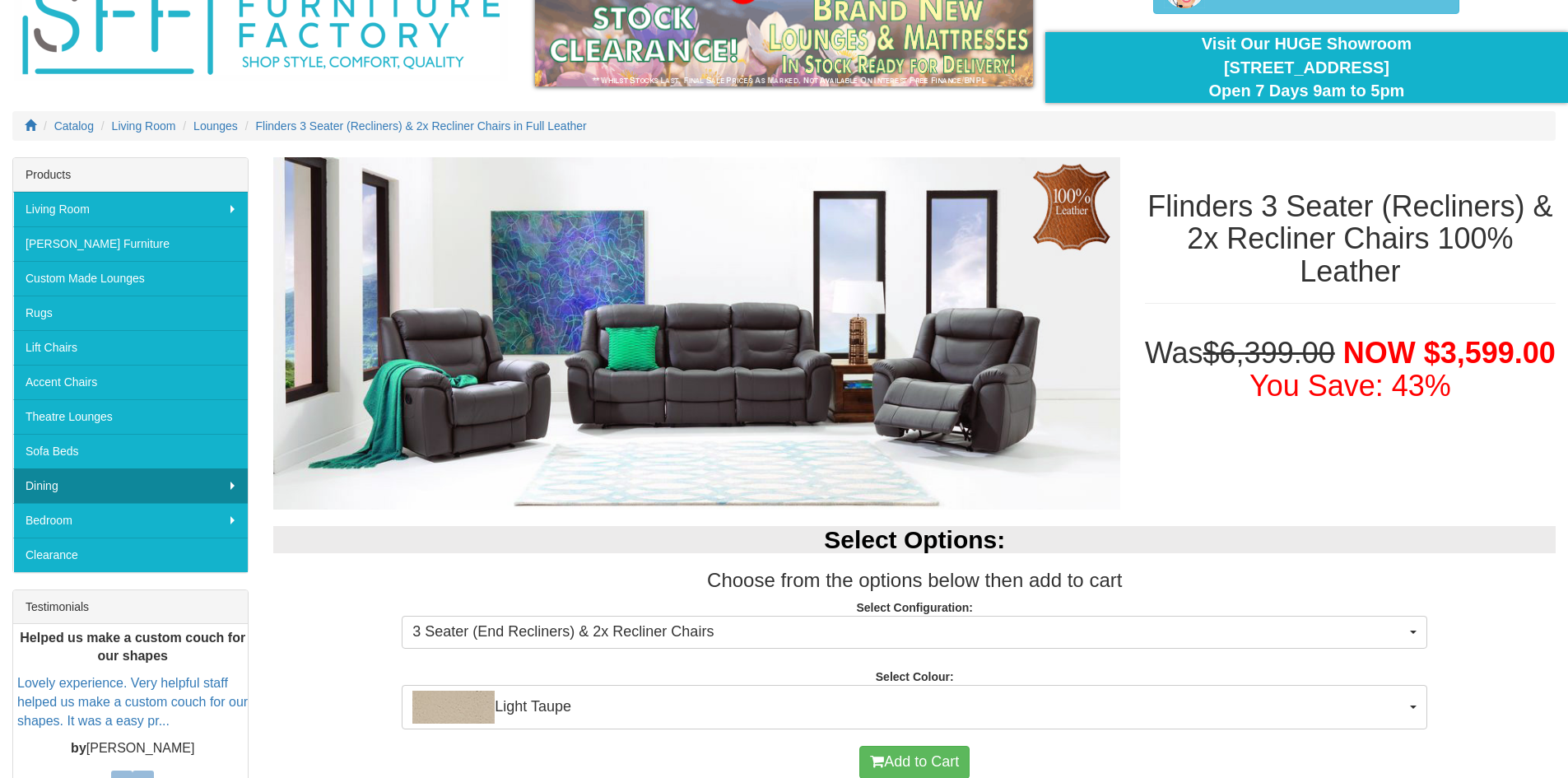
scroll to position [93, 0]
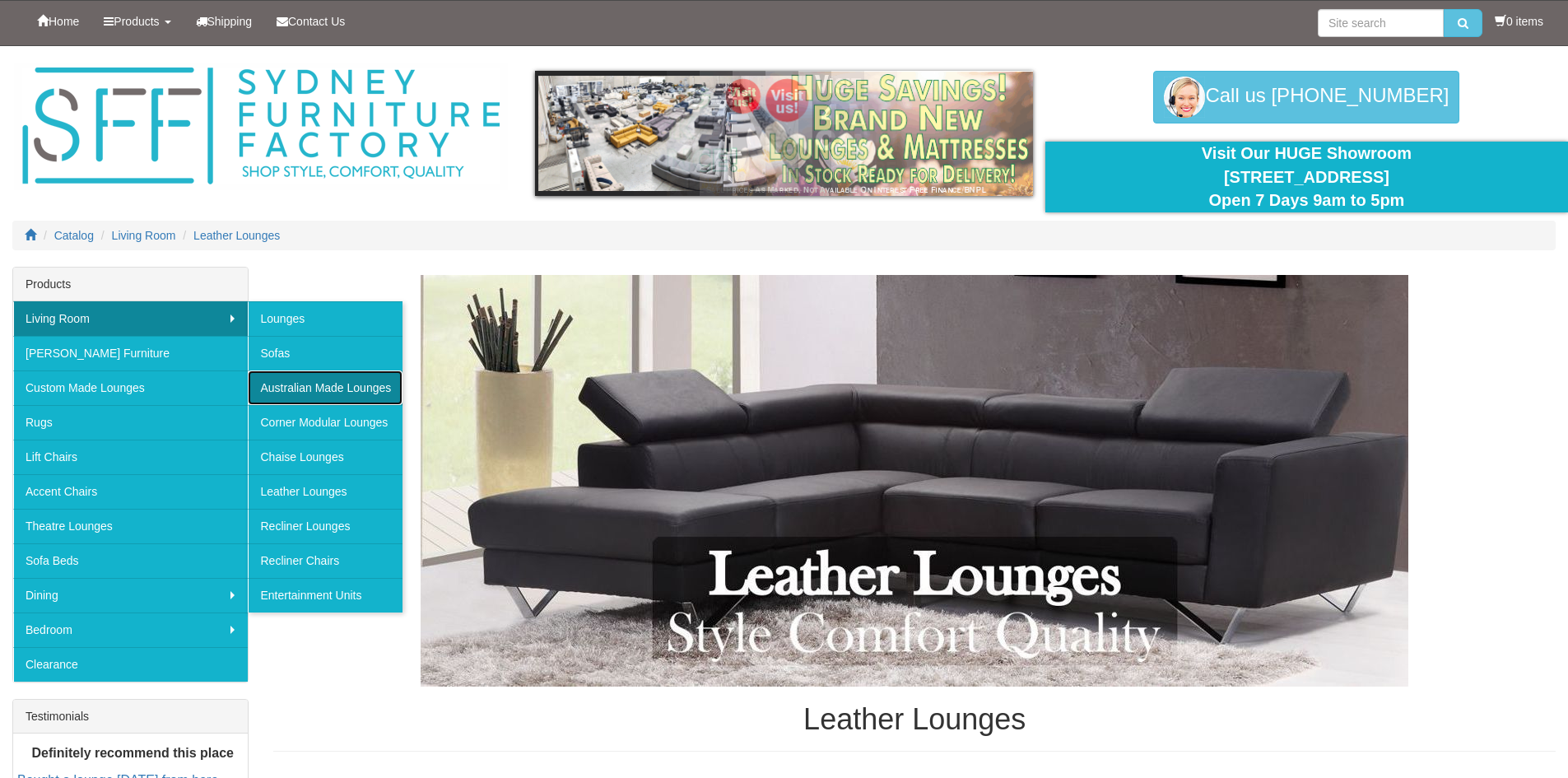
click at [321, 384] on link "Australian Made Lounges" at bounding box center [326, 388] width 155 height 34
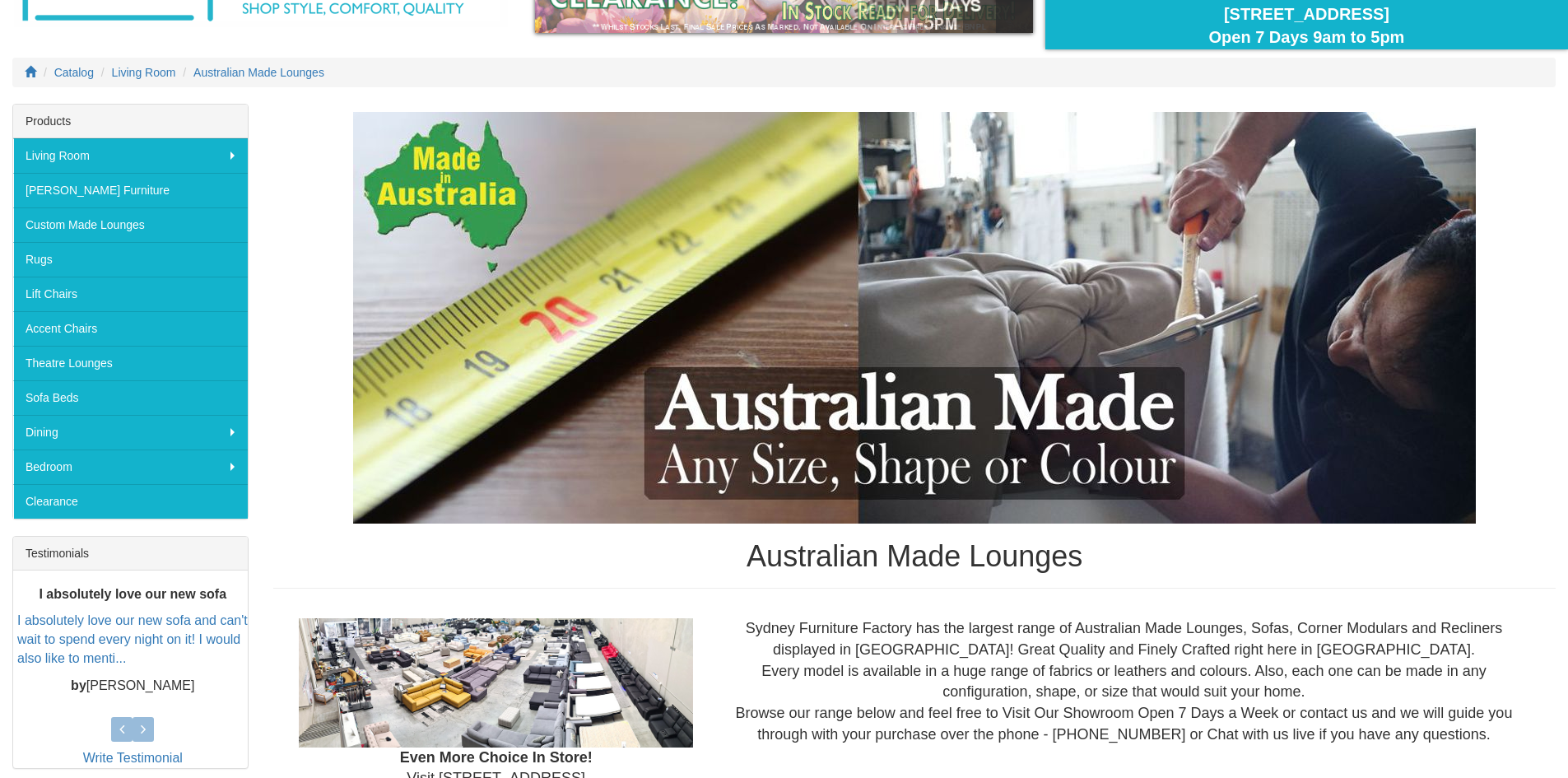
scroll to position [82, 0]
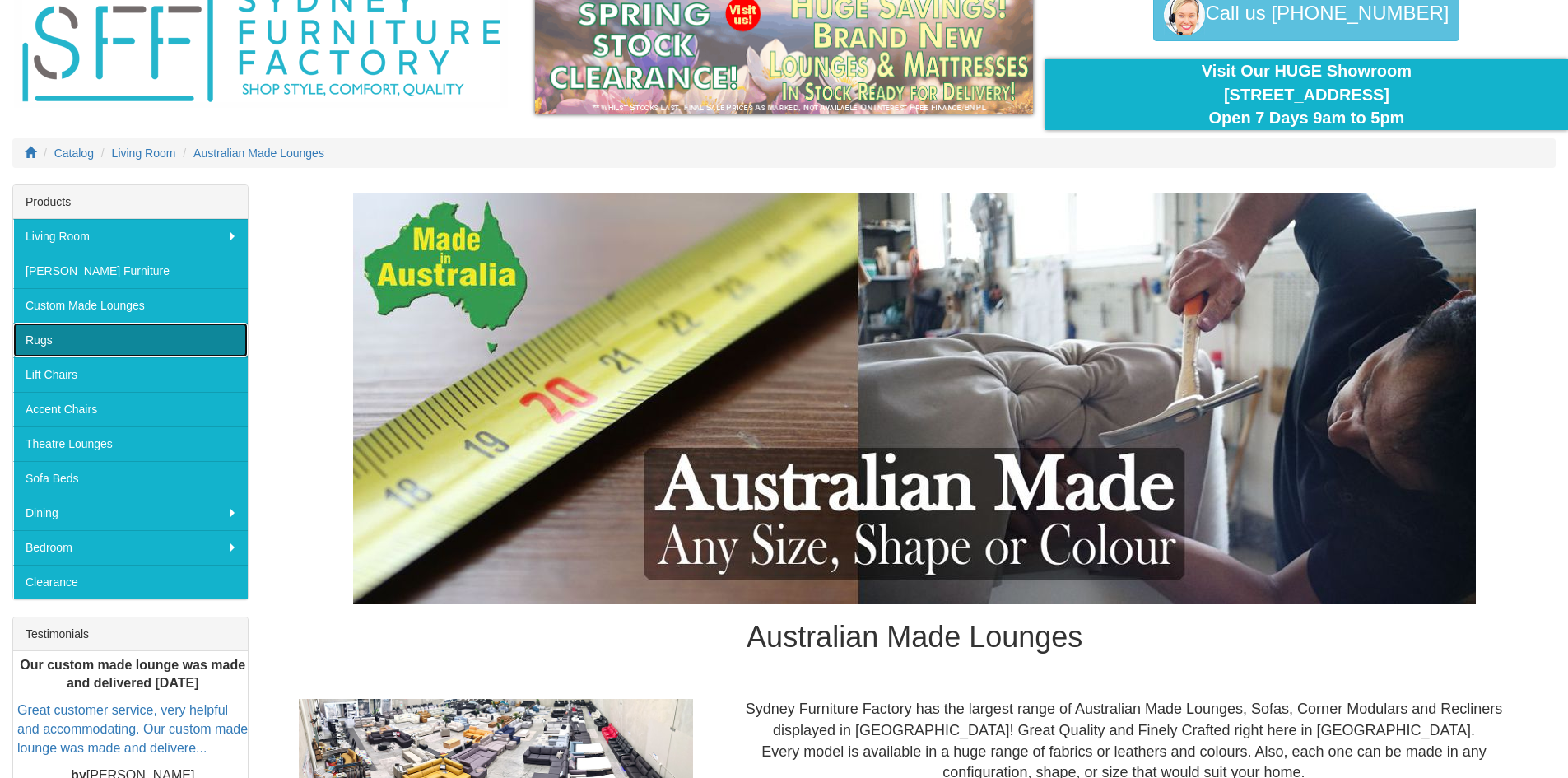
click at [83, 344] on link "Rugs" at bounding box center [131, 340] width 235 height 34
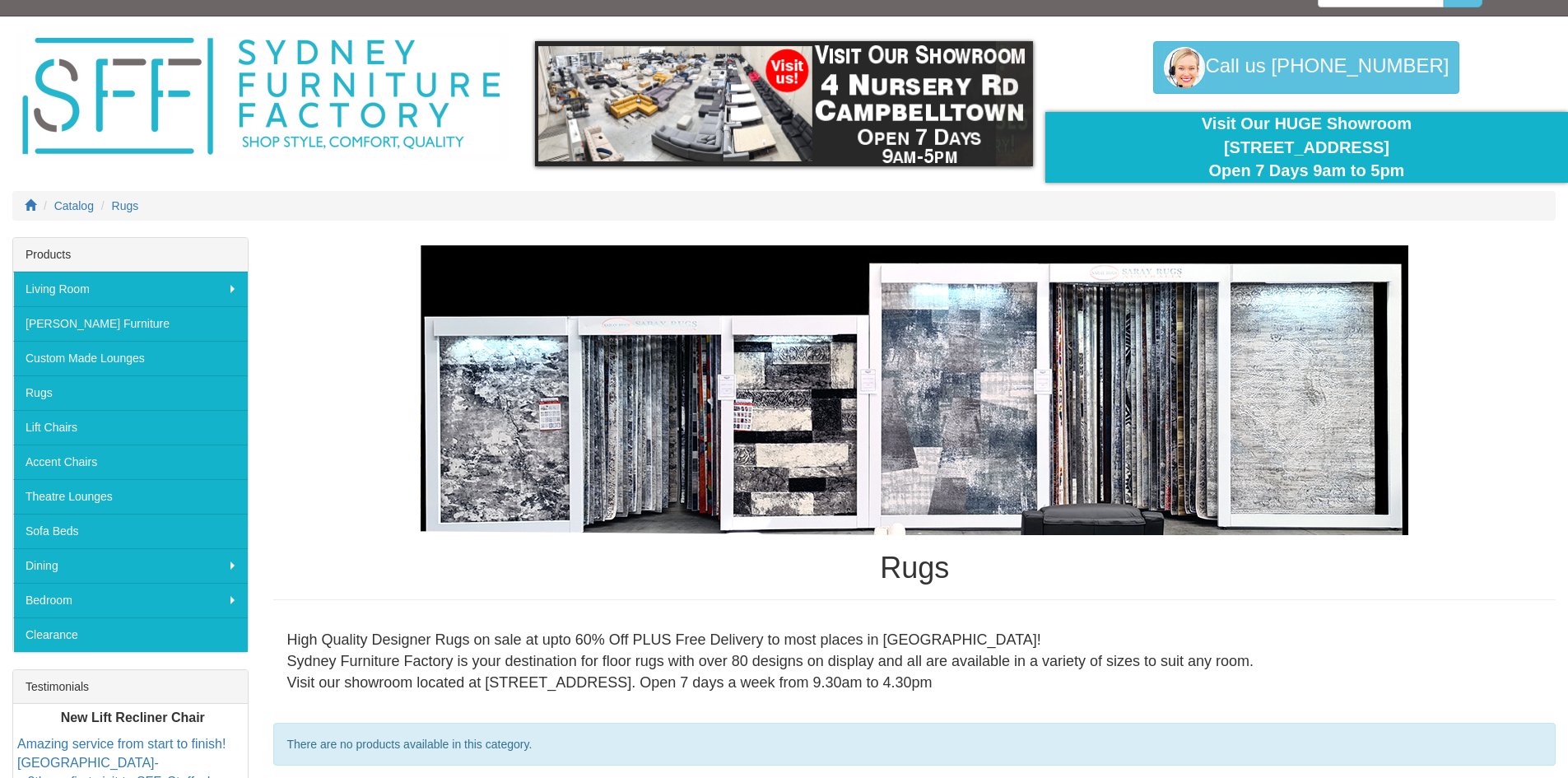
scroll to position [5, 0]
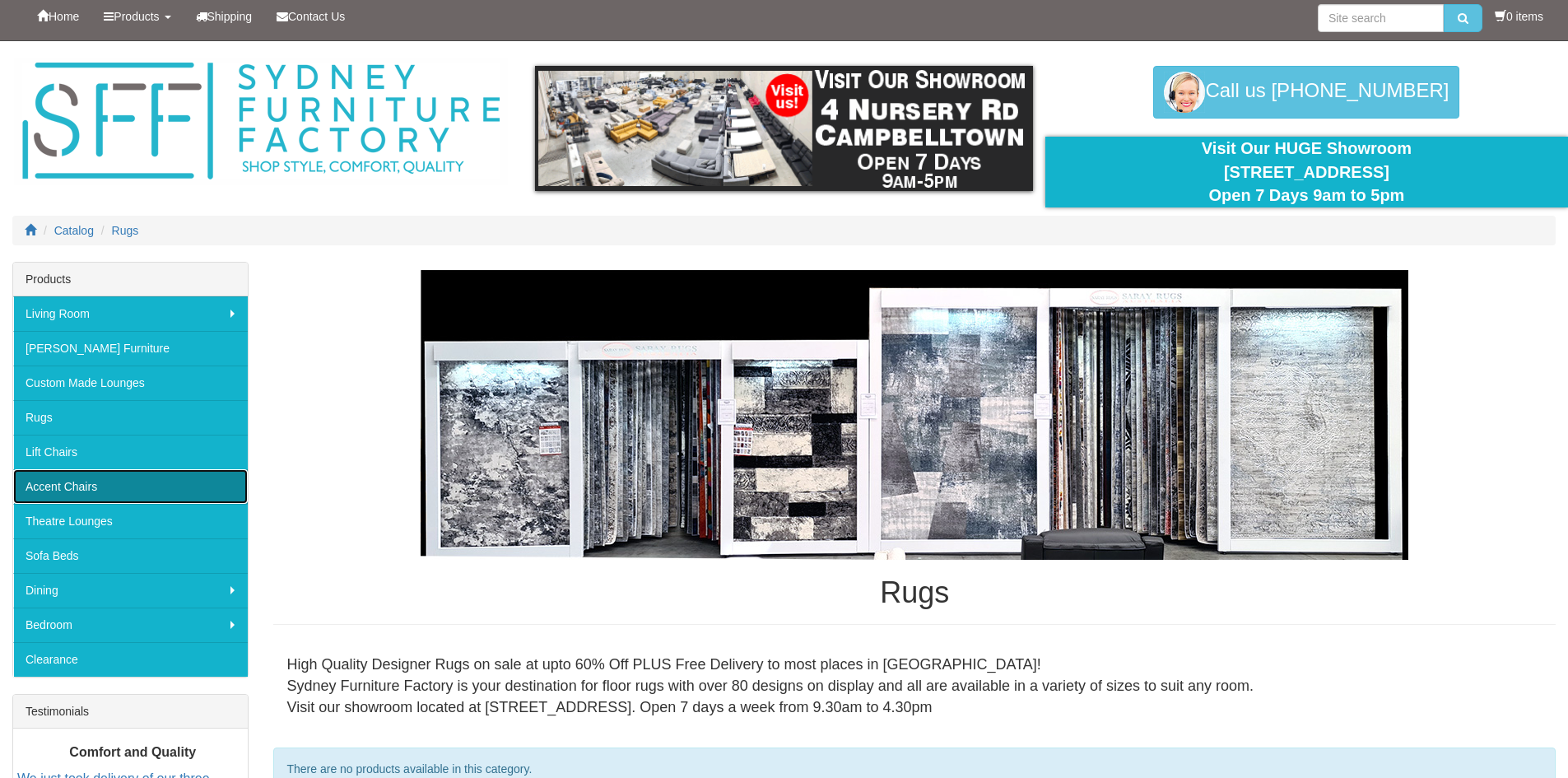
click at [115, 485] on link "Accent Chairs" at bounding box center [131, 486] width 235 height 34
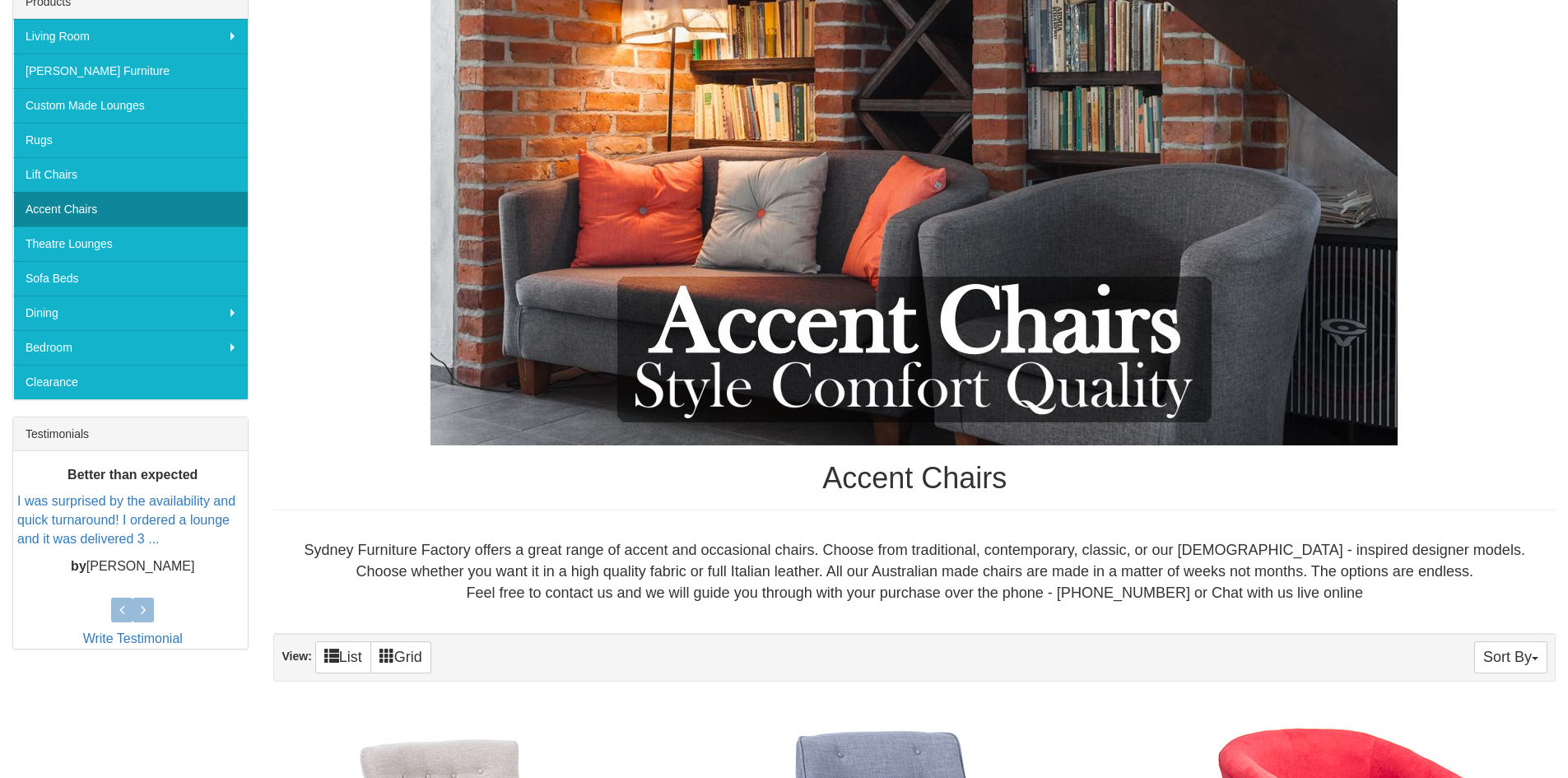
scroll to position [32, 0]
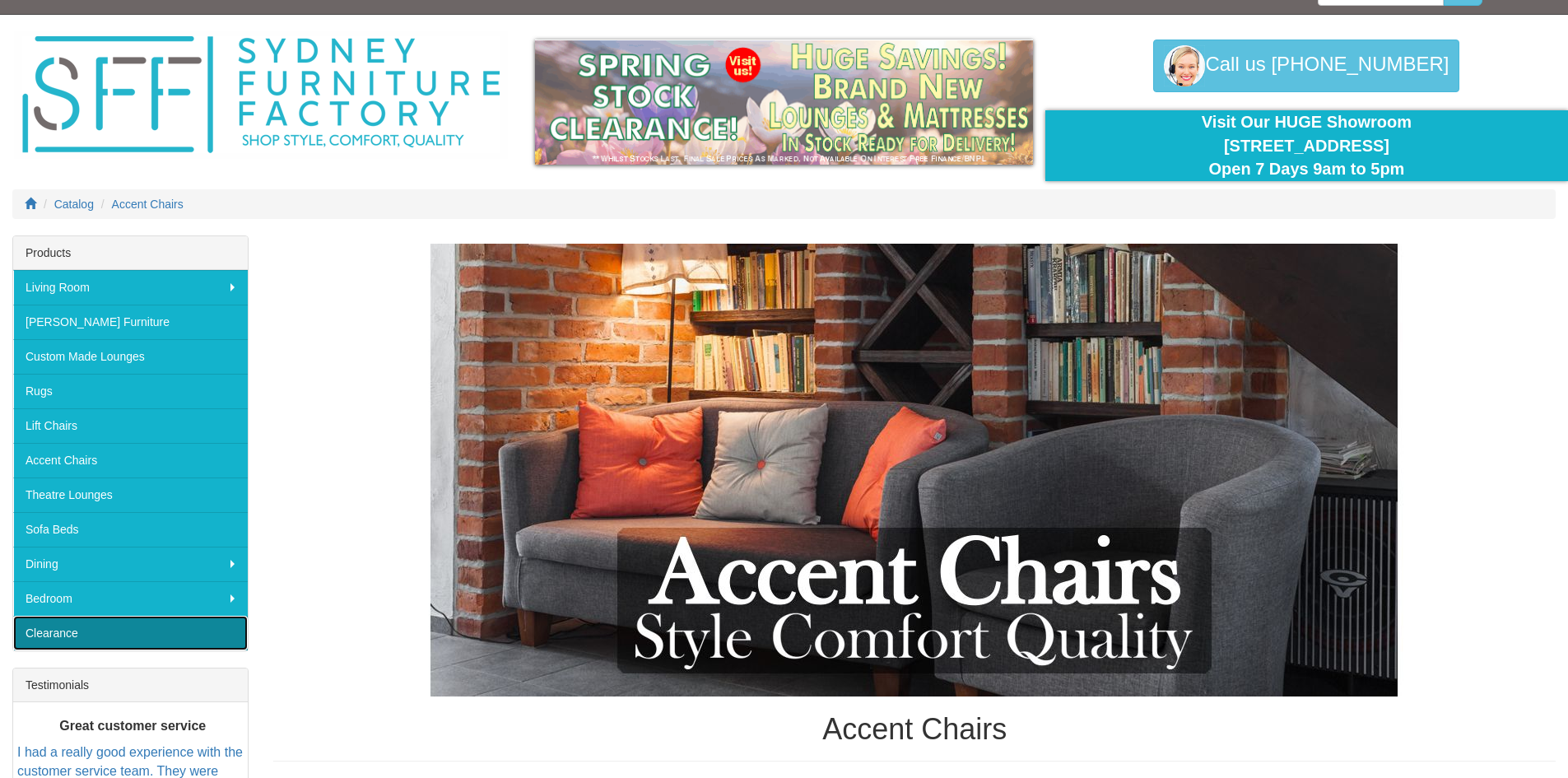
click at [224, 632] on link "Clearance" at bounding box center [131, 634] width 235 height 34
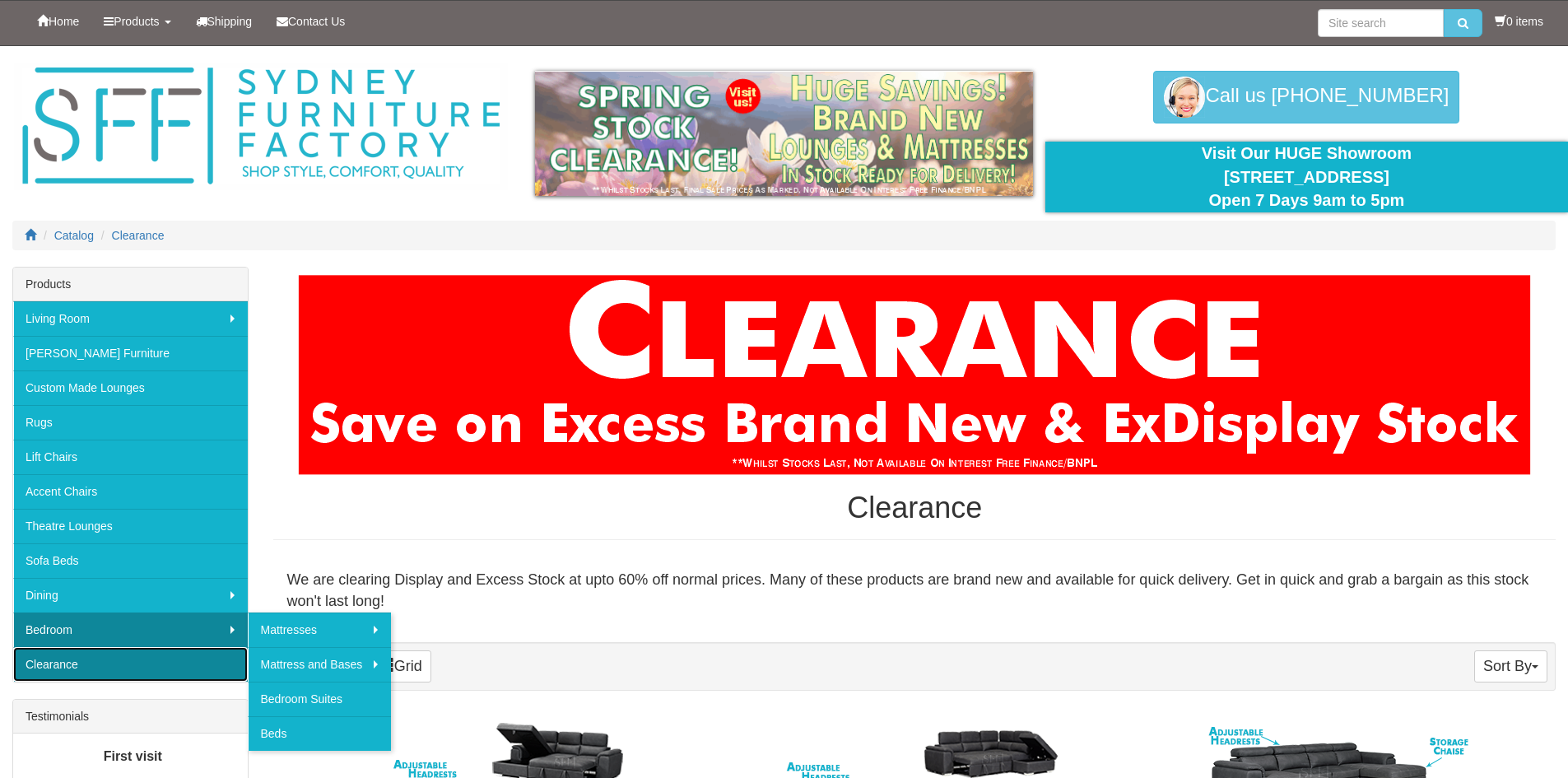
click at [217, 657] on link "Clearance" at bounding box center [131, 664] width 235 height 34
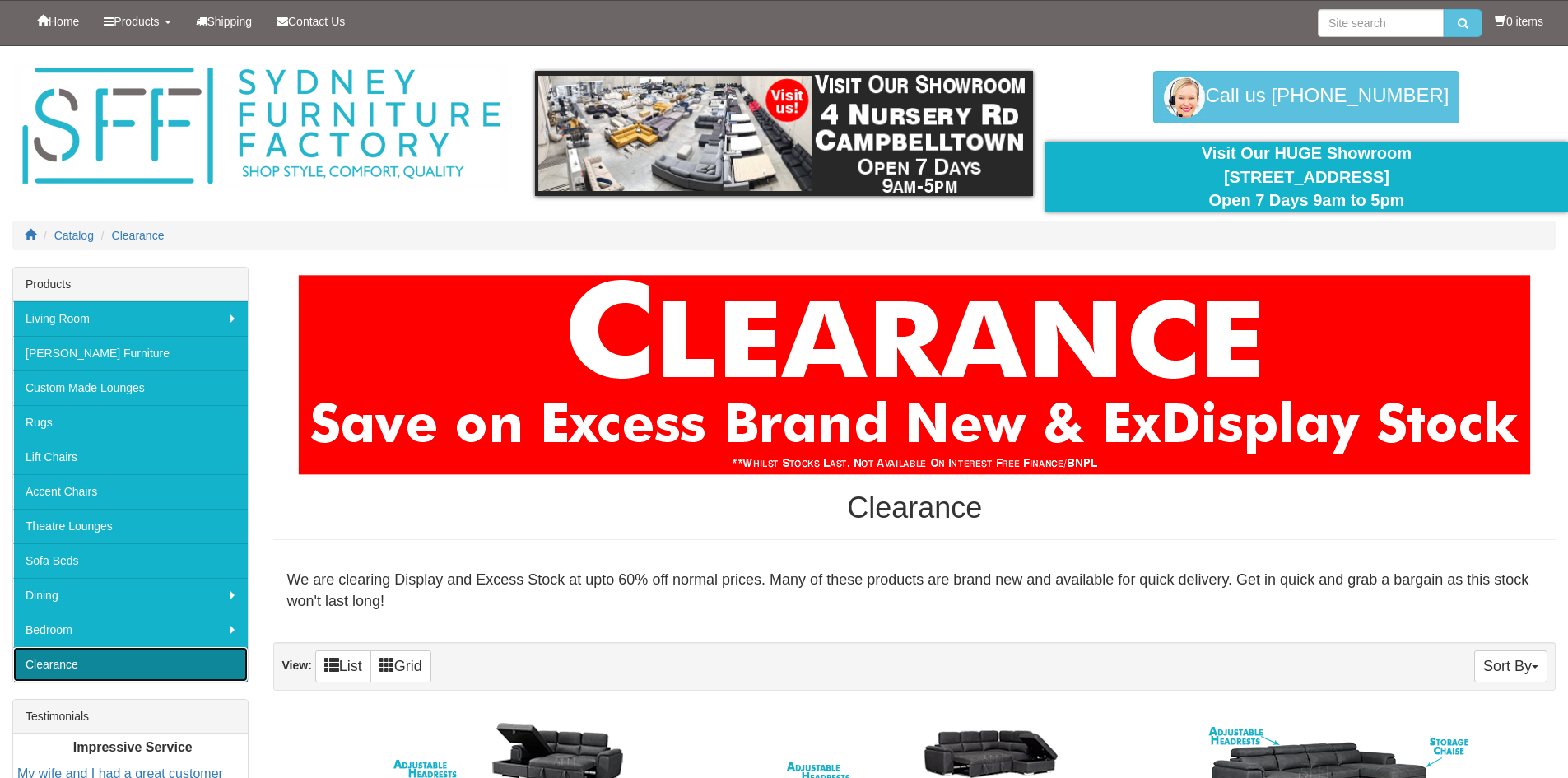
click at [214, 655] on link "Clearance" at bounding box center [131, 664] width 235 height 34
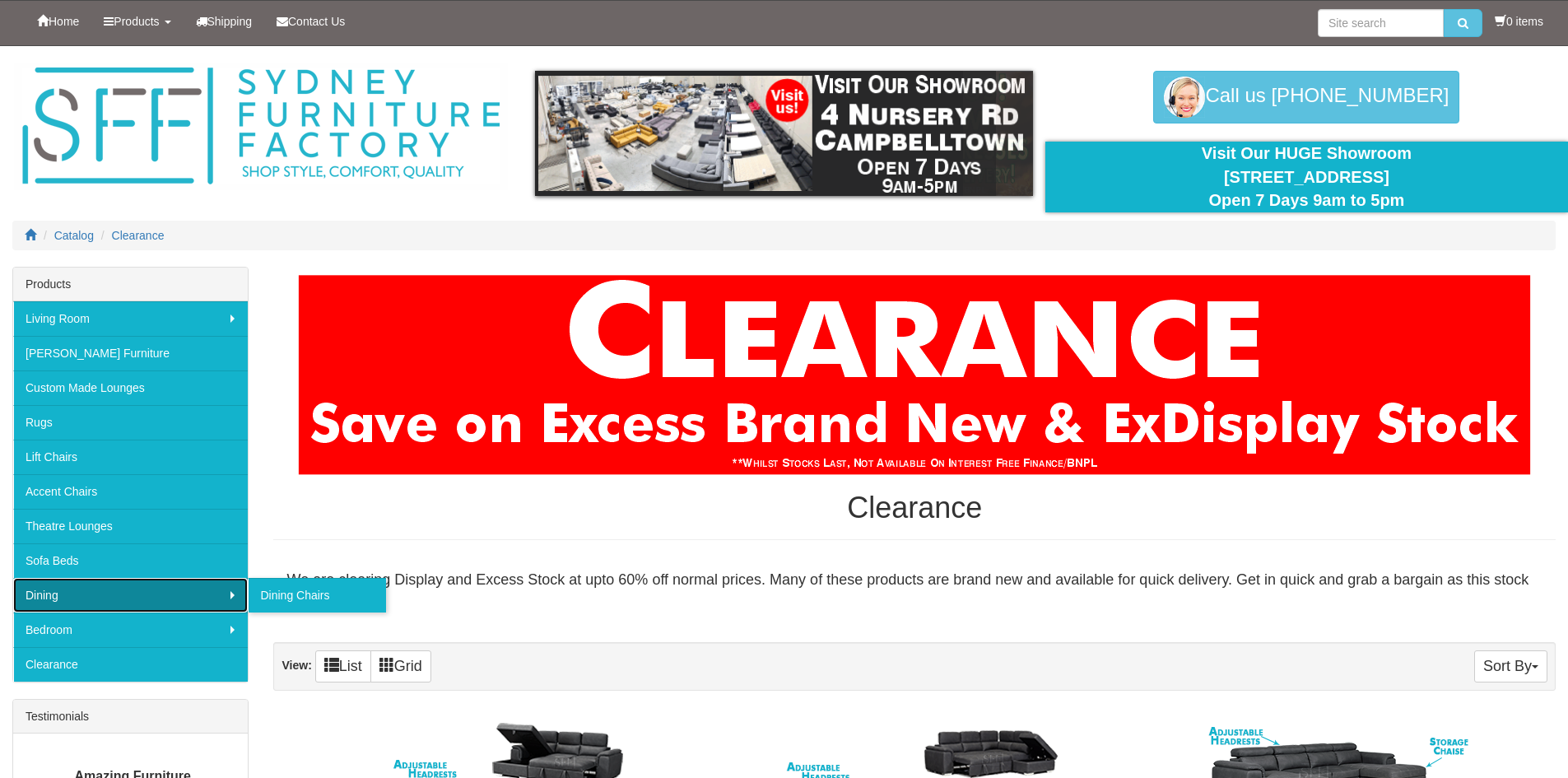
click at [171, 590] on link "Dining" at bounding box center [131, 596] width 235 height 34
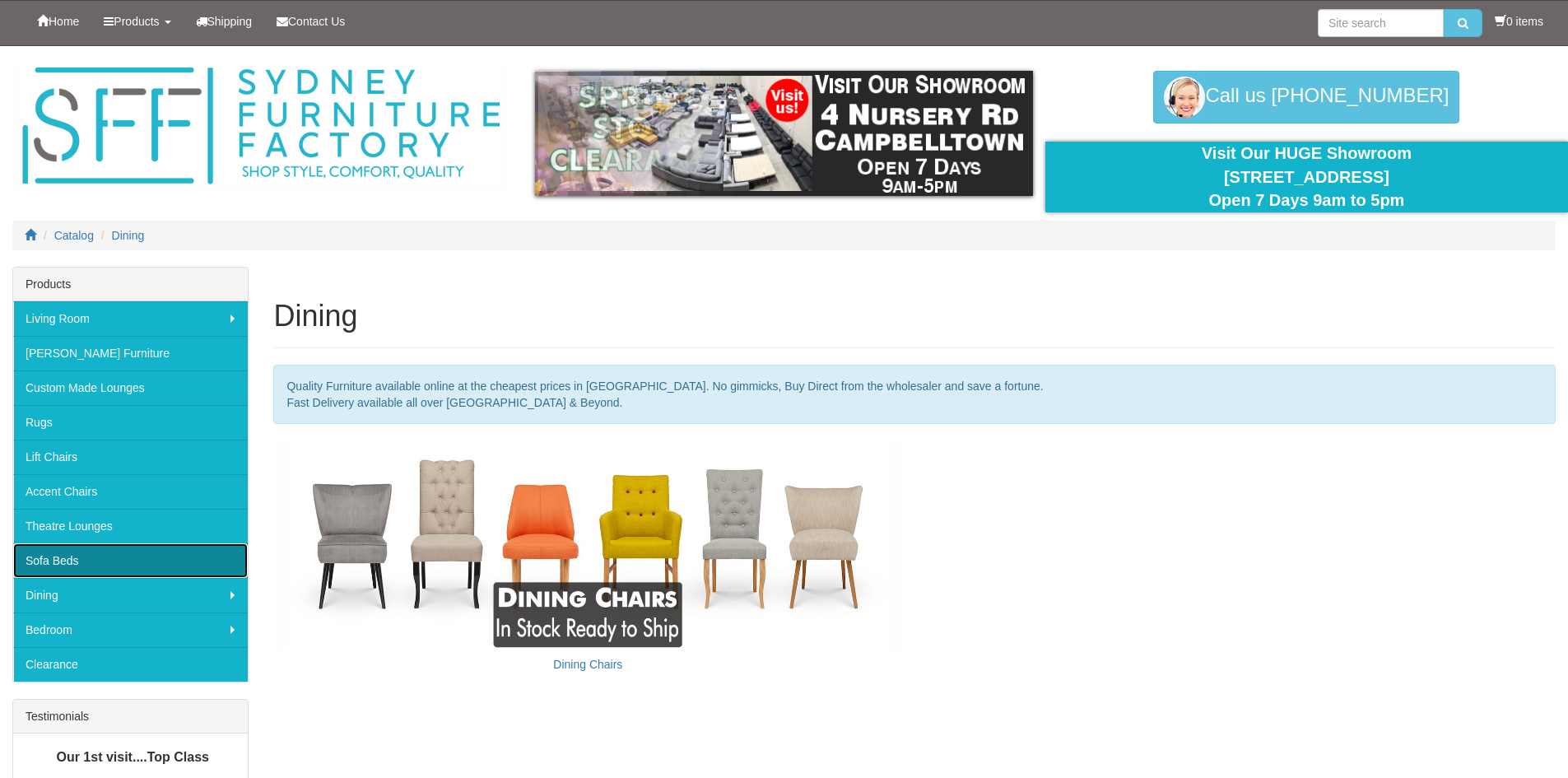
click at [151, 558] on link "Sofa Beds" at bounding box center [131, 560] width 235 height 34
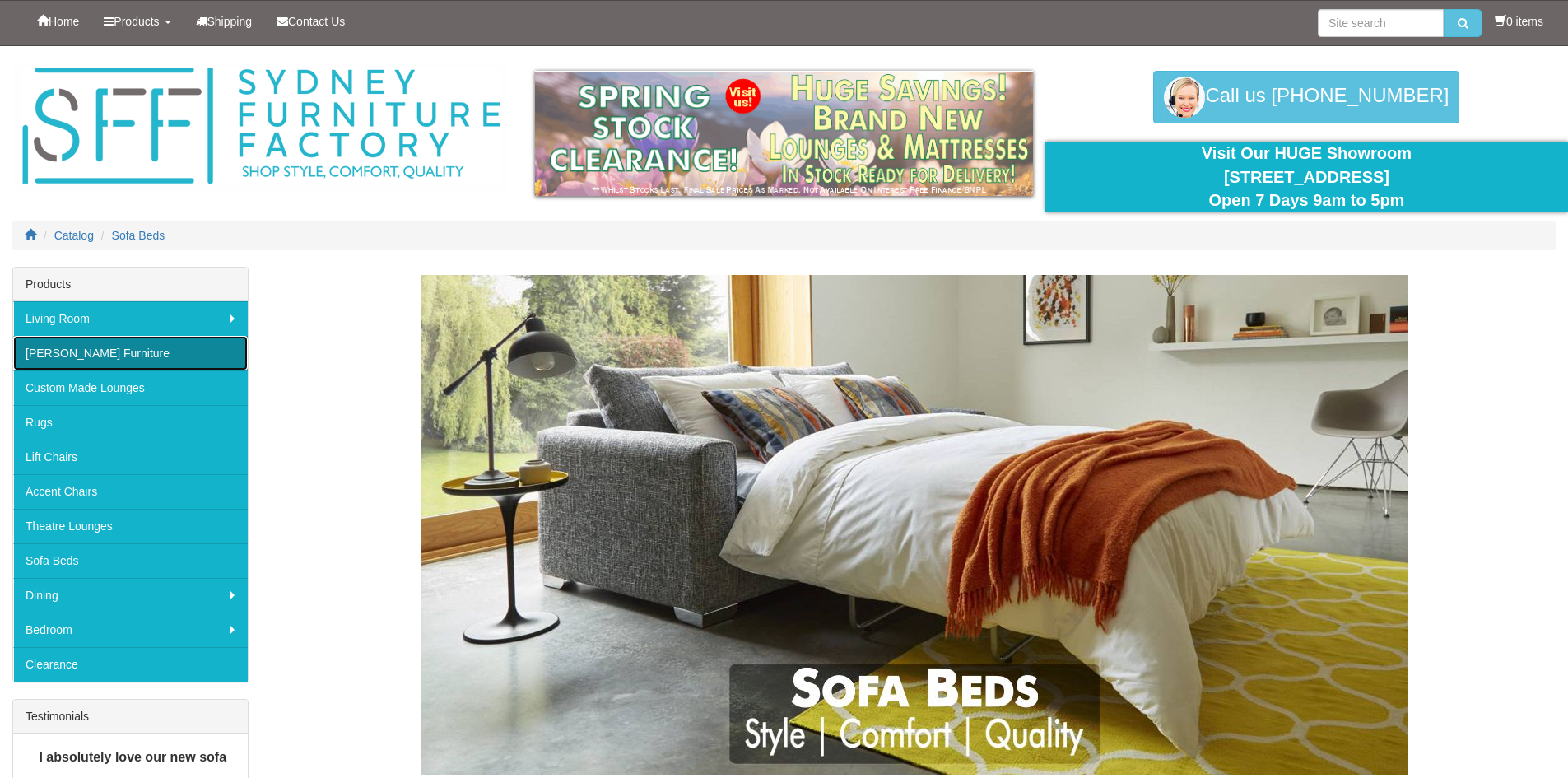
click at [148, 357] on link "[PERSON_NAME] Furniture" at bounding box center [131, 353] width 235 height 34
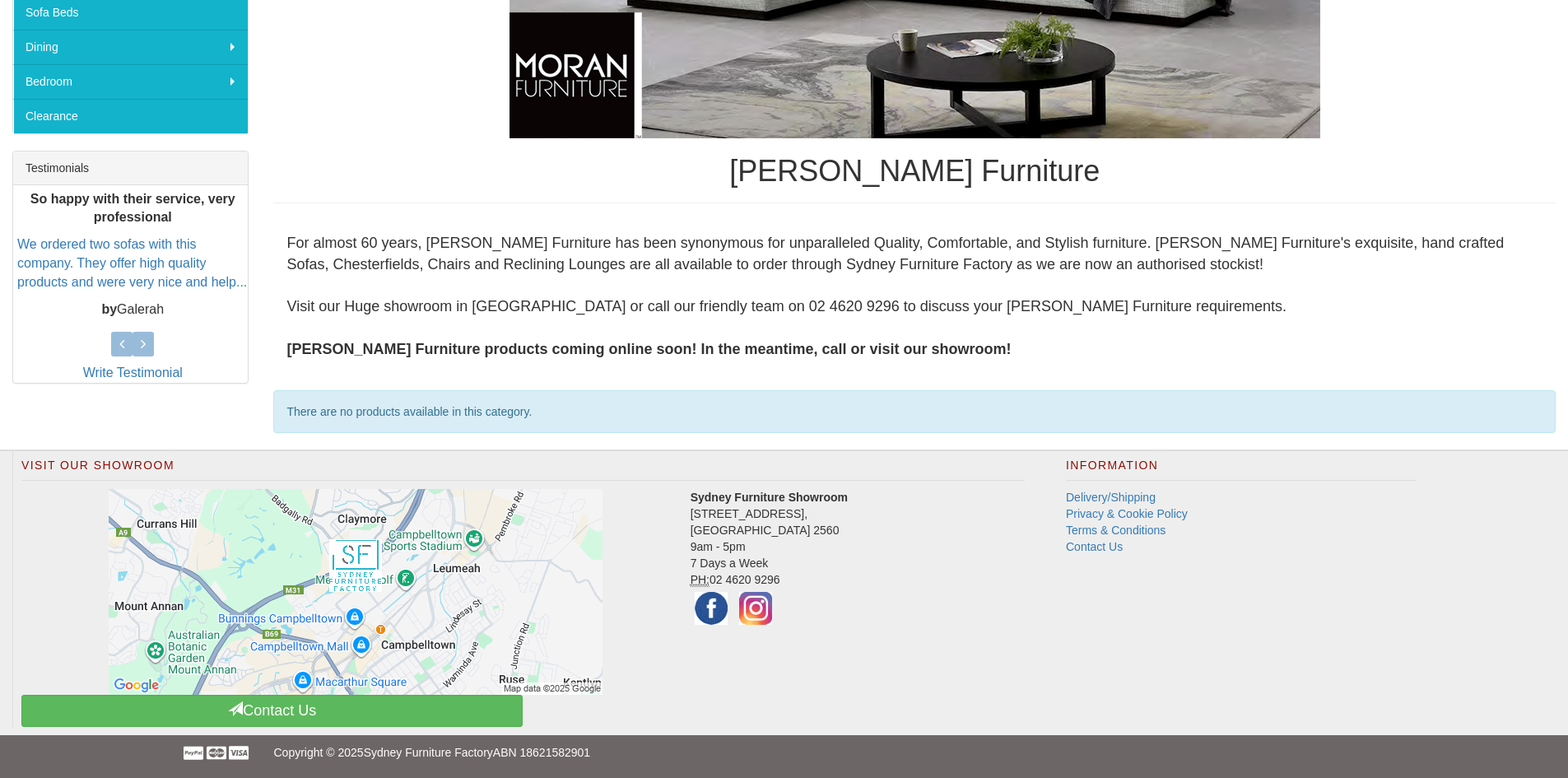
scroll to position [54, 0]
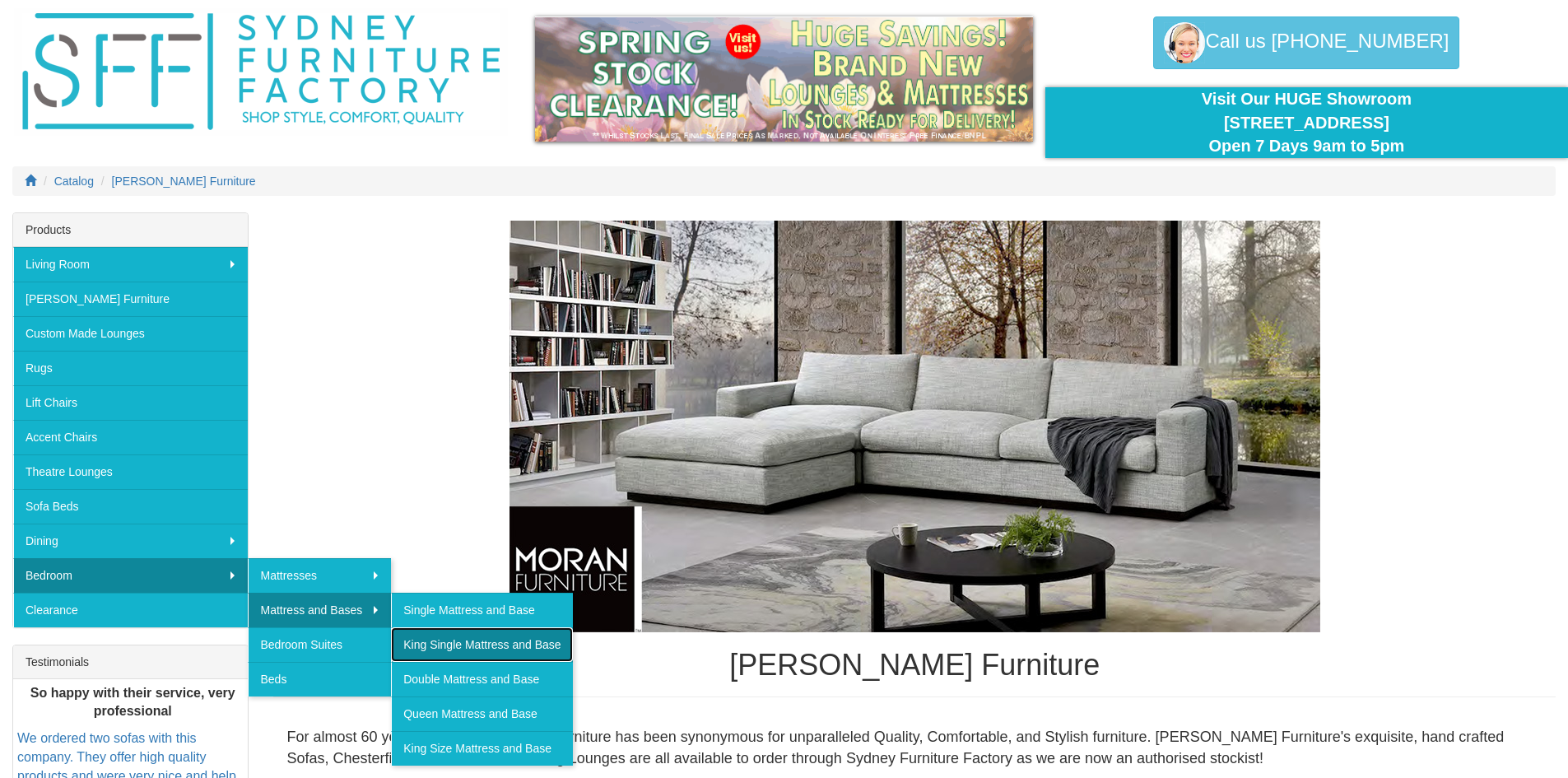
click at [474, 644] on link "King Single Mattress and Base" at bounding box center [481, 644] width 181 height 34
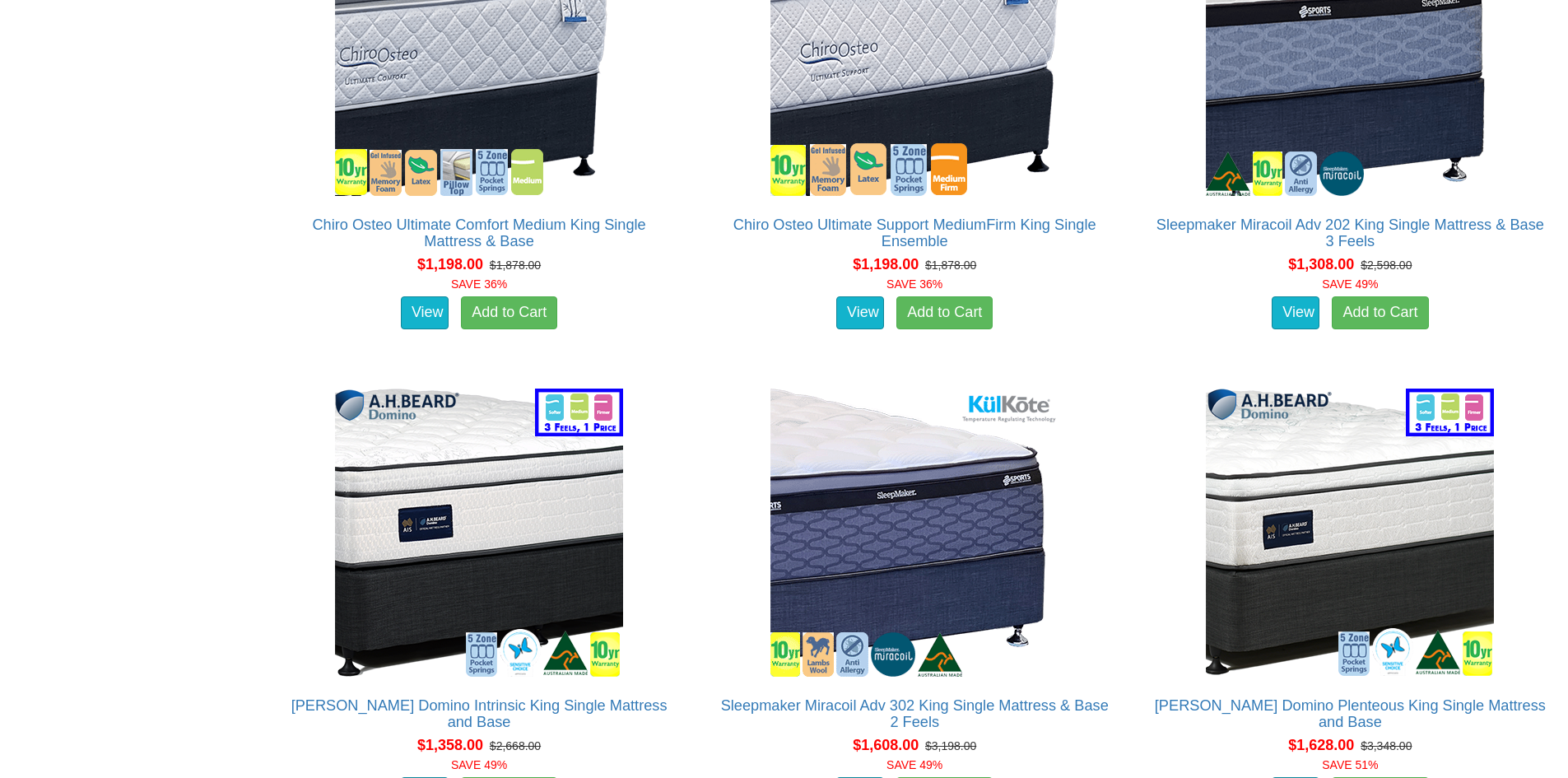
scroll to position [3871, 0]
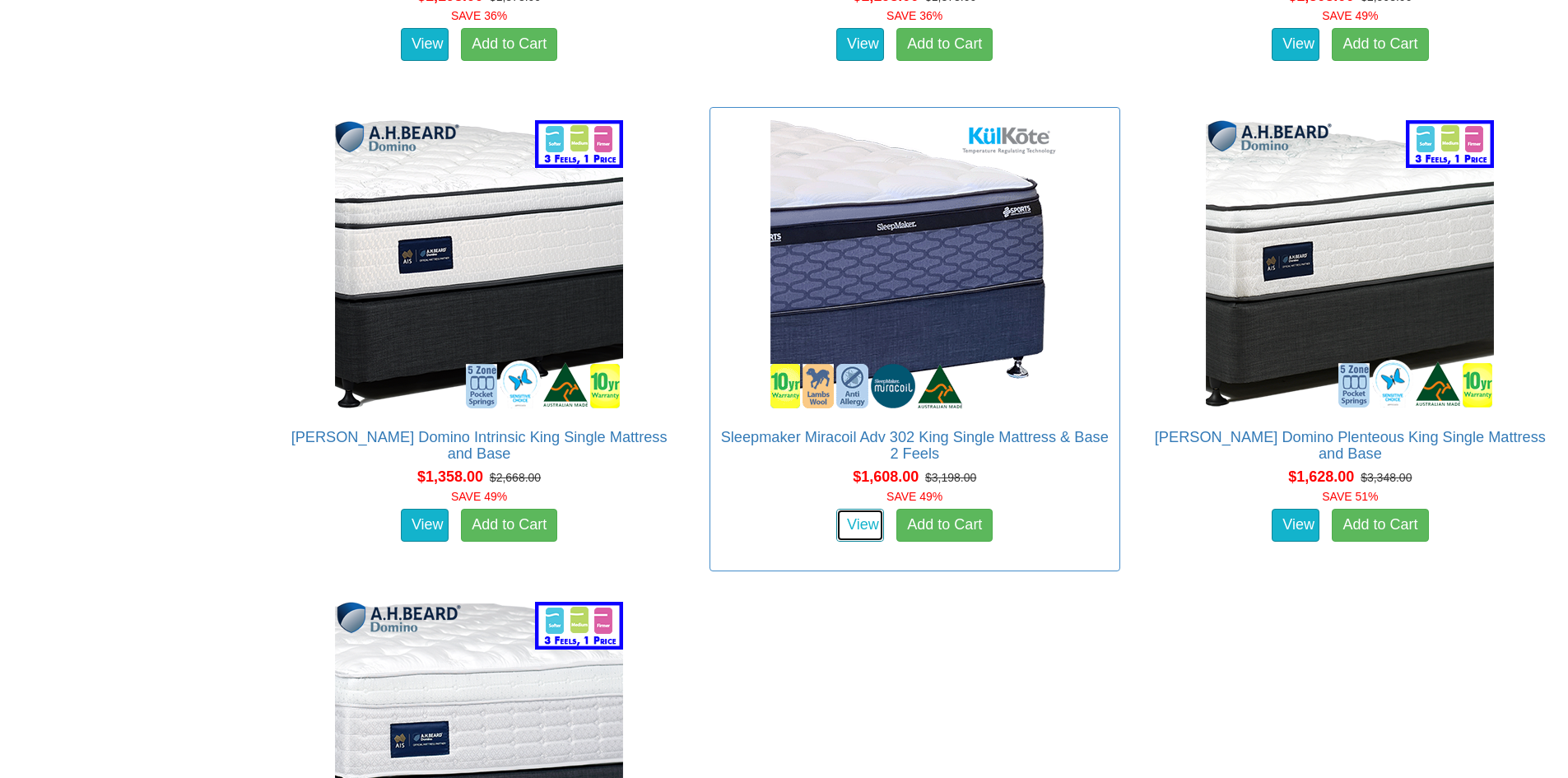
click at [869, 509] on link "View" at bounding box center [860, 525] width 48 height 33
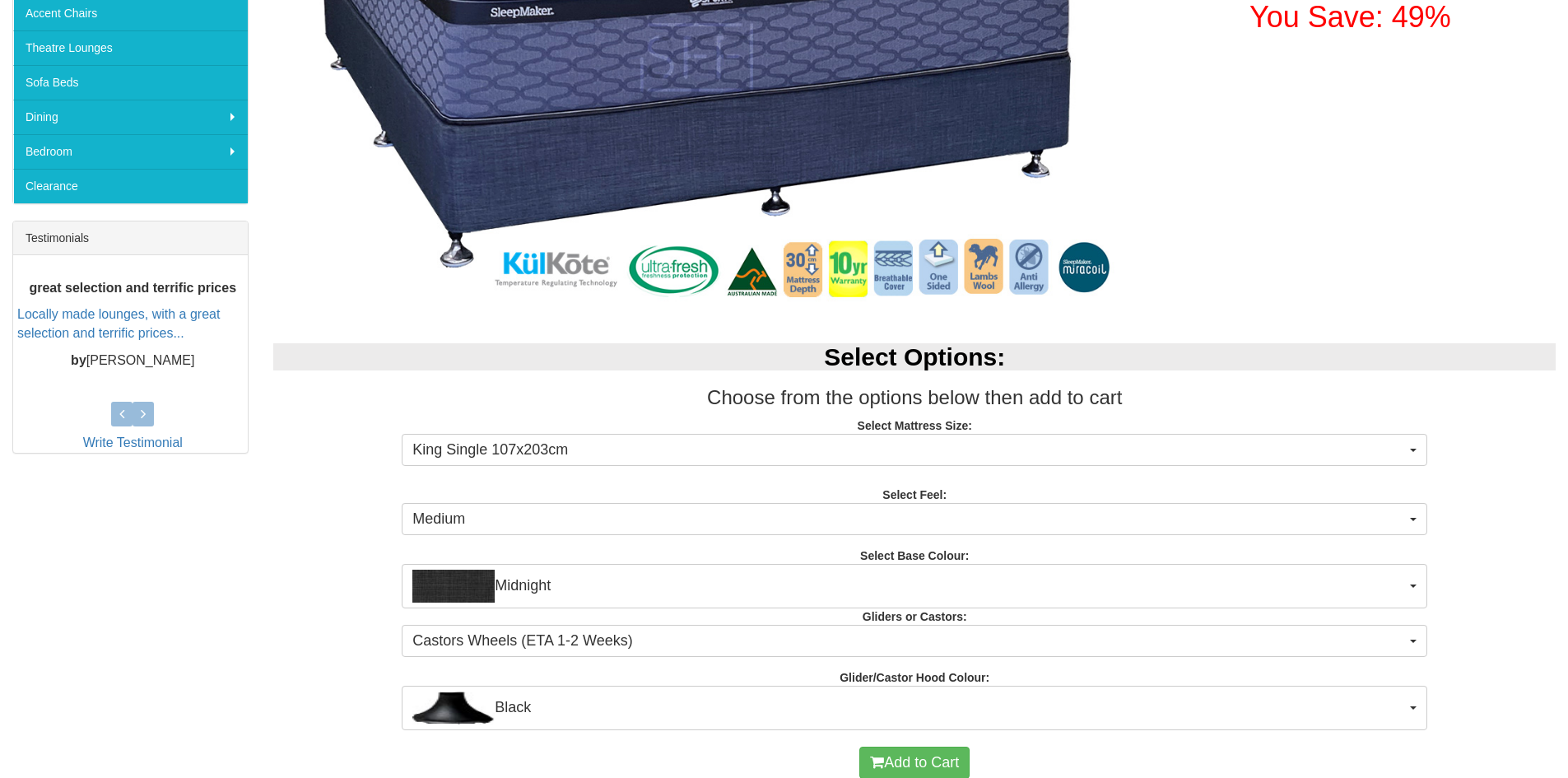
scroll to position [247, 0]
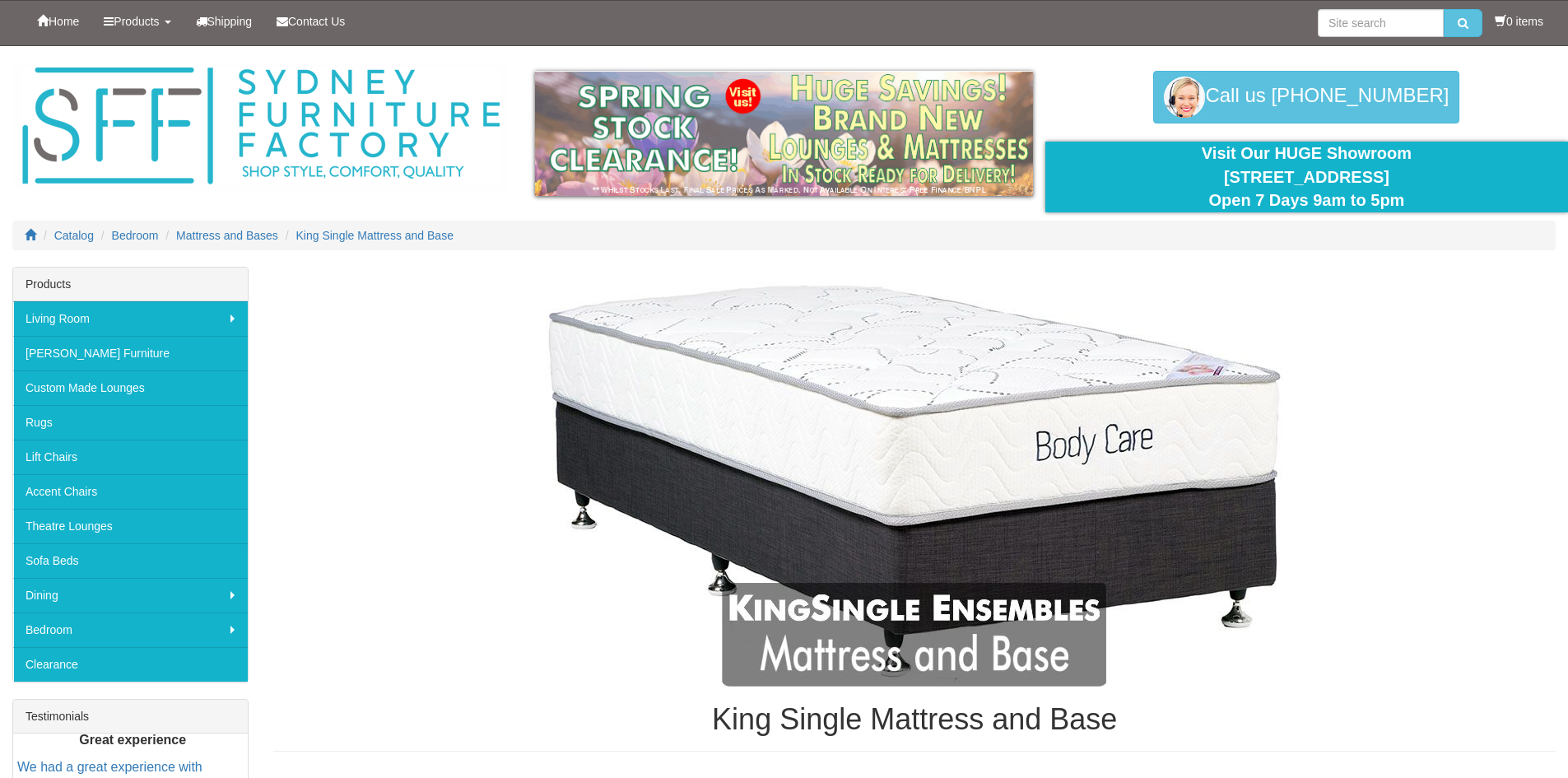
scroll to position [3871, 0]
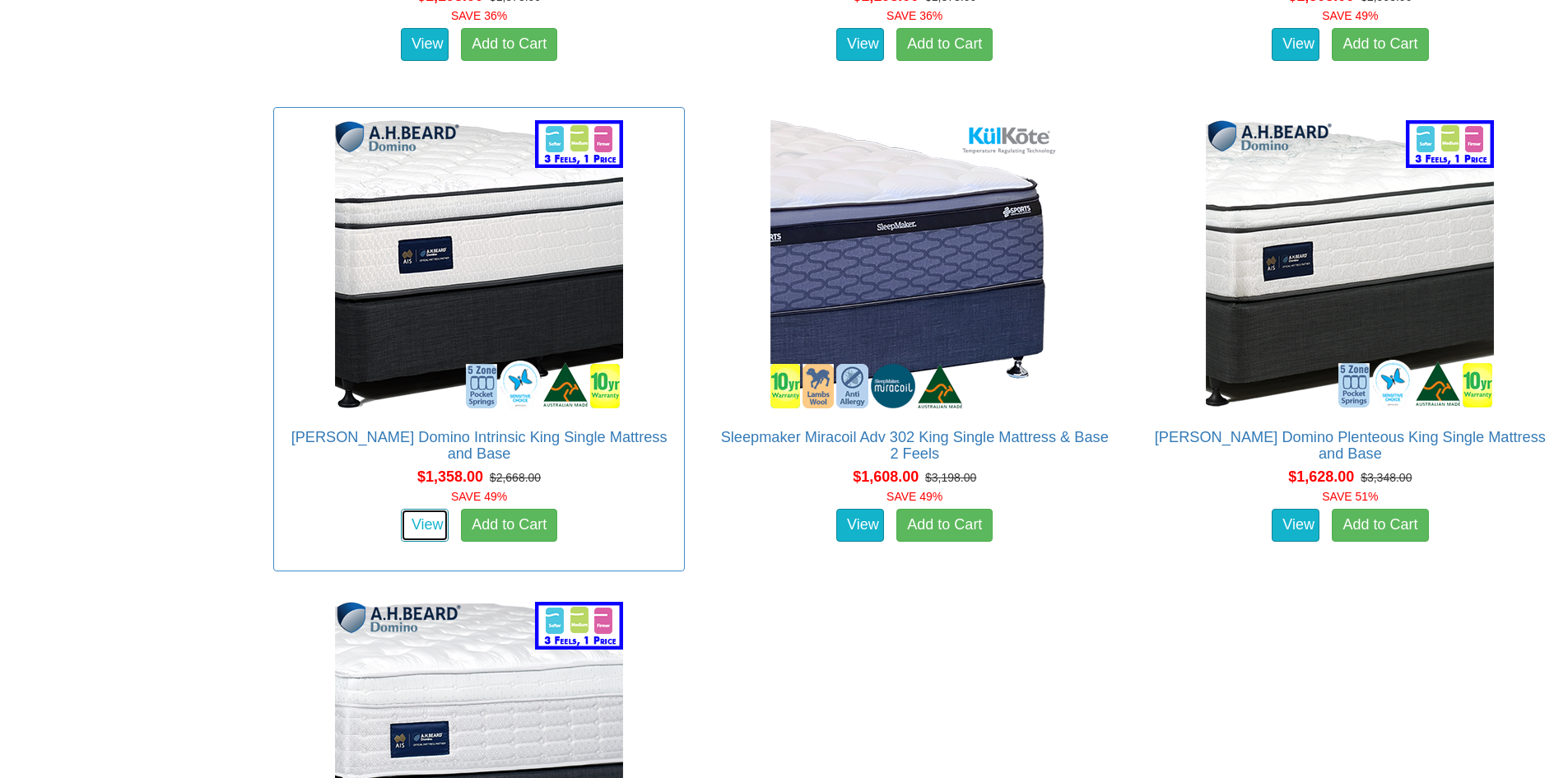
click at [433, 509] on link "View" at bounding box center [424, 525] width 48 height 33
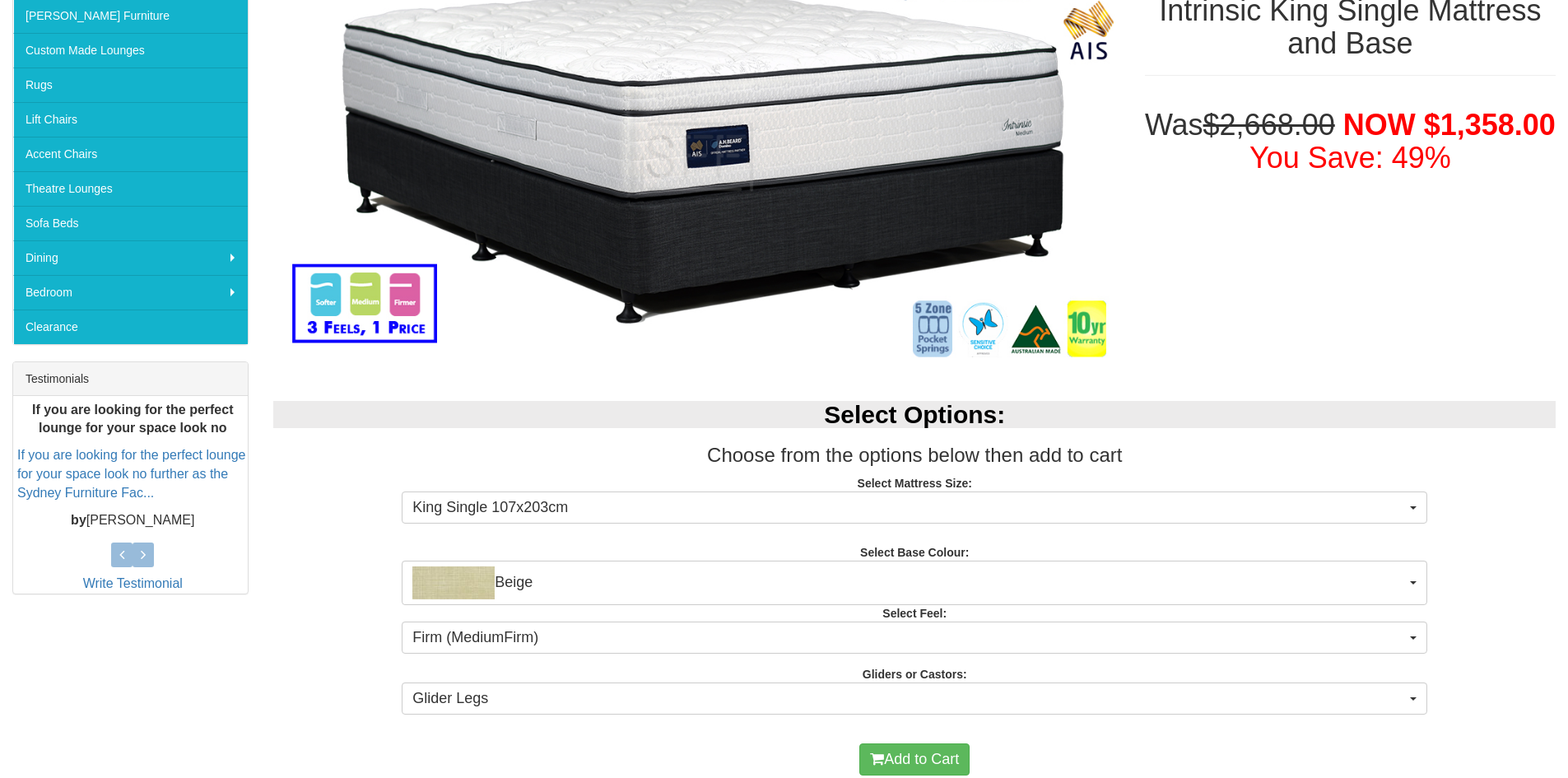
scroll to position [165, 0]
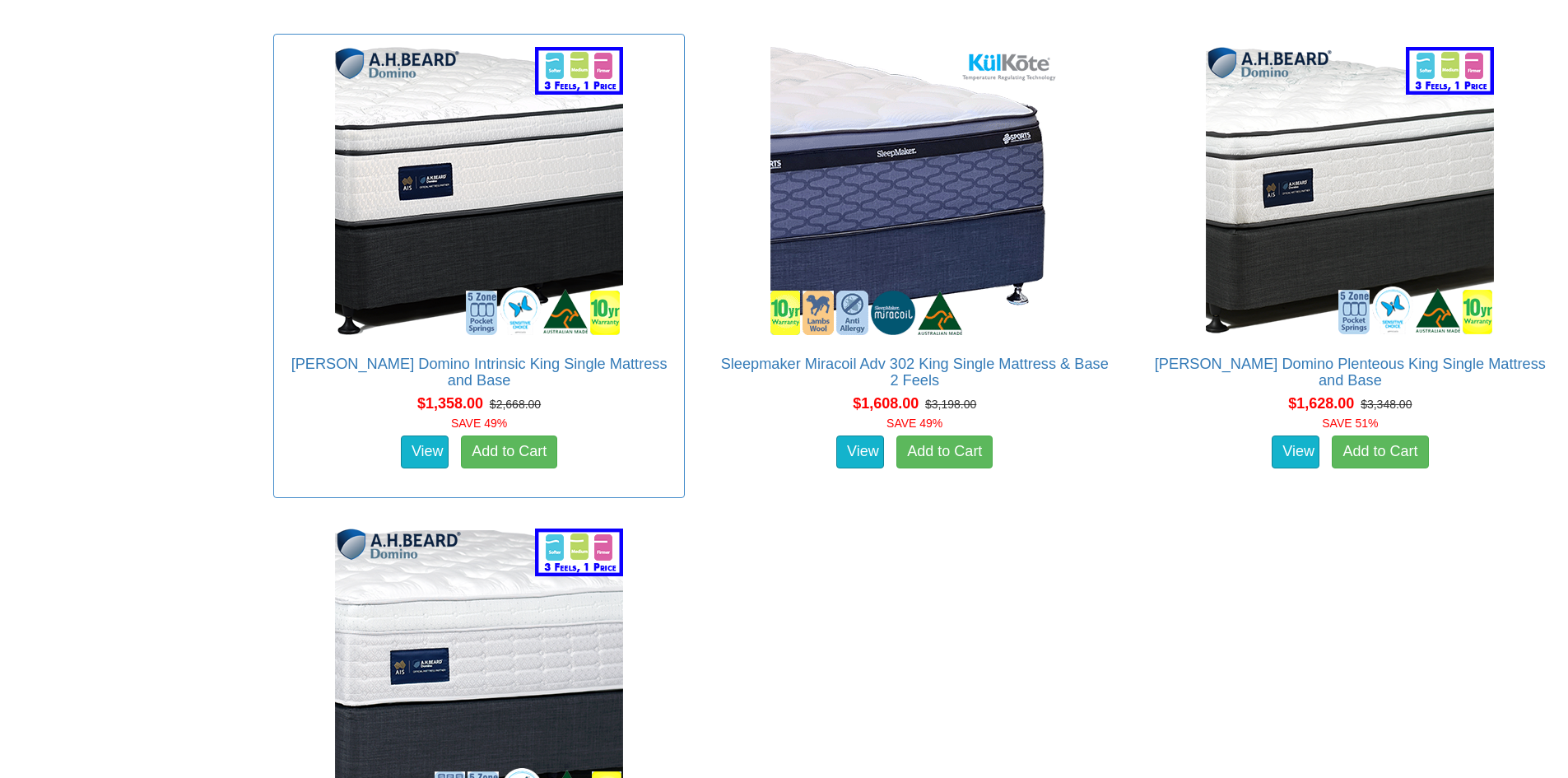
scroll to position [3942, 0]
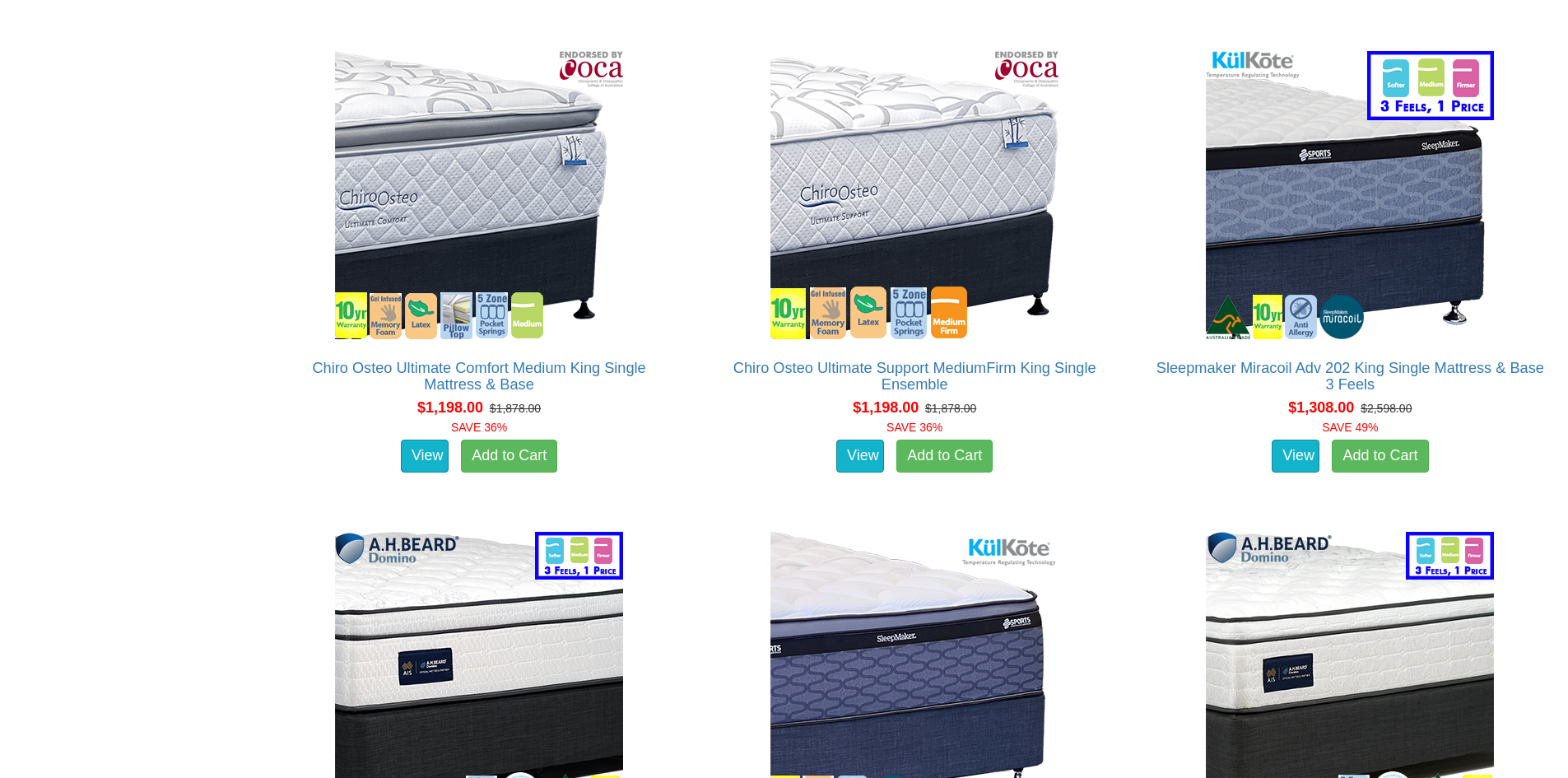
scroll to position [3449, 0]
